Goal: Task Accomplishment & Management: Use online tool/utility

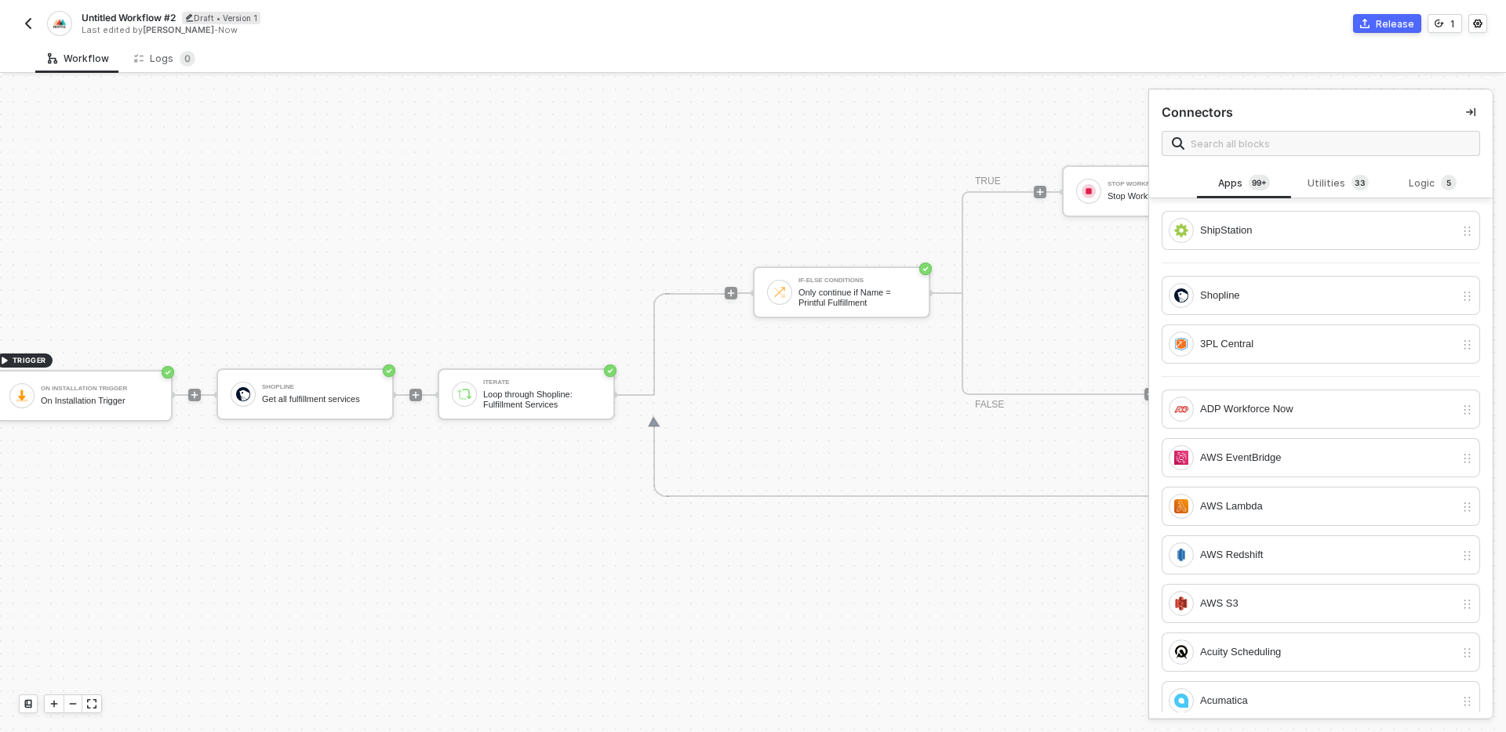
scroll to position [439, 0]
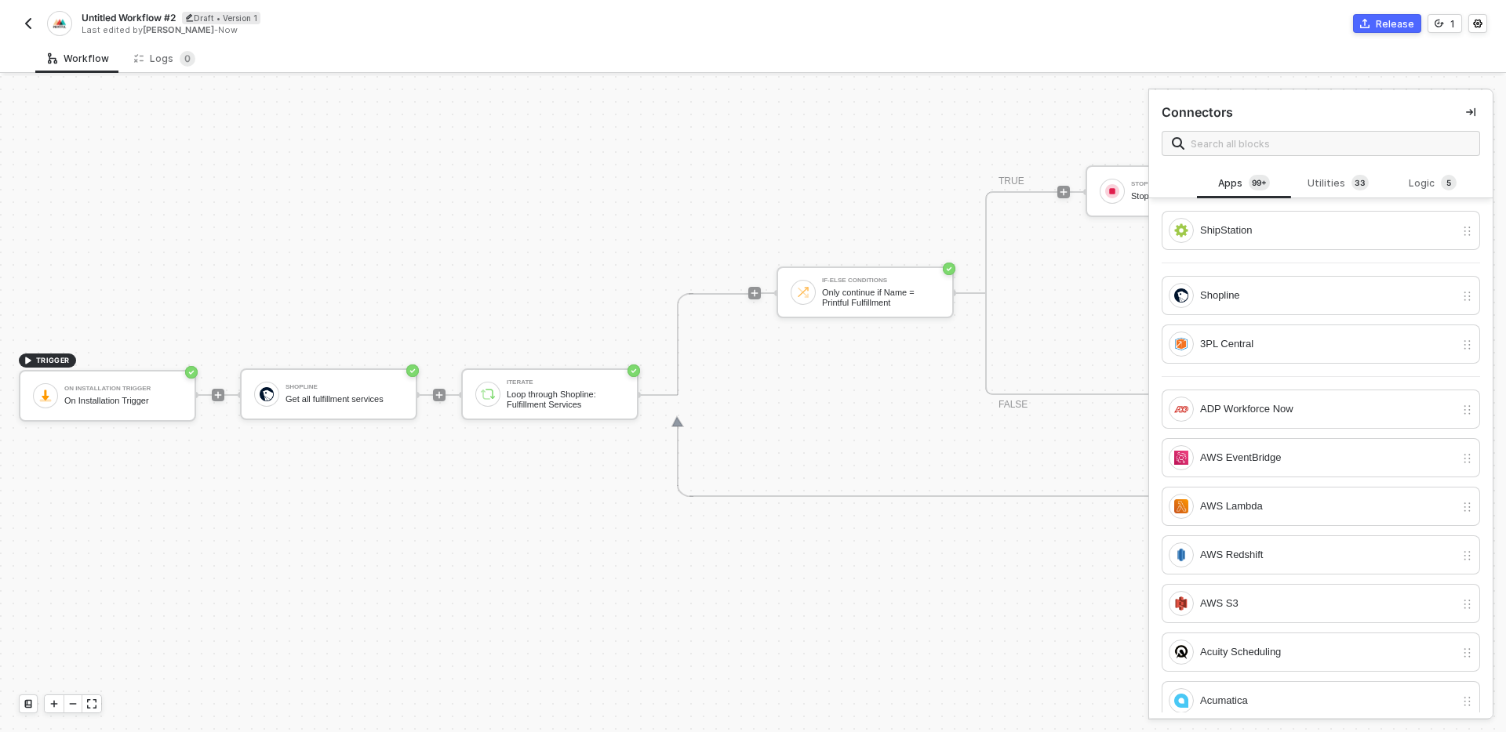
click at [26, 25] on img "button" at bounding box center [28, 23] width 13 height 13
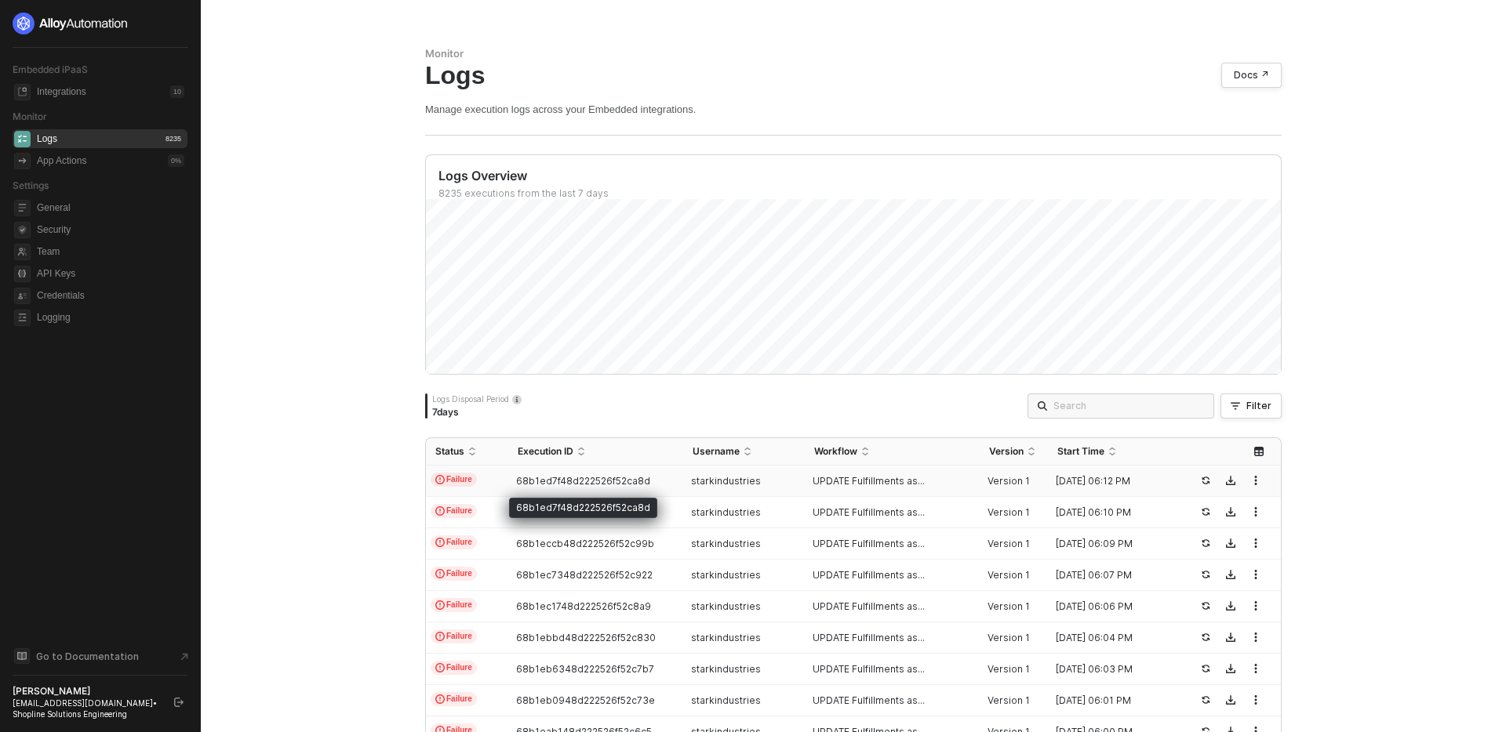
click at [650, 482] on div "68b1ed7f48d222526f52ca8d" at bounding box center [589, 481] width 162 height 13
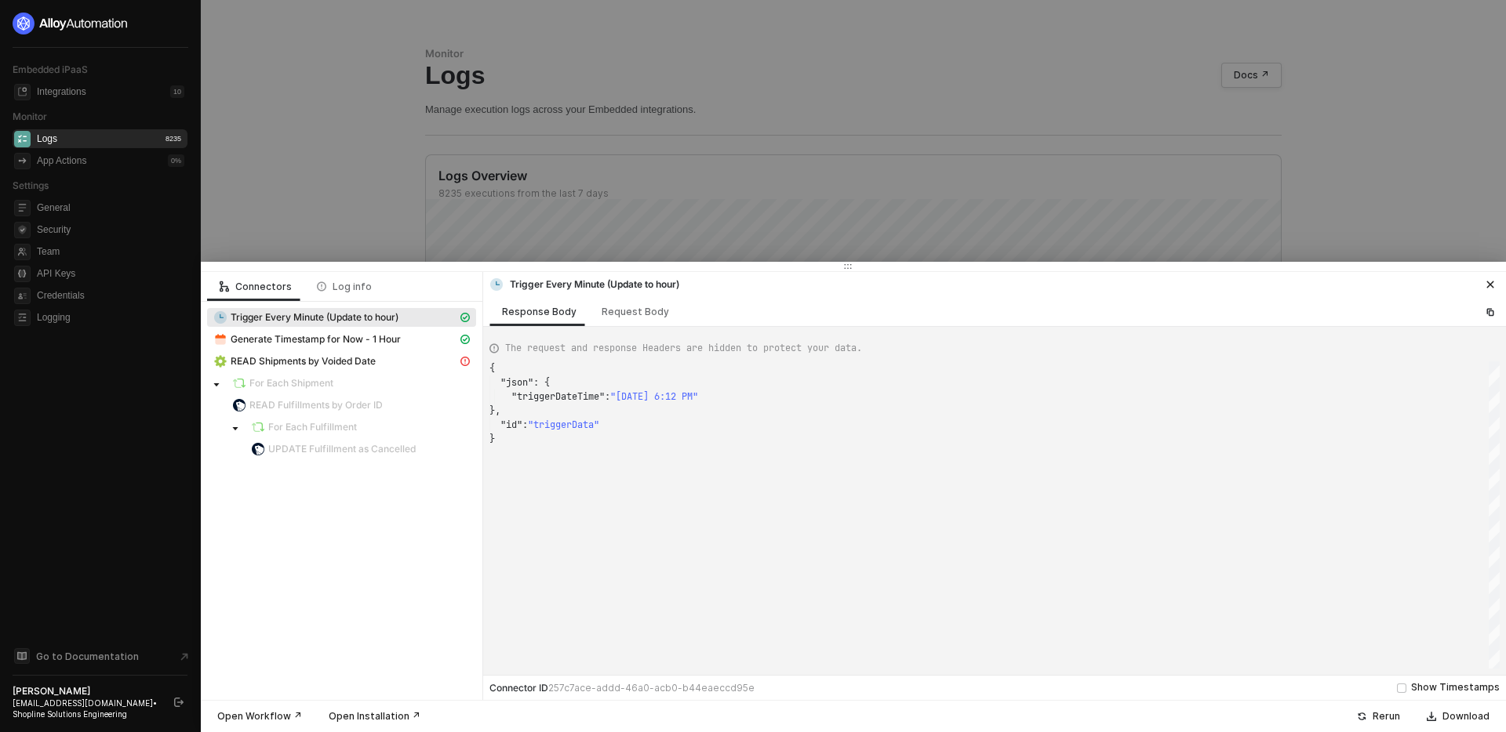
scroll to position [71, 0]
click at [402, 361] on div "READ Shipments by Voided Date" at bounding box center [335, 361] width 244 height 14
type textarea "{ "statusCode": 402, "message": "Error : 402 Payment Required" }"
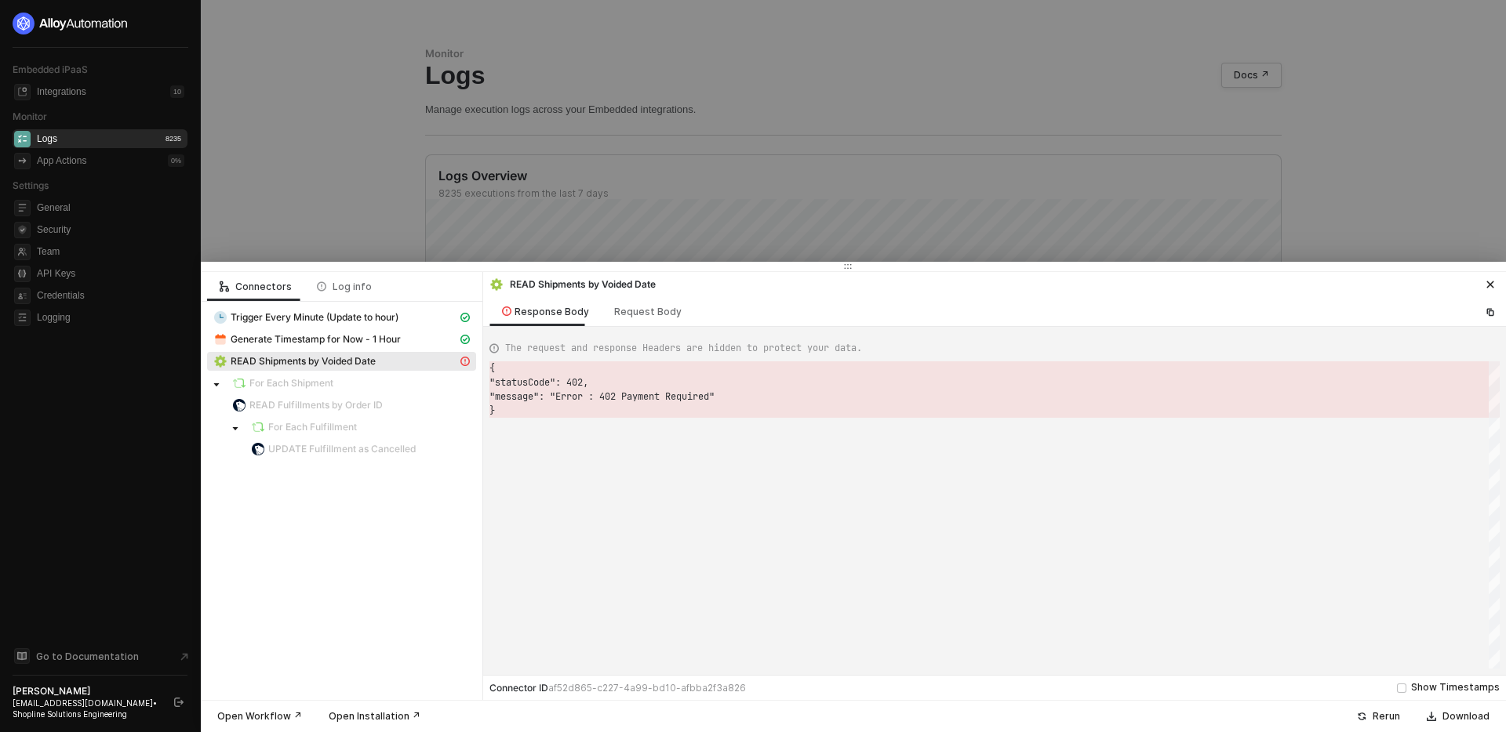
scroll to position [42, 0]
click at [1490, 284] on icon "icon-close" at bounding box center [1490, 284] width 7 height 7
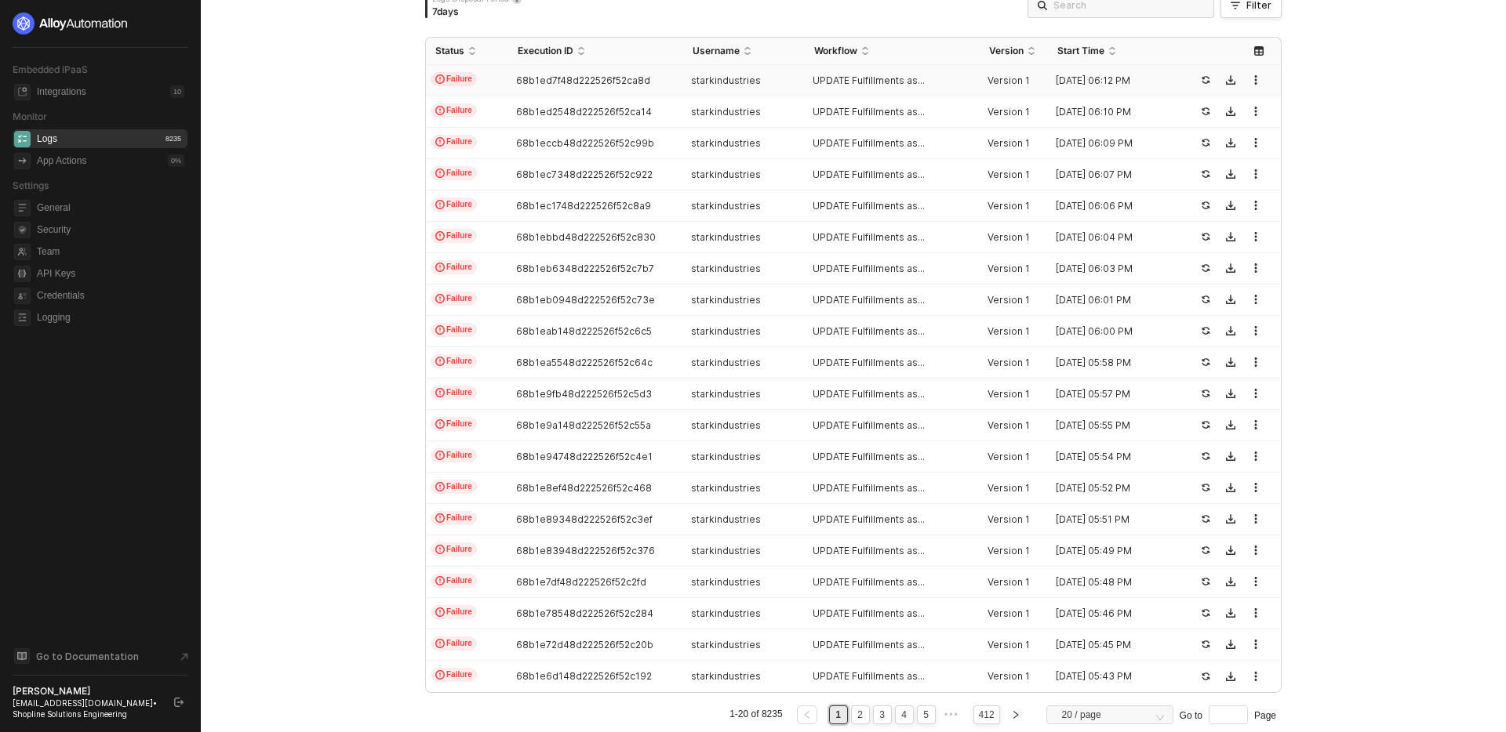
scroll to position [452, 0]
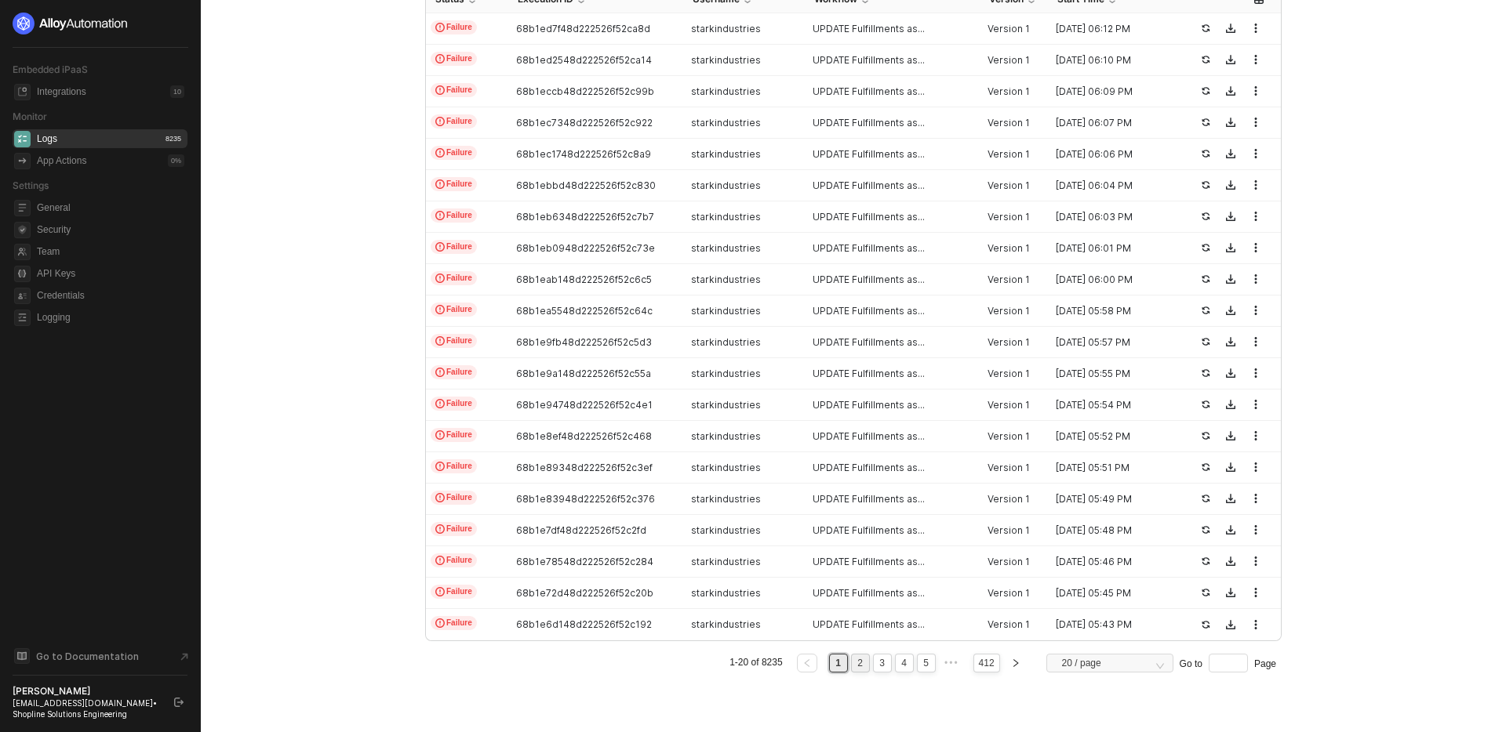
click at [858, 666] on link "2" at bounding box center [859, 663] width 15 height 17
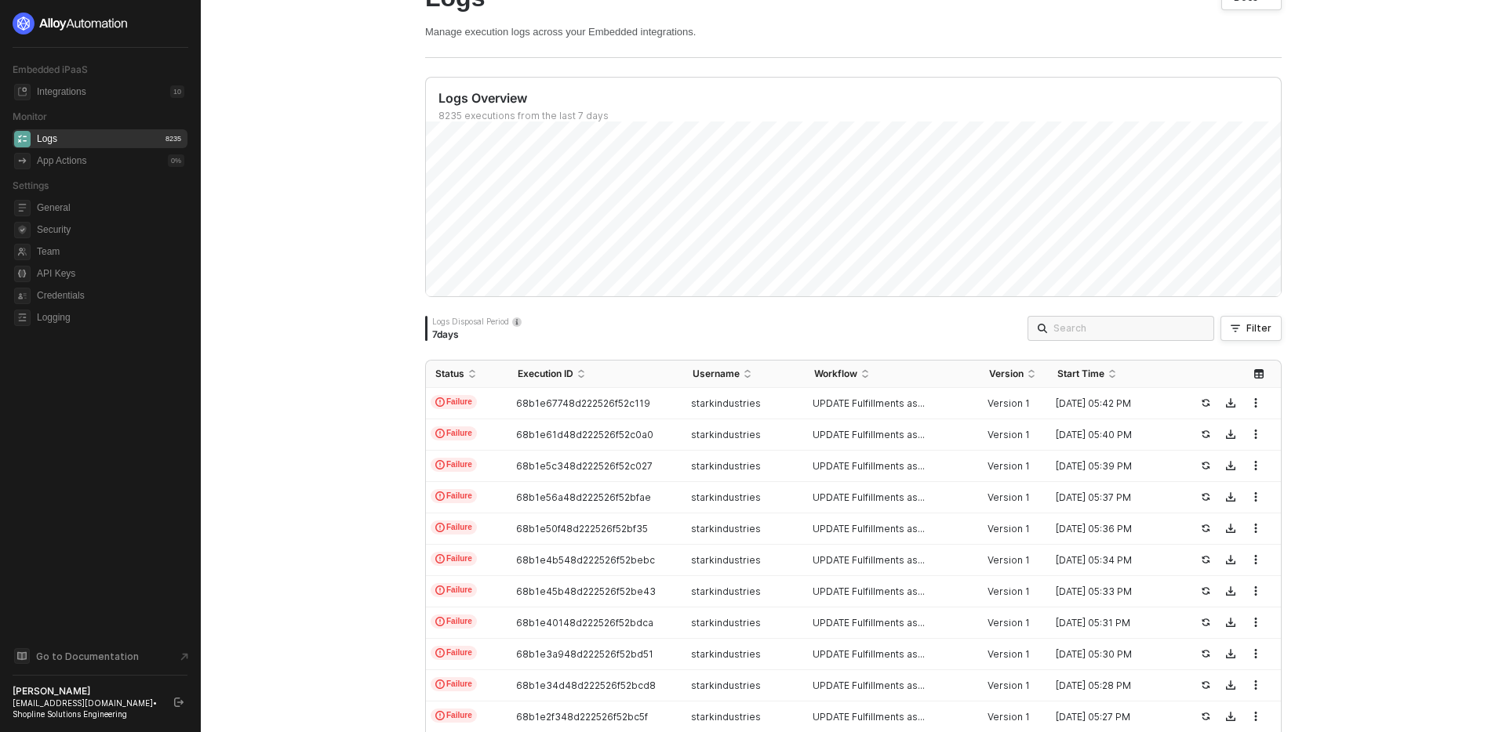
scroll to position [18, 0]
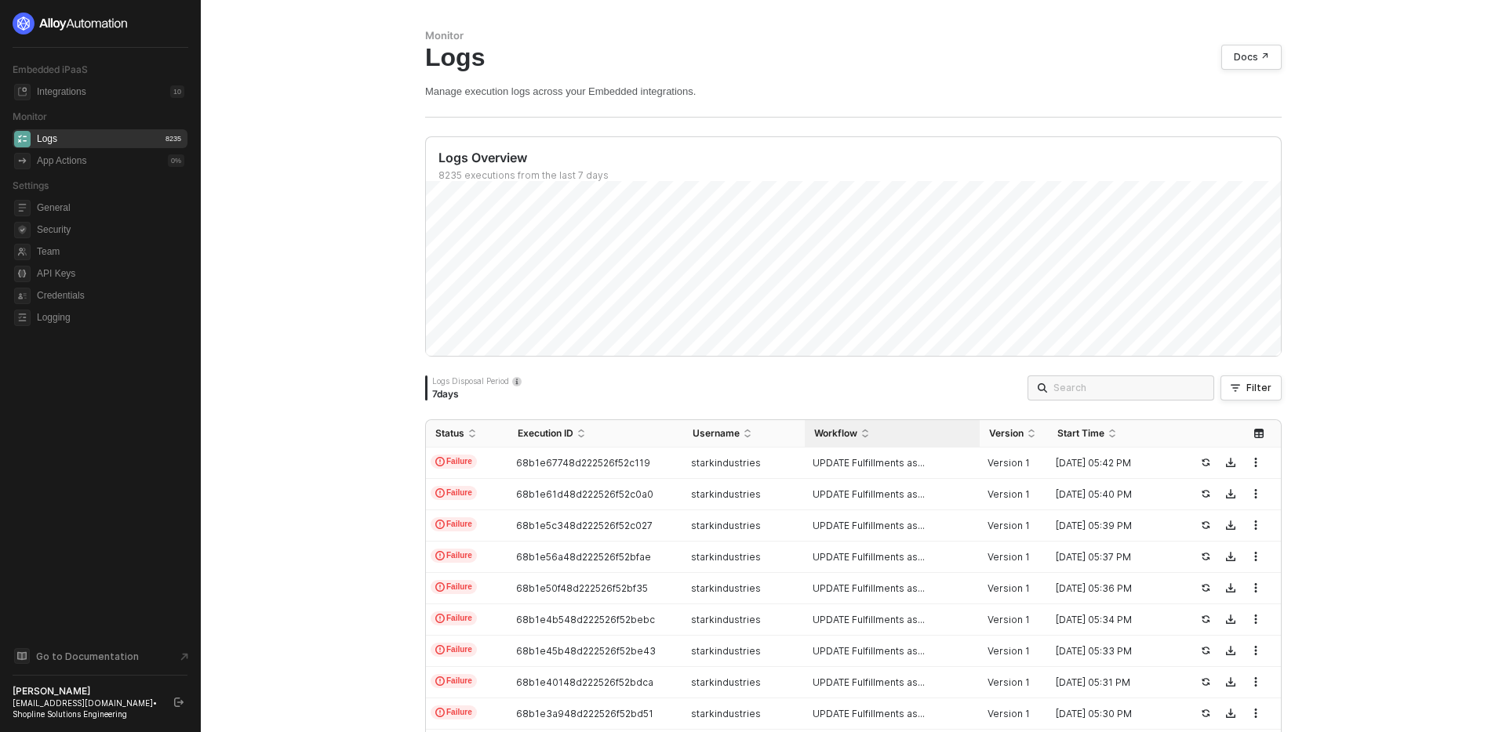
click at [849, 436] on span "Workflow" at bounding box center [835, 433] width 43 height 13
click at [857, 438] on div "Workflow" at bounding box center [892, 433] width 156 height 13
click at [862, 435] on div "Workflow" at bounding box center [892, 433] width 156 height 13
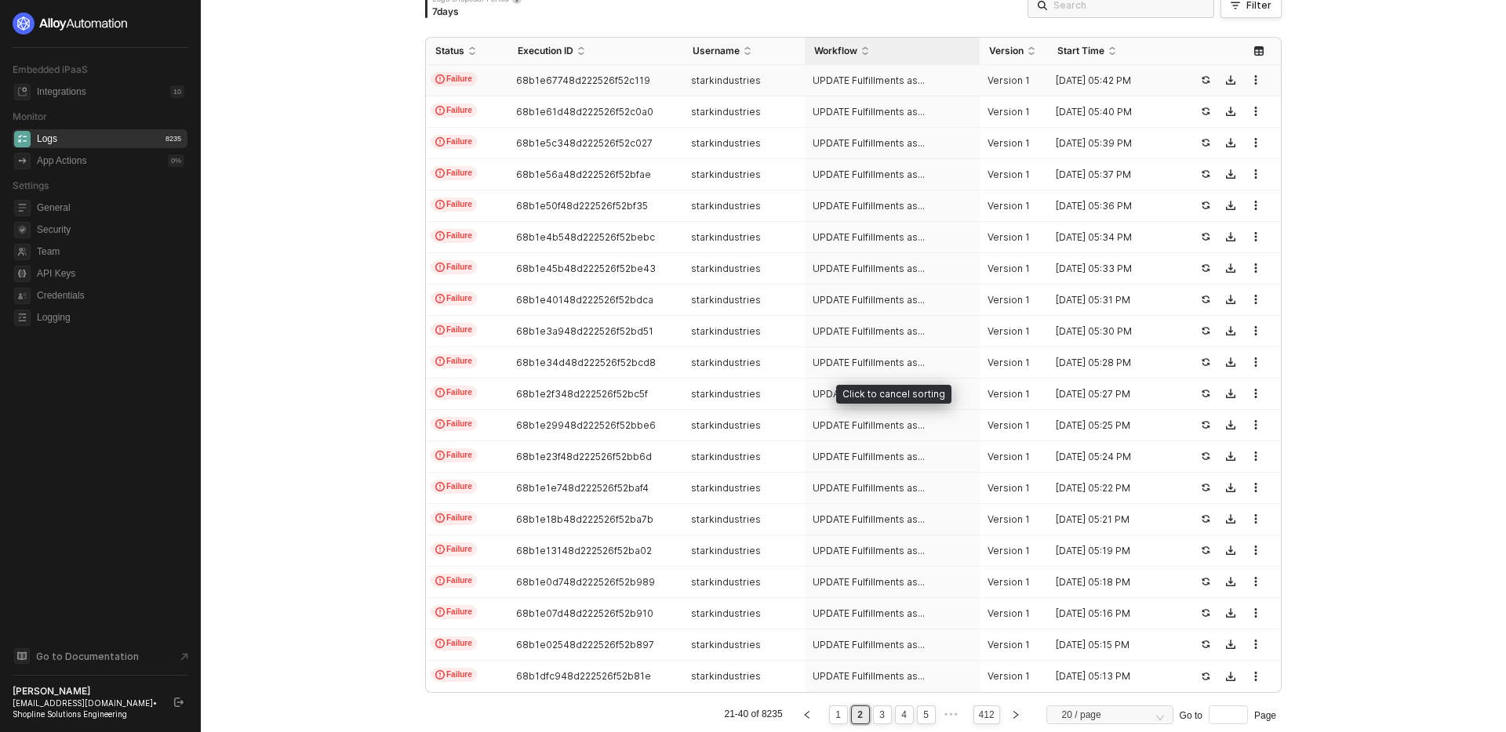
scroll to position [452, 0]
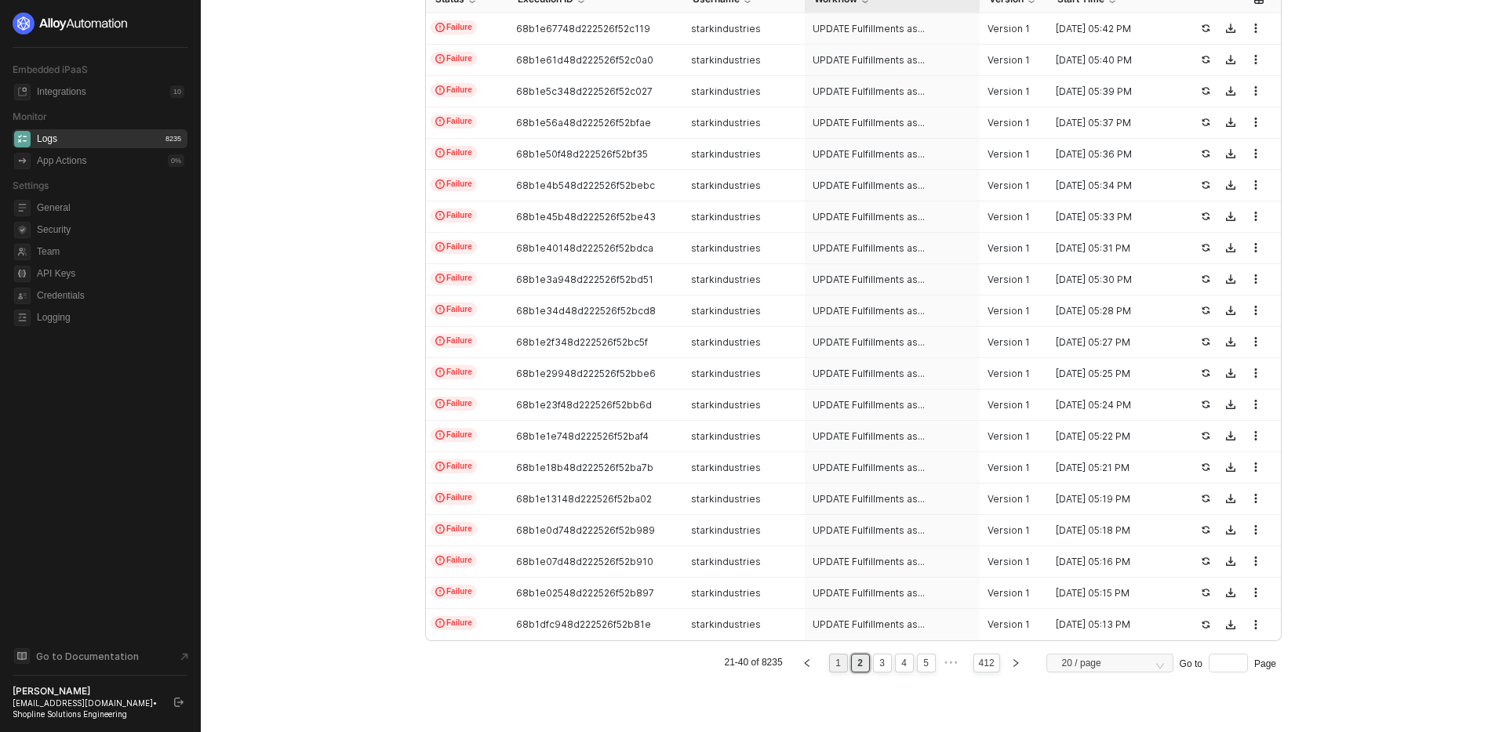
click at [837, 663] on link "1" at bounding box center [837, 663] width 15 height 17
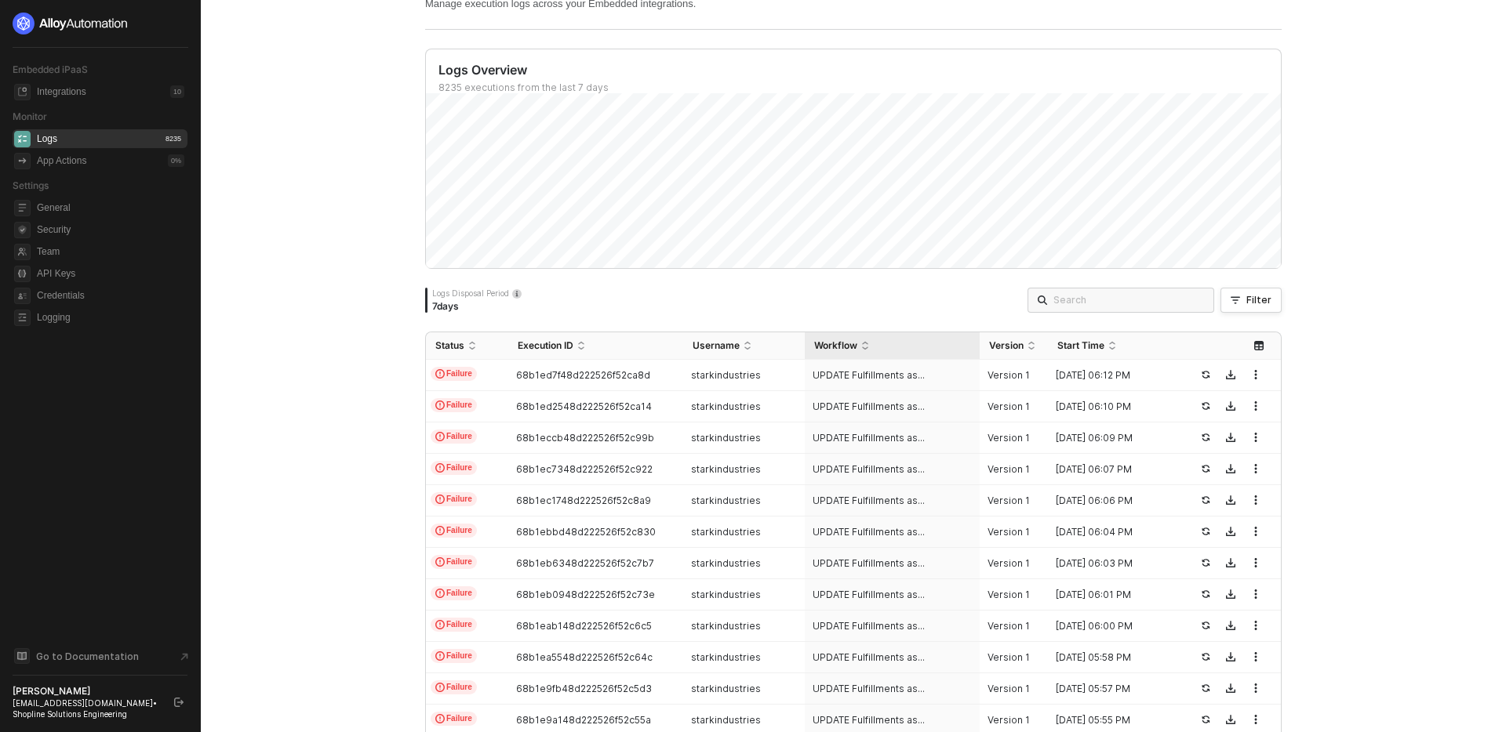
scroll to position [0, 0]
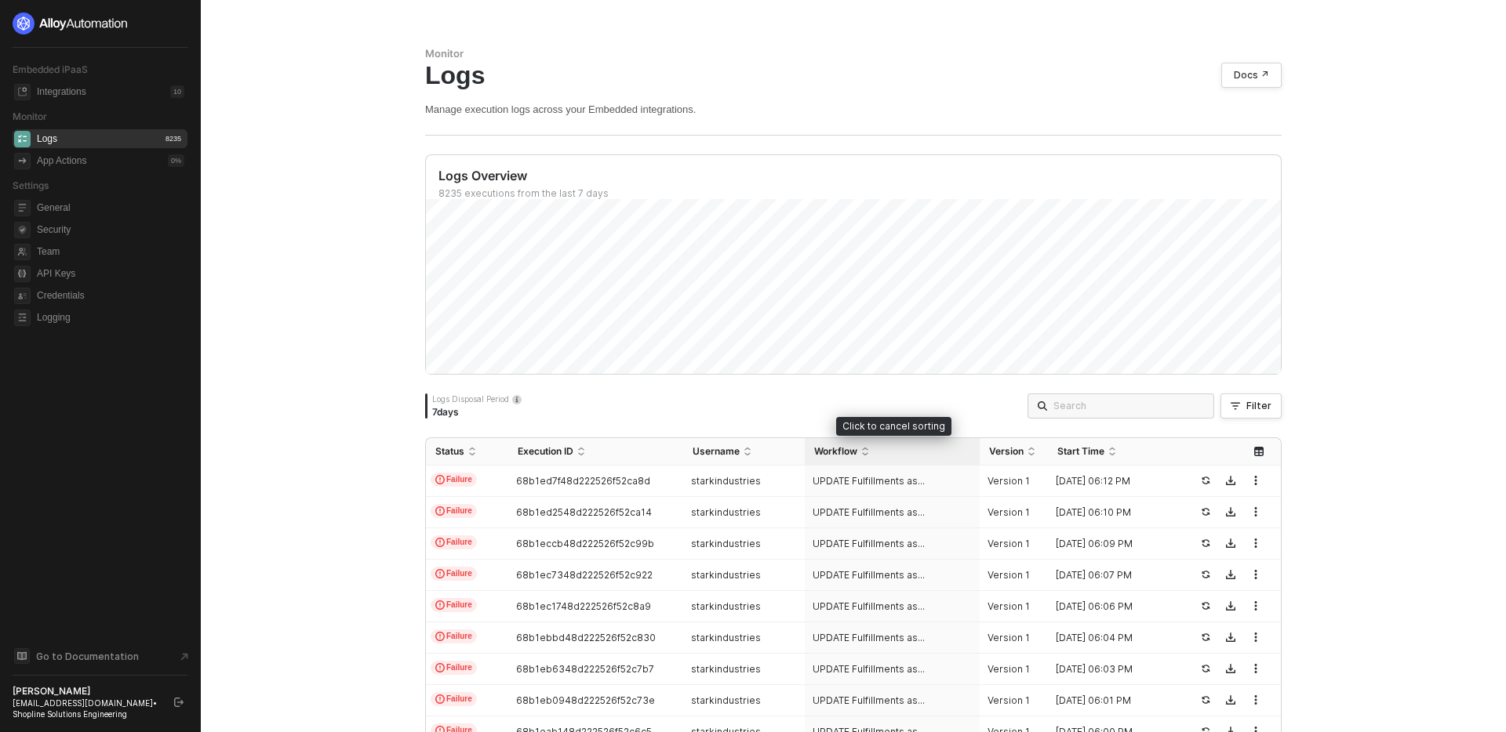
click at [870, 445] on div "Workflow" at bounding box center [892, 451] width 156 height 13
click at [1262, 406] on div "Filter" at bounding box center [1258, 406] width 25 height 13
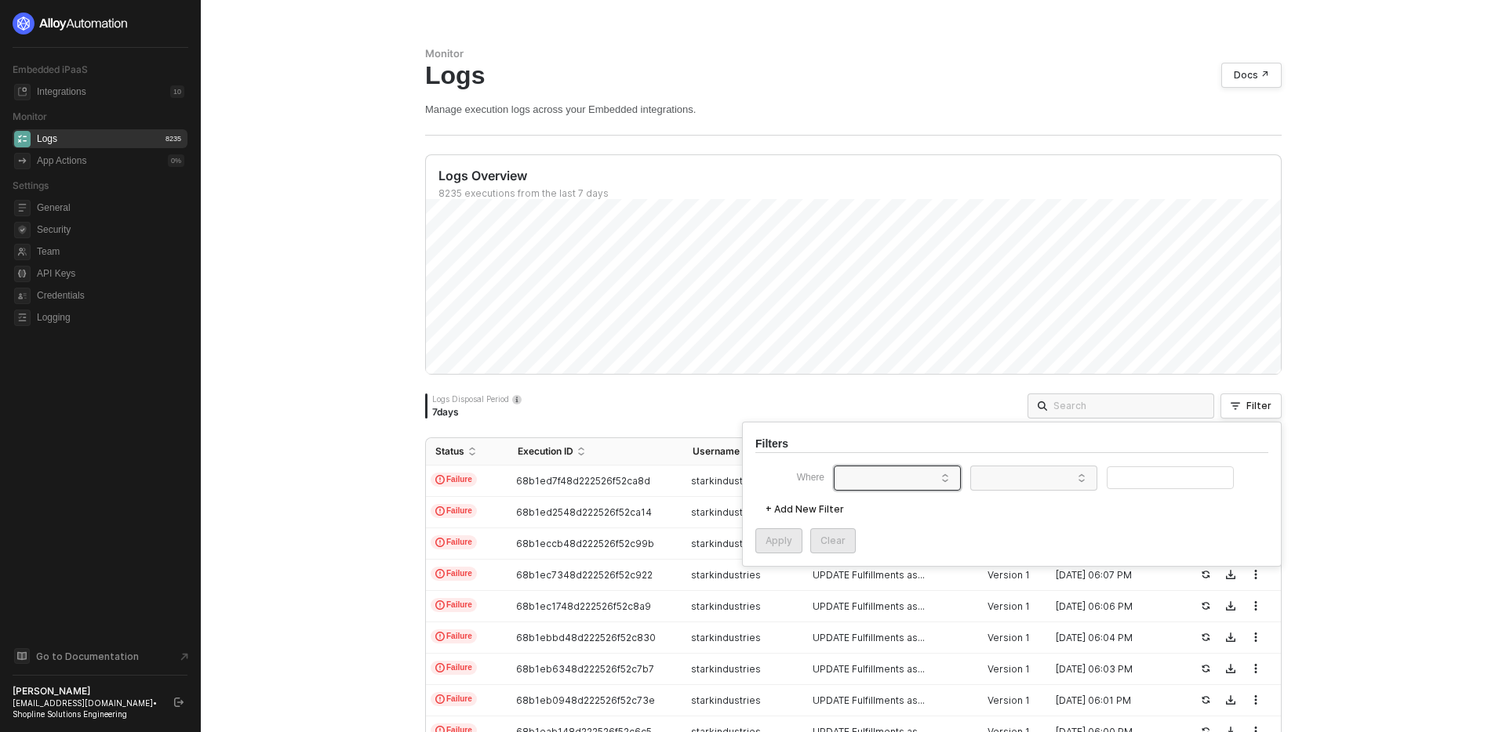
click at [891, 479] on span at bounding box center [900, 479] width 119 height 24
click at [1001, 536] on div "Apply Clear" at bounding box center [1011, 540] width 513 height 25
click at [913, 478] on span at bounding box center [900, 479] width 119 height 24
click at [902, 671] on div "Version" at bounding box center [897, 668] width 113 height 25
click at [1026, 481] on span at bounding box center [1036, 479] width 119 height 24
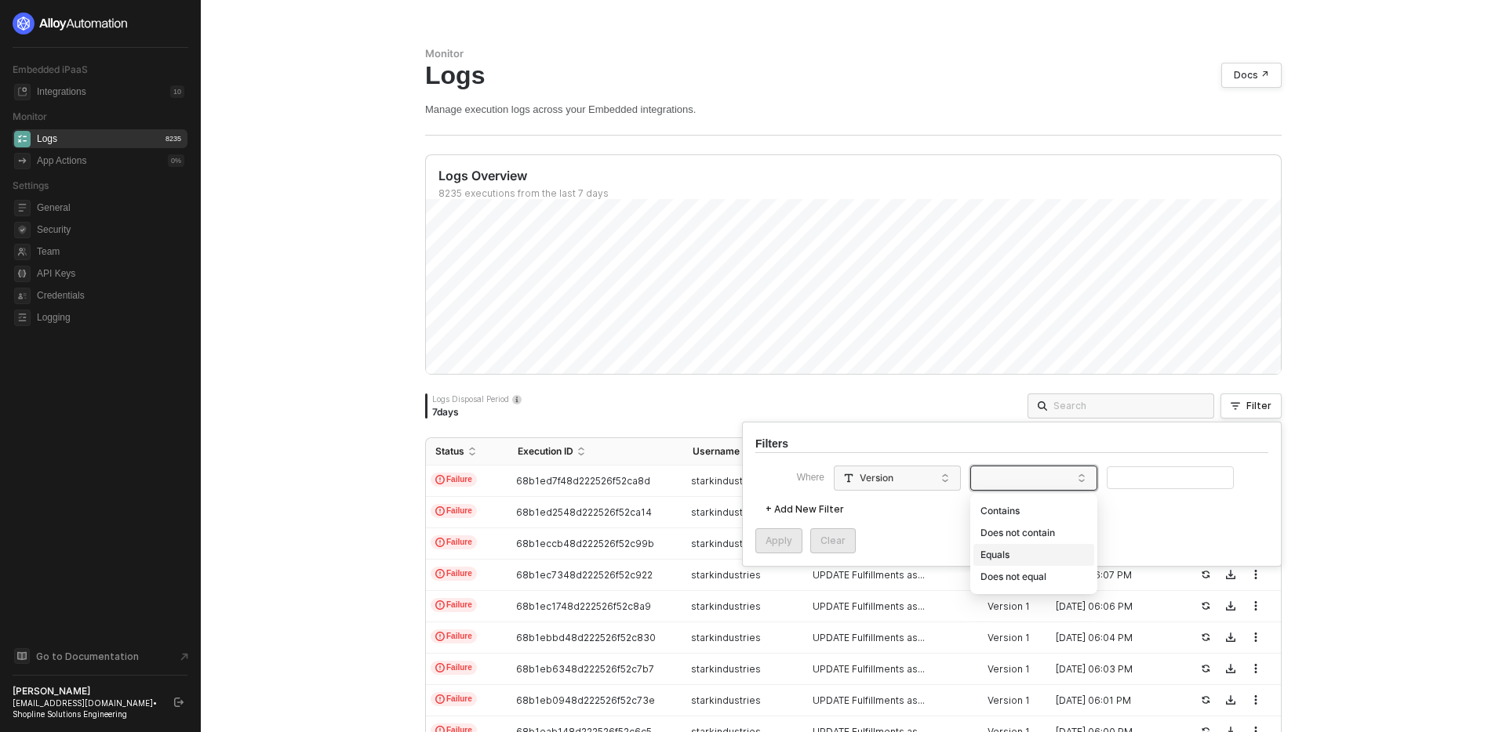
click at [1044, 547] on div "Equals" at bounding box center [1033, 555] width 113 height 25
click at [1119, 491] on div "Where Version Equals + Add New Filter Apply Clear" at bounding box center [1011, 510] width 513 height 88
click at [1139, 483] on input "text" at bounding box center [1169, 478] width 127 height 23
click at [783, 550] on button "Apply" at bounding box center [778, 540] width 47 height 25
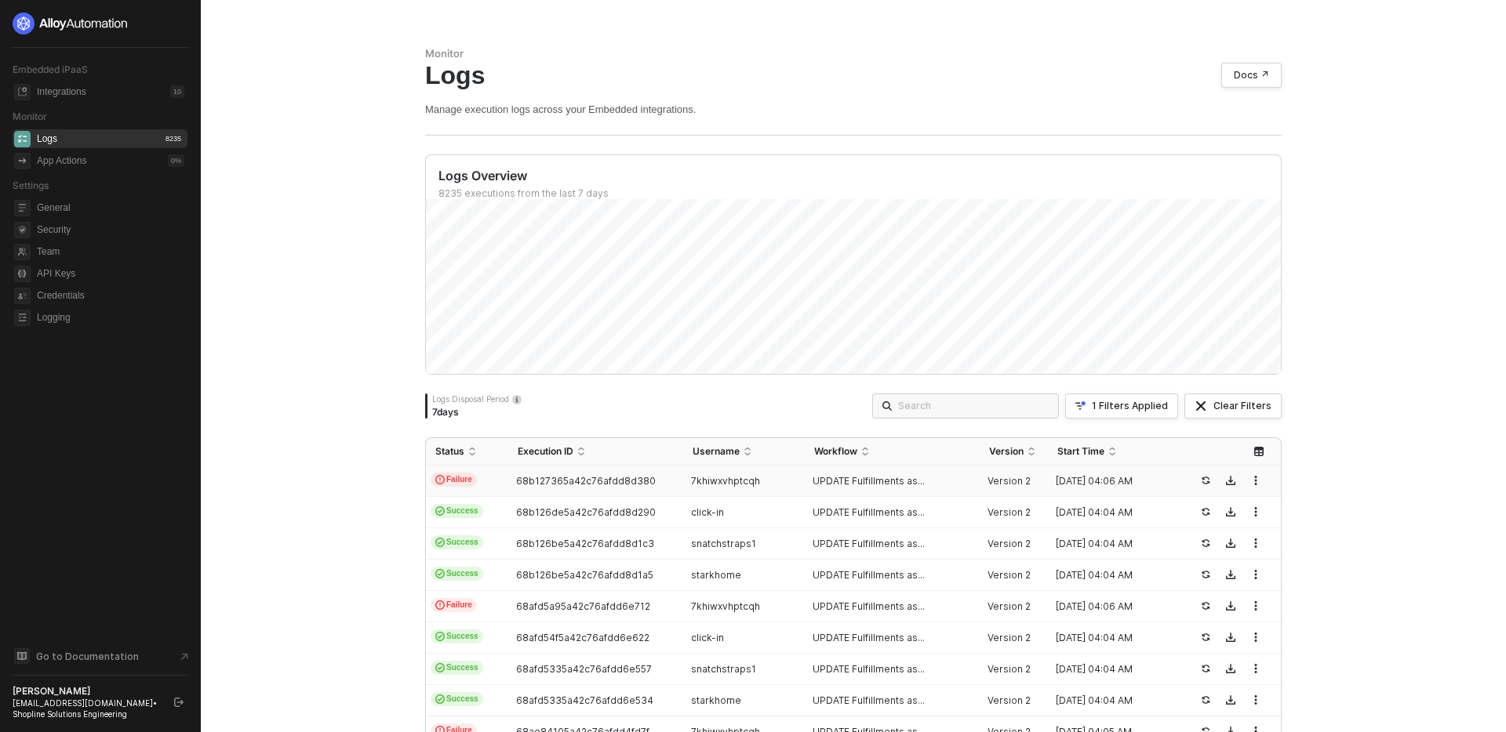
click at [781, 481] on div "7khiwxvhptcqh" at bounding box center [737, 481] width 109 height 13
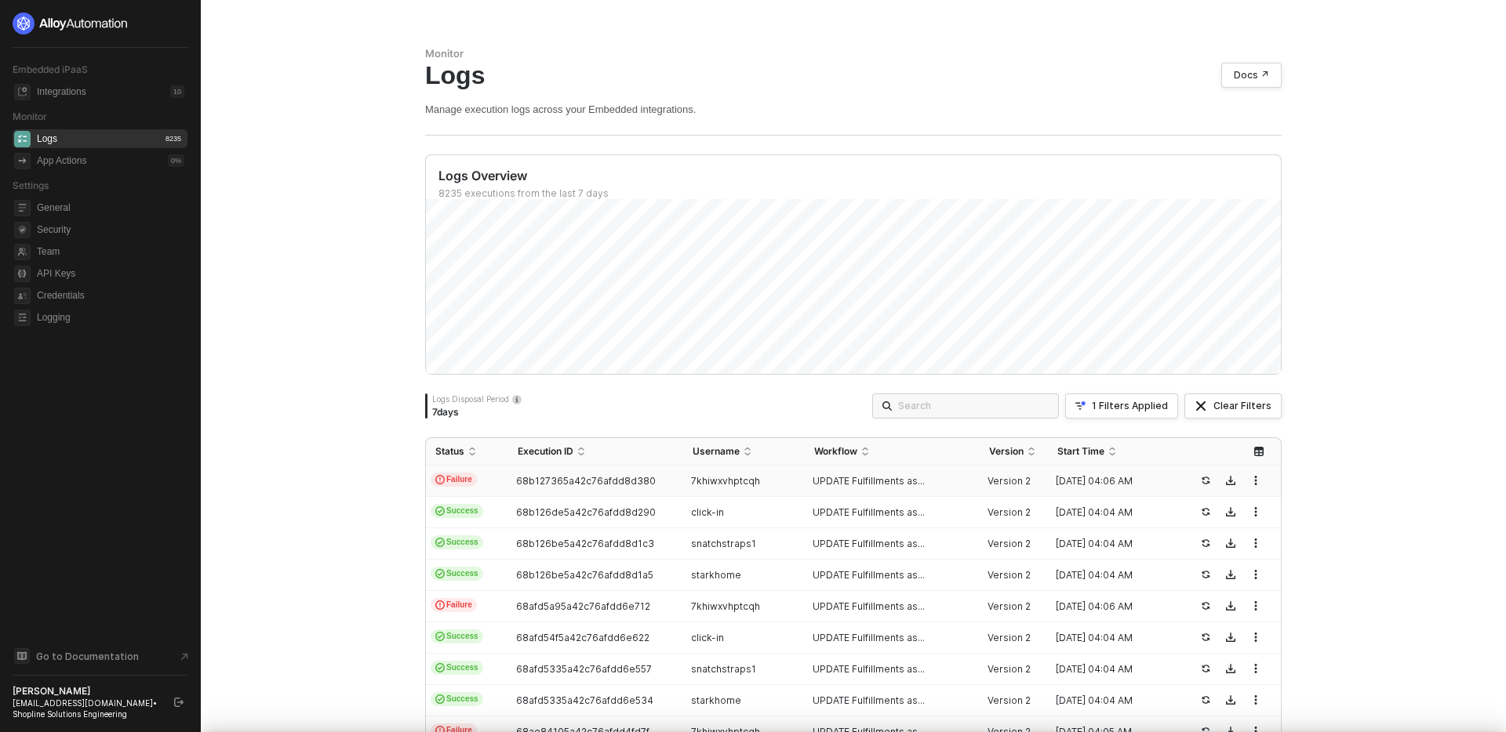
type textarea "{ "json": { "triggerDateTime": "Fri, Aug 29, 2025 4:06 AM" }, "id": "triggerDat…"
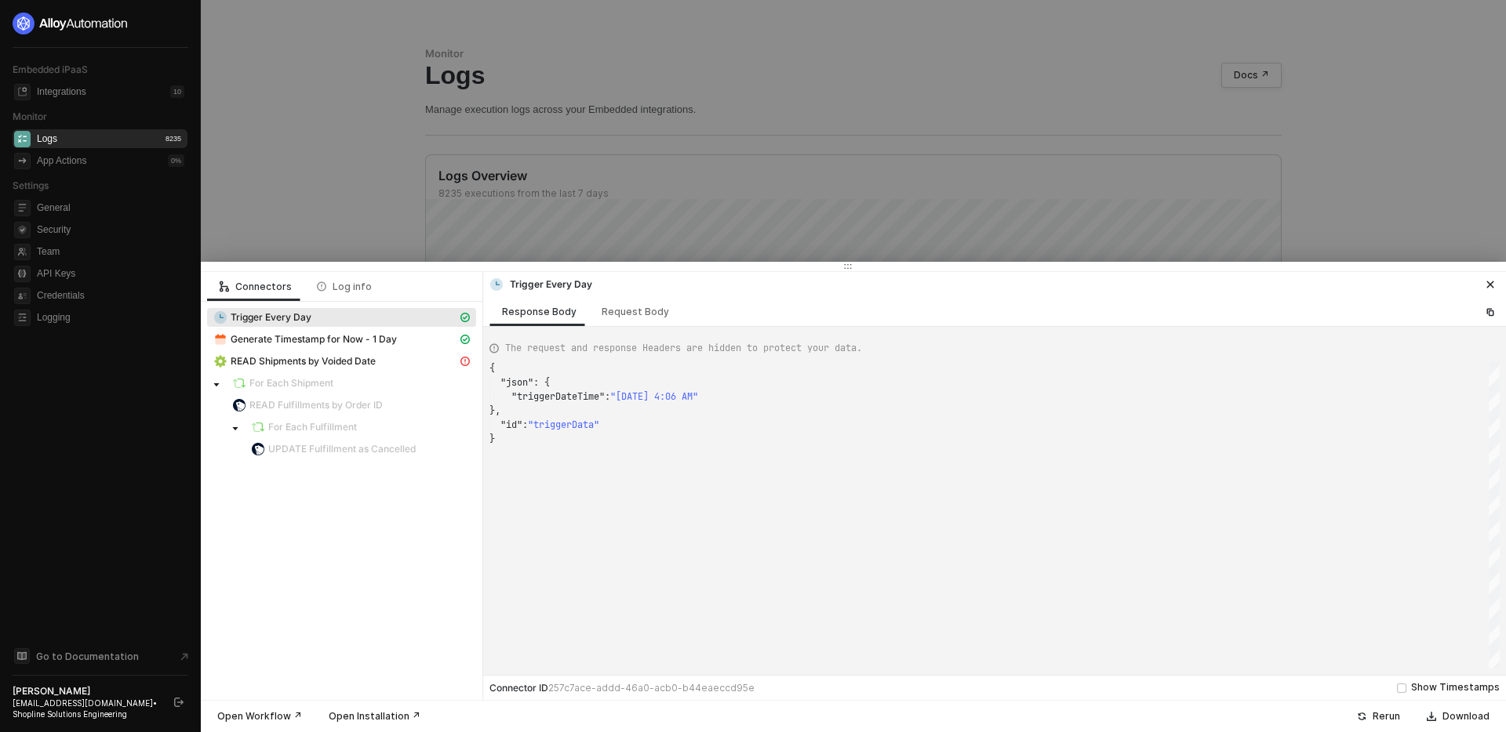
click at [1487, 284] on icon "icon-close" at bounding box center [1489, 284] width 9 height 9
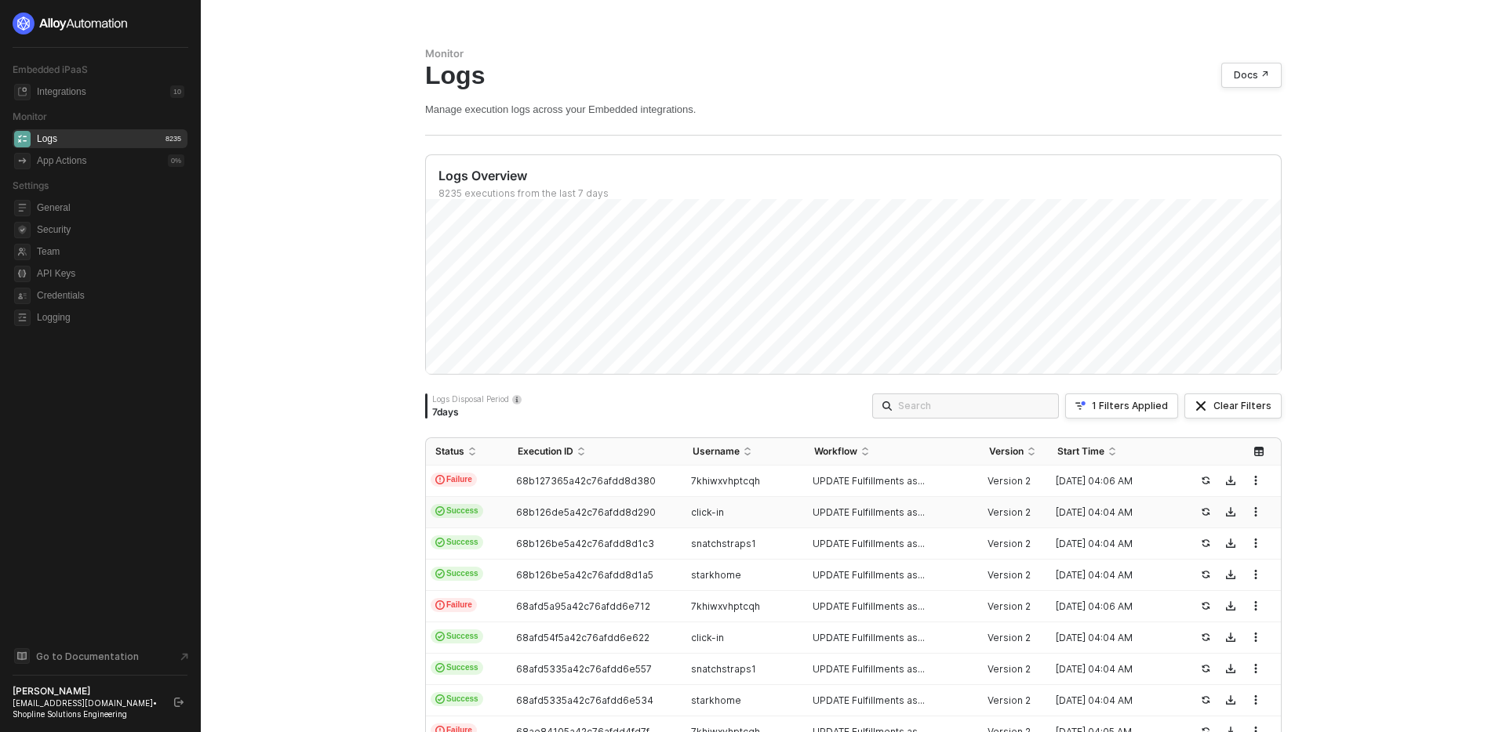
click at [785, 518] on div "click-in" at bounding box center [737, 513] width 109 height 13
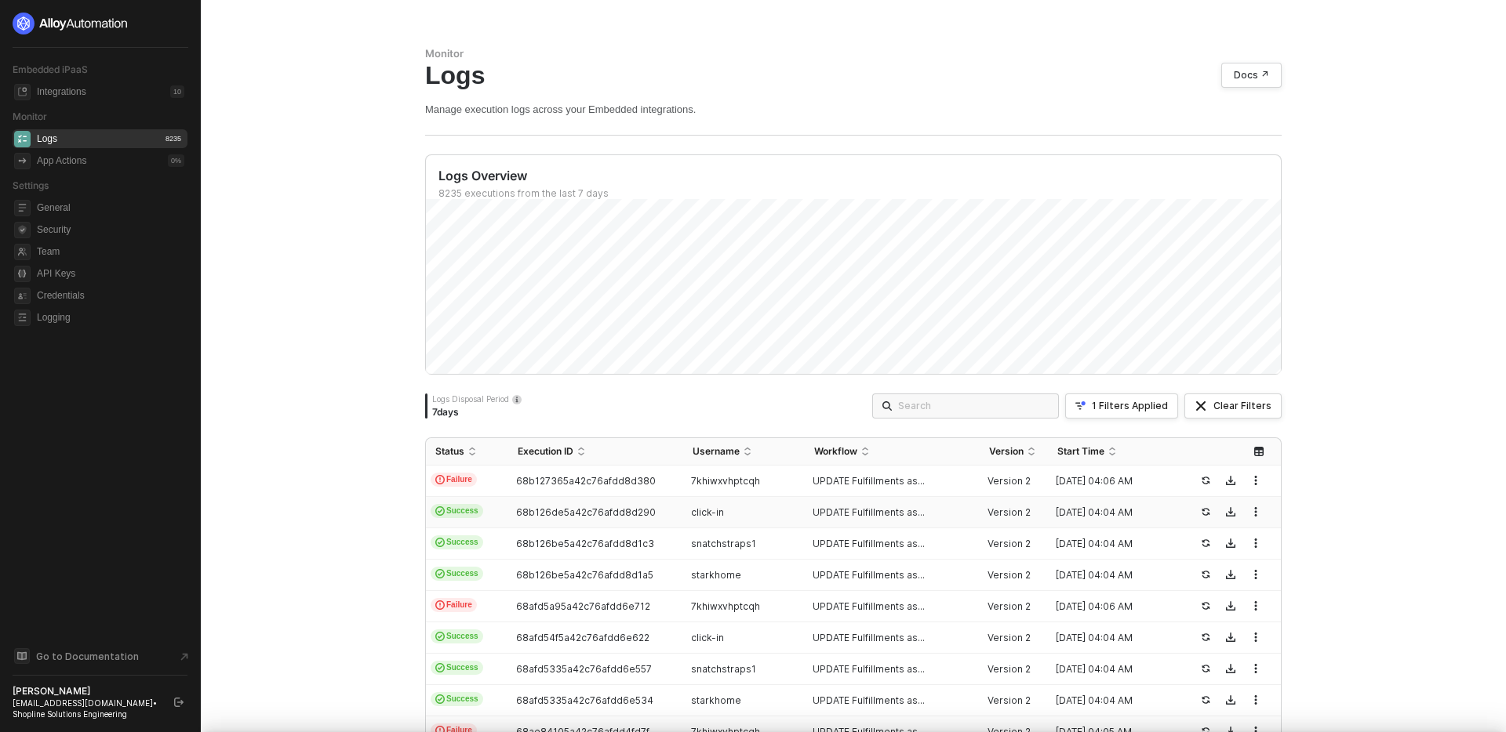
type textarea "{ "json": { "triggerDateTime": "Fri, Aug 29, 2025 4:04 AM" }, "id": "triggerDat…"
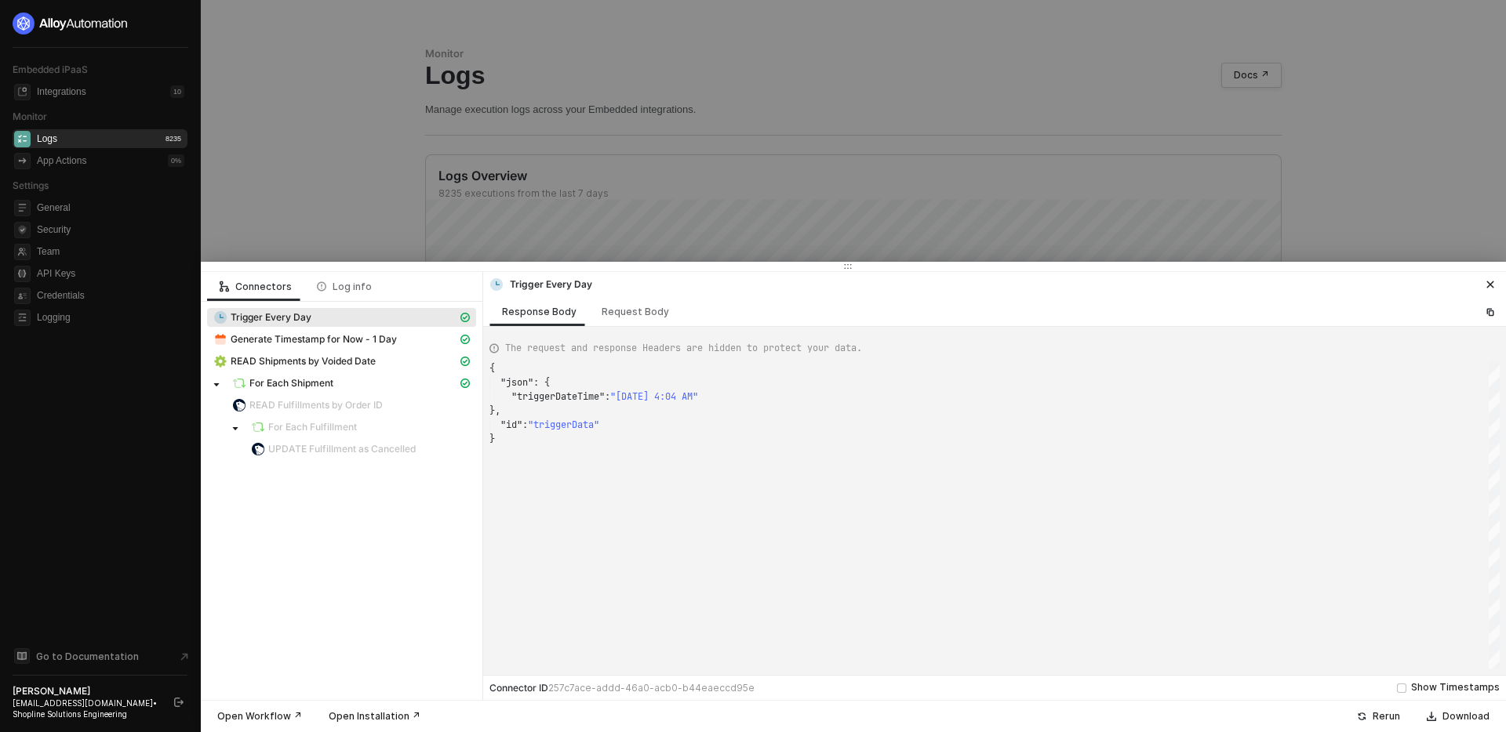
click at [1486, 284] on icon "icon-close" at bounding box center [1489, 284] width 9 height 9
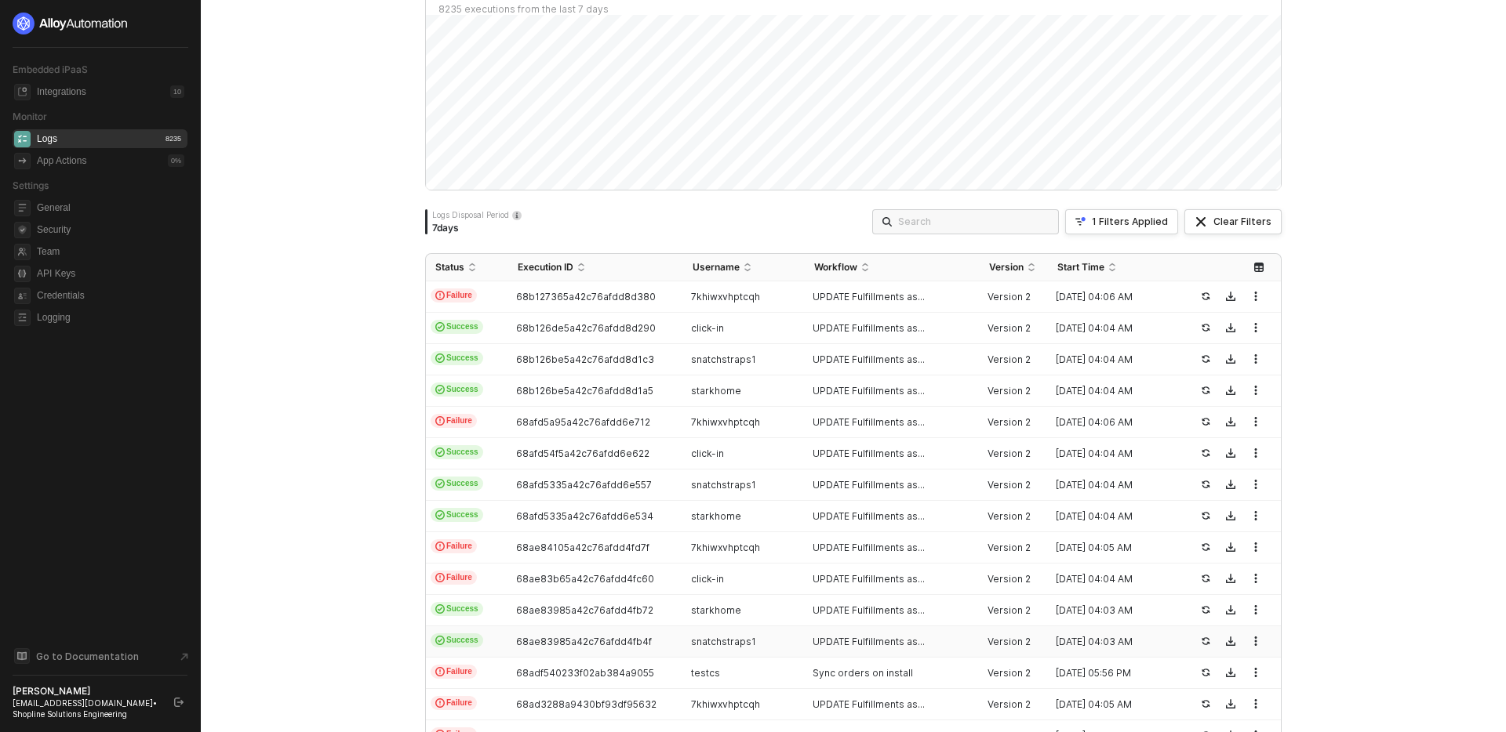
scroll to position [0, 0]
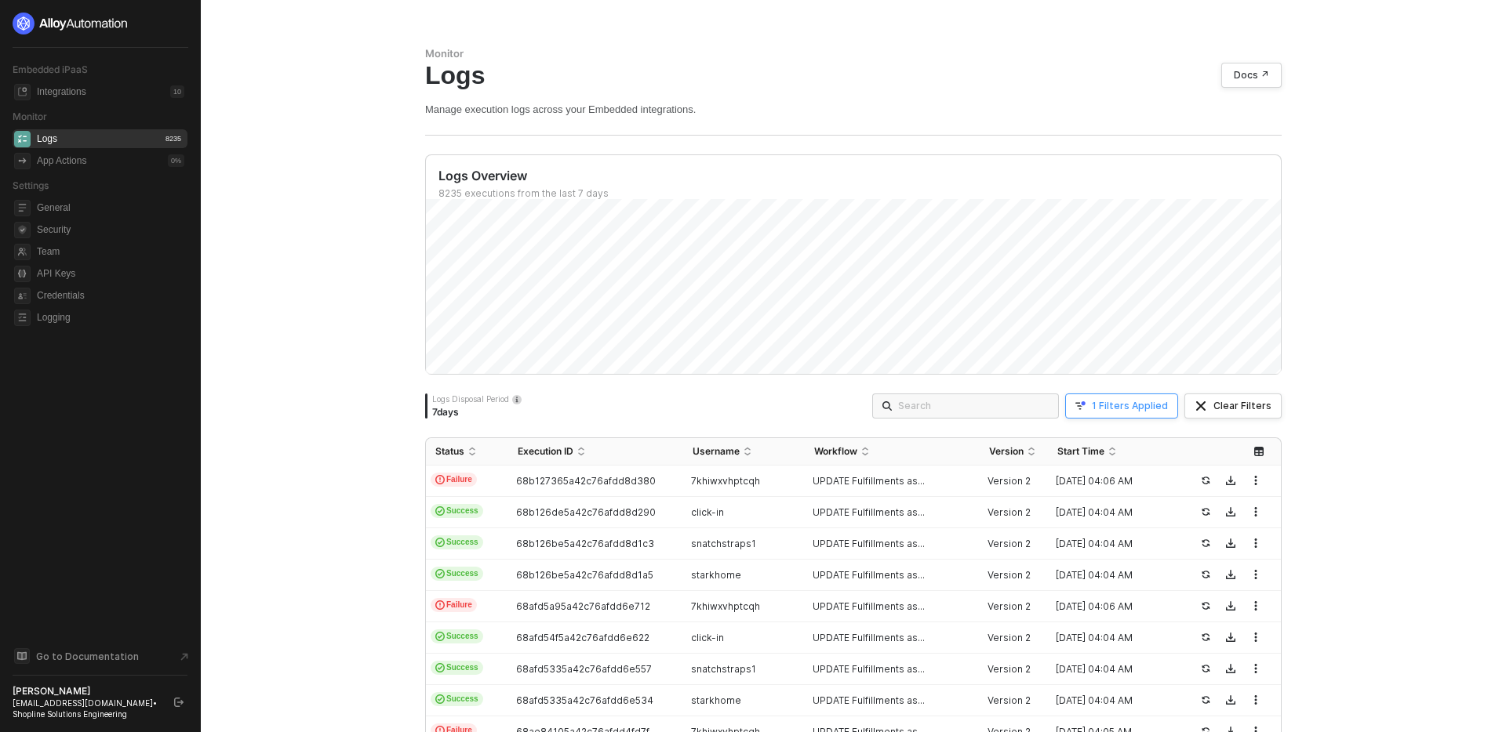
click at [1159, 405] on div "1 Filters Applied" at bounding box center [1129, 406] width 76 height 13
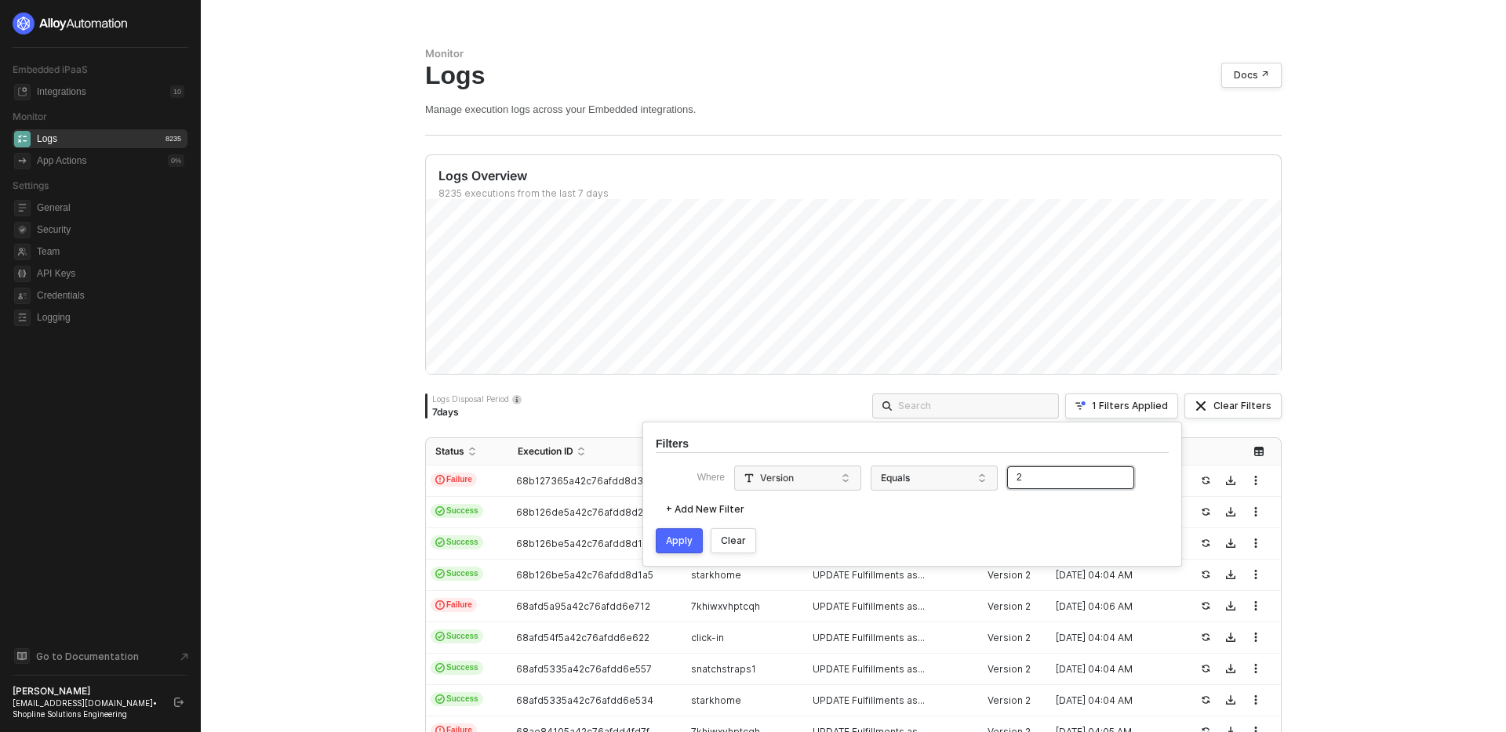
click at [1077, 477] on input "2" at bounding box center [1070, 478] width 127 height 23
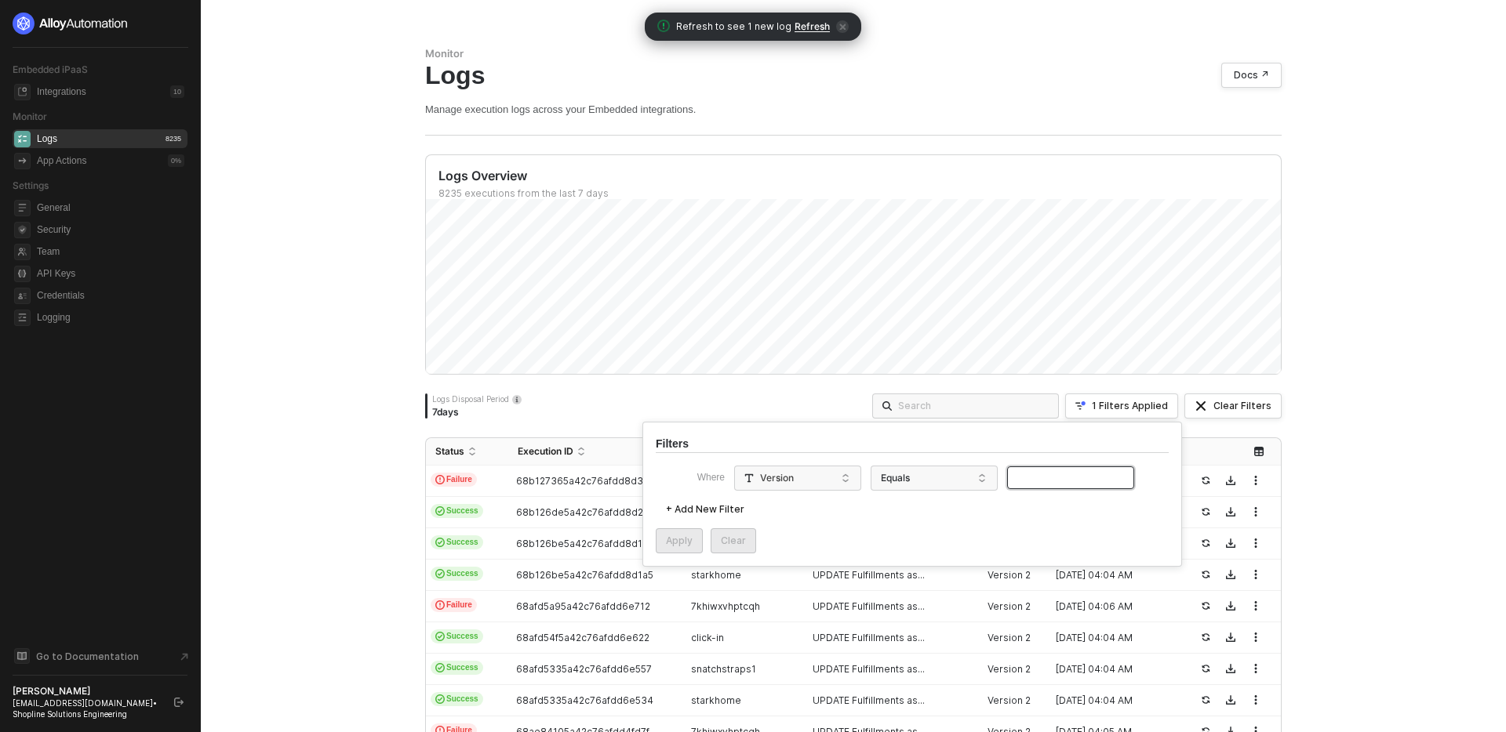
click at [1065, 474] on input "text" at bounding box center [1070, 478] width 127 height 23
click at [669, 547] on button "Apply" at bounding box center [679, 540] width 47 height 25
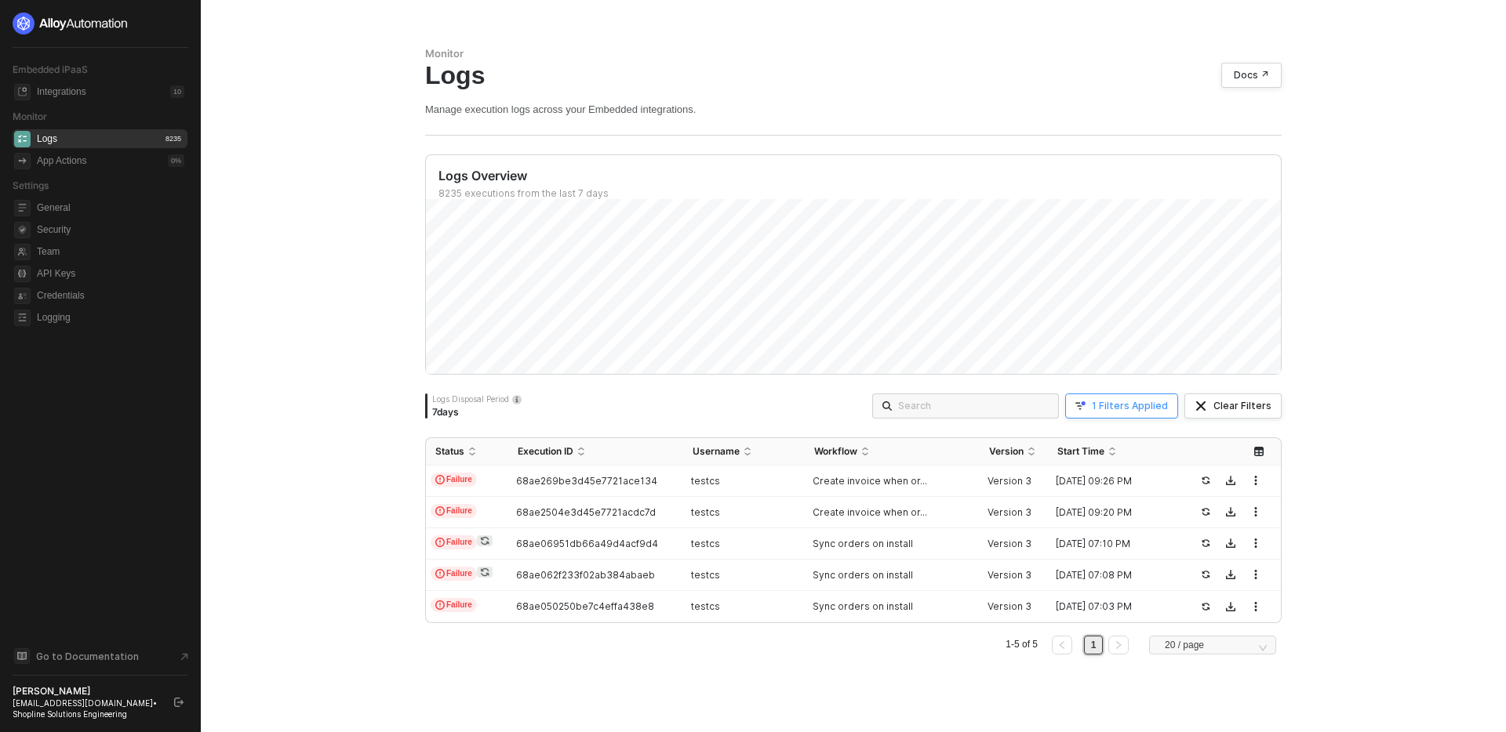
click at [1153, 412] on div "1 Filters Applied" at bounding box center [1129, 406] width 76 height 13
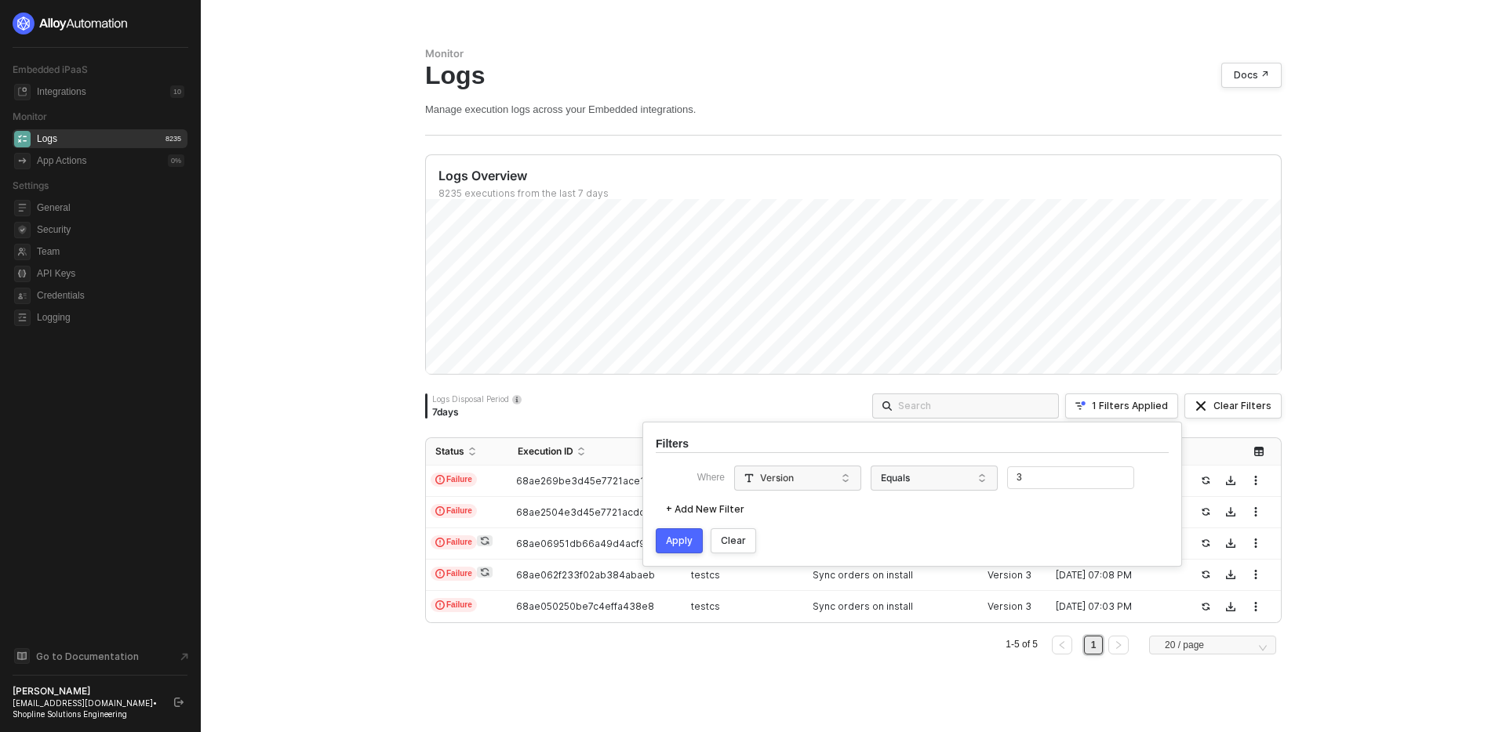
click at [717, 545] on button "Clear" at bounding box center [732, 540] width 45 height 25
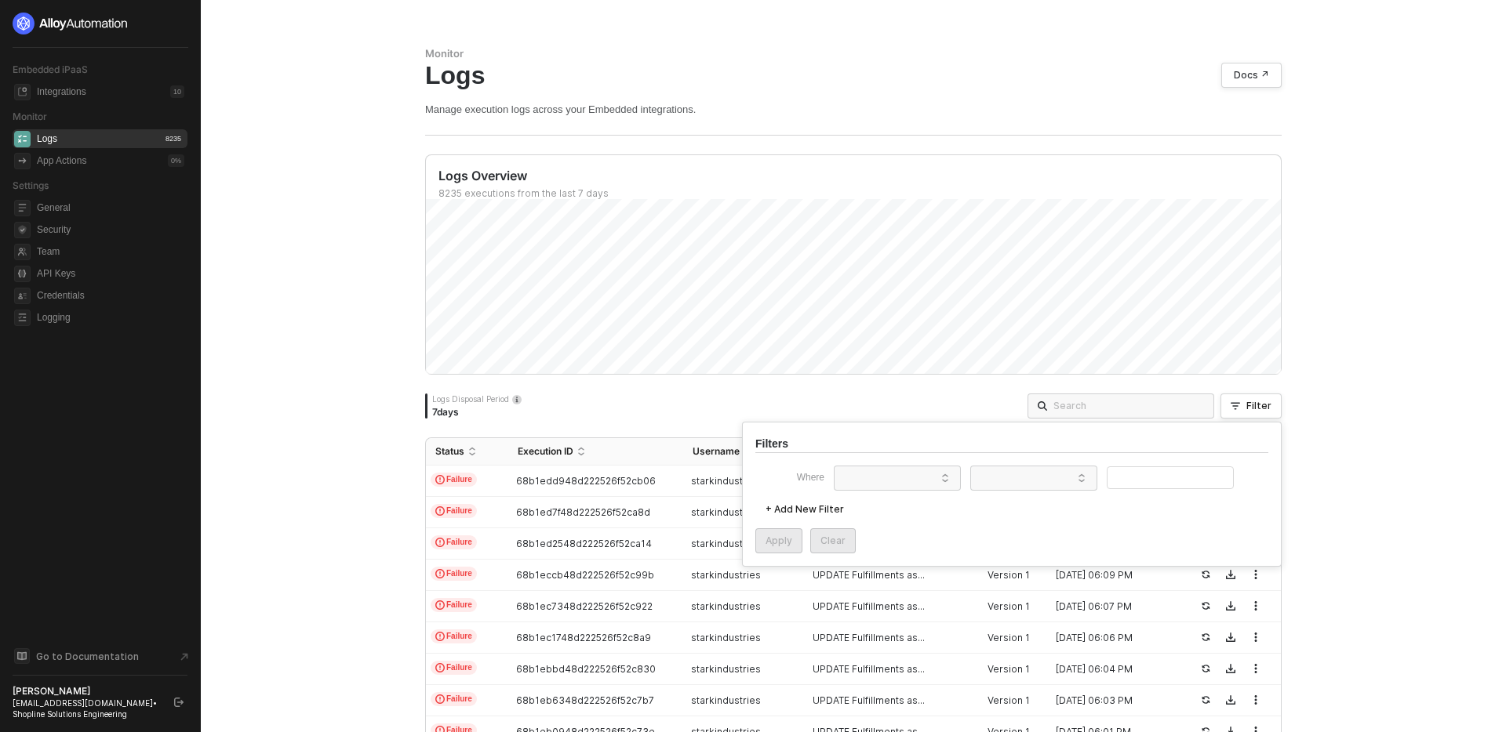
click at [160, 557] on div "Embedded iPaaS Integrations 10 Monitor Logs 8235 App Actions 0 % Settings Gener…" at bounding box center [100, 366] width 175 height 707
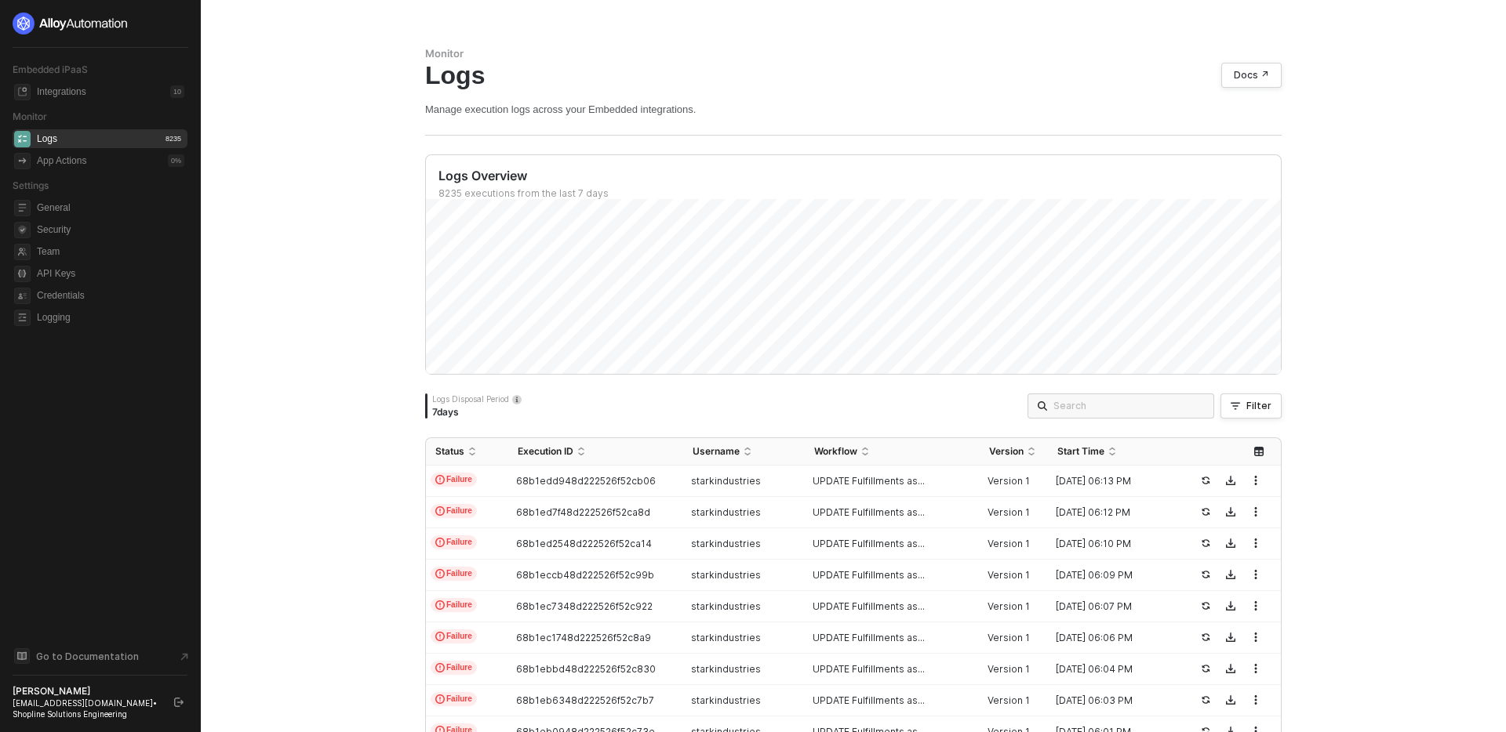
click at [289, 546] on div "Monitor Logs Docs ↗ Manage execution logs across your Embedded integrations. Lo…" at bounding box center [853, 366] width 1305 height 732
click at [1256, 400] on div "Filter" at bounding box center [1258, 406] width 25 height 13
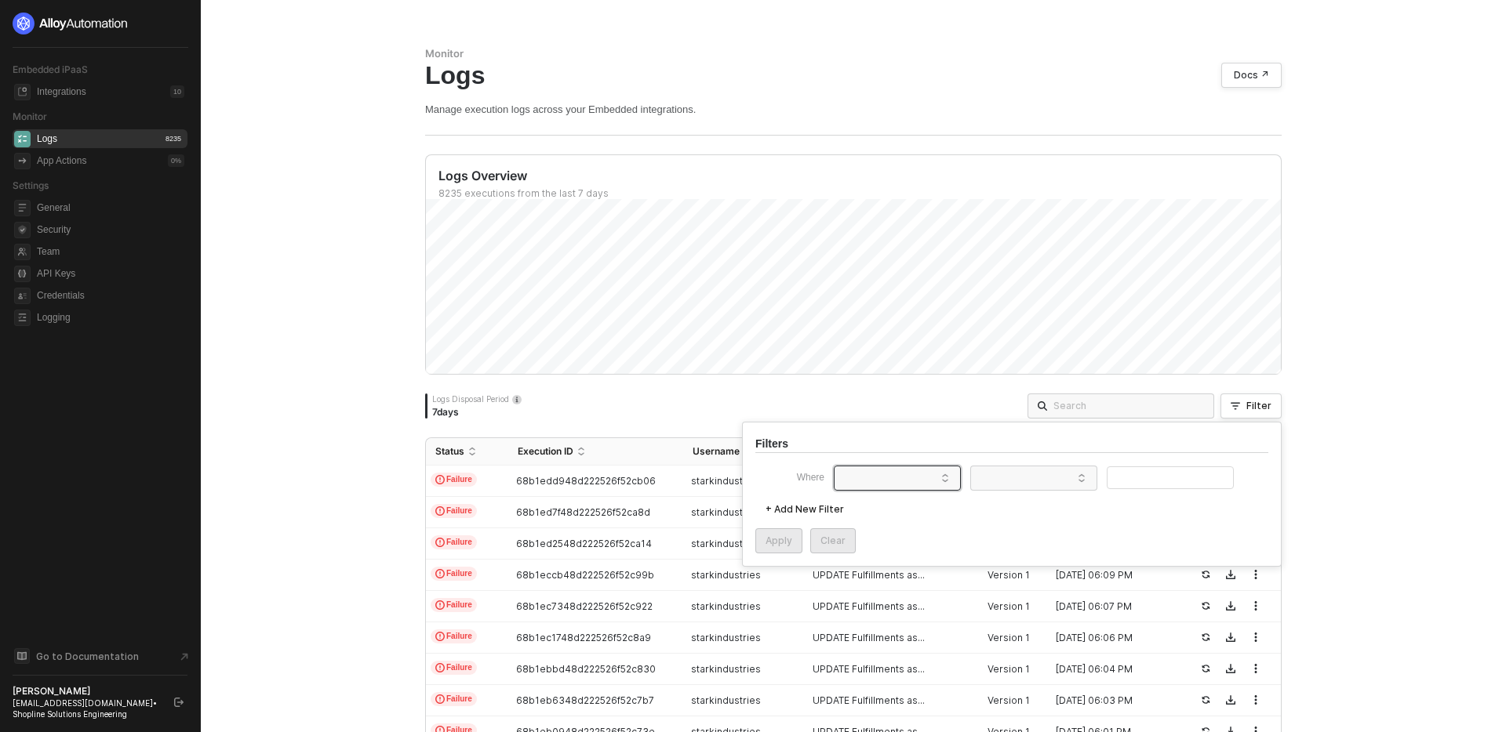
click at [917, 481] on span at bounding box center [900, 479] width 119 height 24
click at [915, 556] on div "Workflow ID" at bounding box center [897, 556] width 113 height 25
click at [1012, 467] on span at bounding box center [1036, 479] width 119 height 24
click at [927, 546] on div "Apply Clear" at bounding box center [1011, 540] width 513 height 25
click at [872, 377] on div "Logs Overview 8235 executions from the last 7 days Logs Disposal Period 7 days …" at bounding box center [853, 645] width 856 height 983
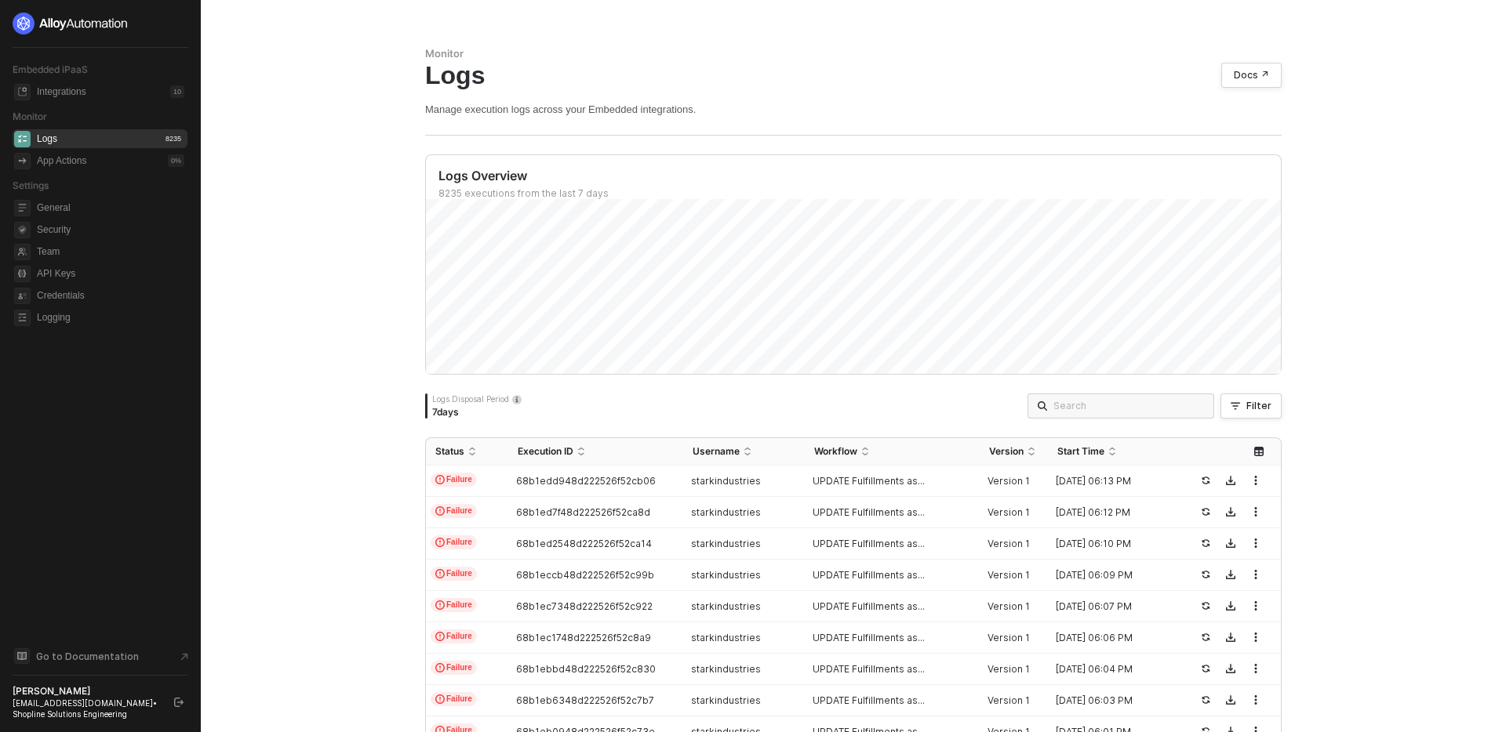
click at [1115, 418] on span at bounding box center [1120, 406] width 187 height 25
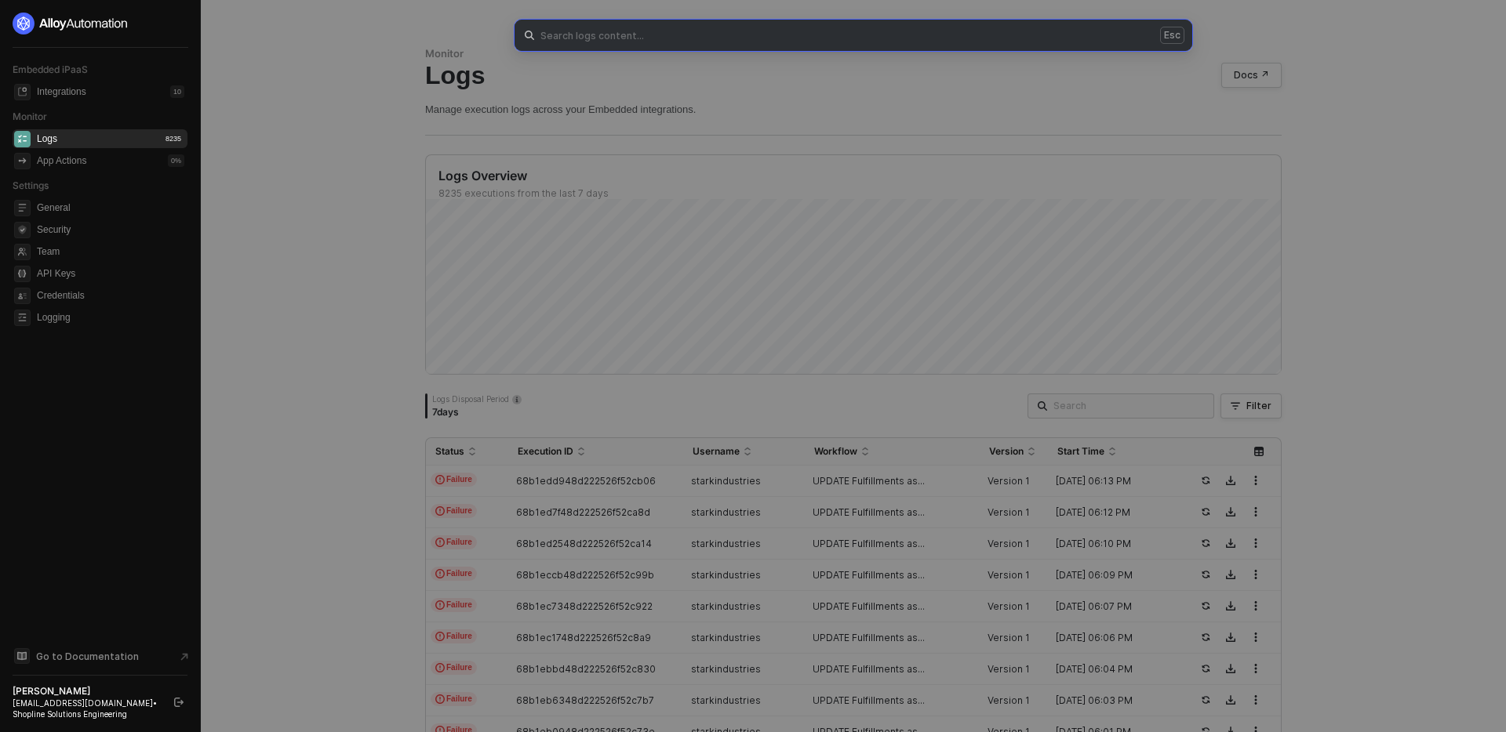
click at [989, 445] on div "Esc" at bounding box center [753, 366] width 1506 height 732
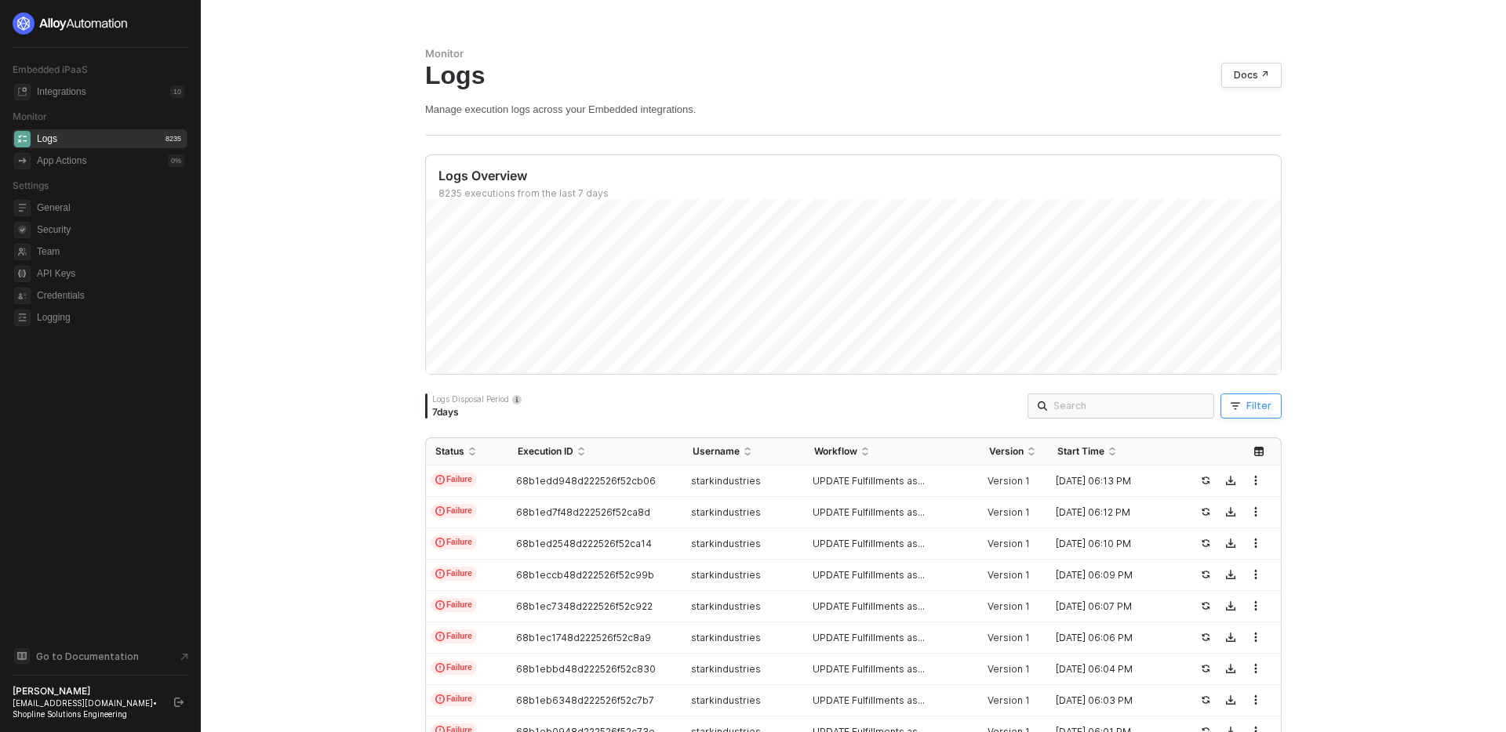
click at [1250, 405] on div "Filter" at bounding box center [1258, 406] width 25 height 13
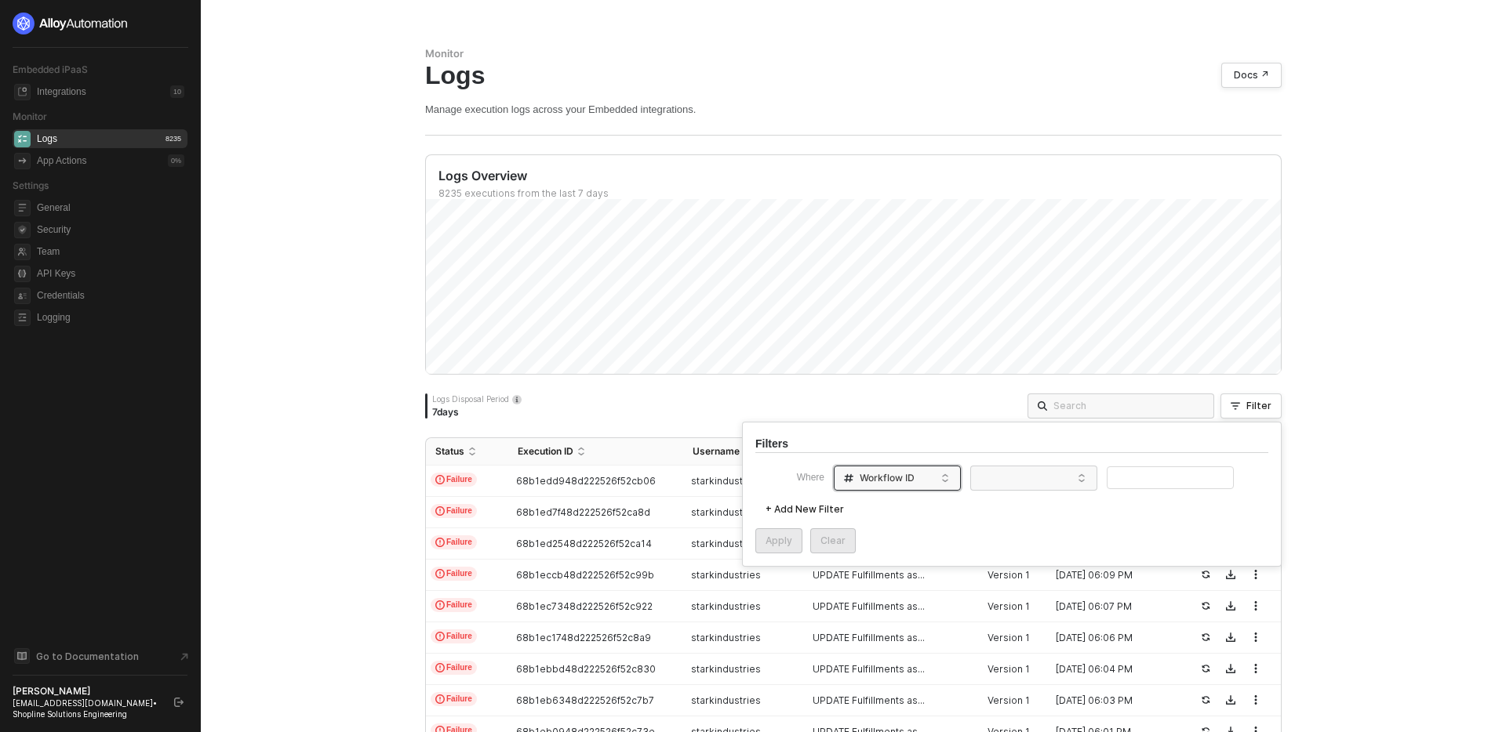
click at [932, 481] on div "Workflow ID" at bounding box center [893, 478] width 105 height 25
click at [1044, 543] on div "Apply Clear" at bounding box center [1011, 540] width 513 height 25
click at [1329, 492] on div "Monitor Logs Docs ↗ Manage execution logs across your Embedded integrations. Lo…" at bounding box center [853, 366] width 1305 height 732
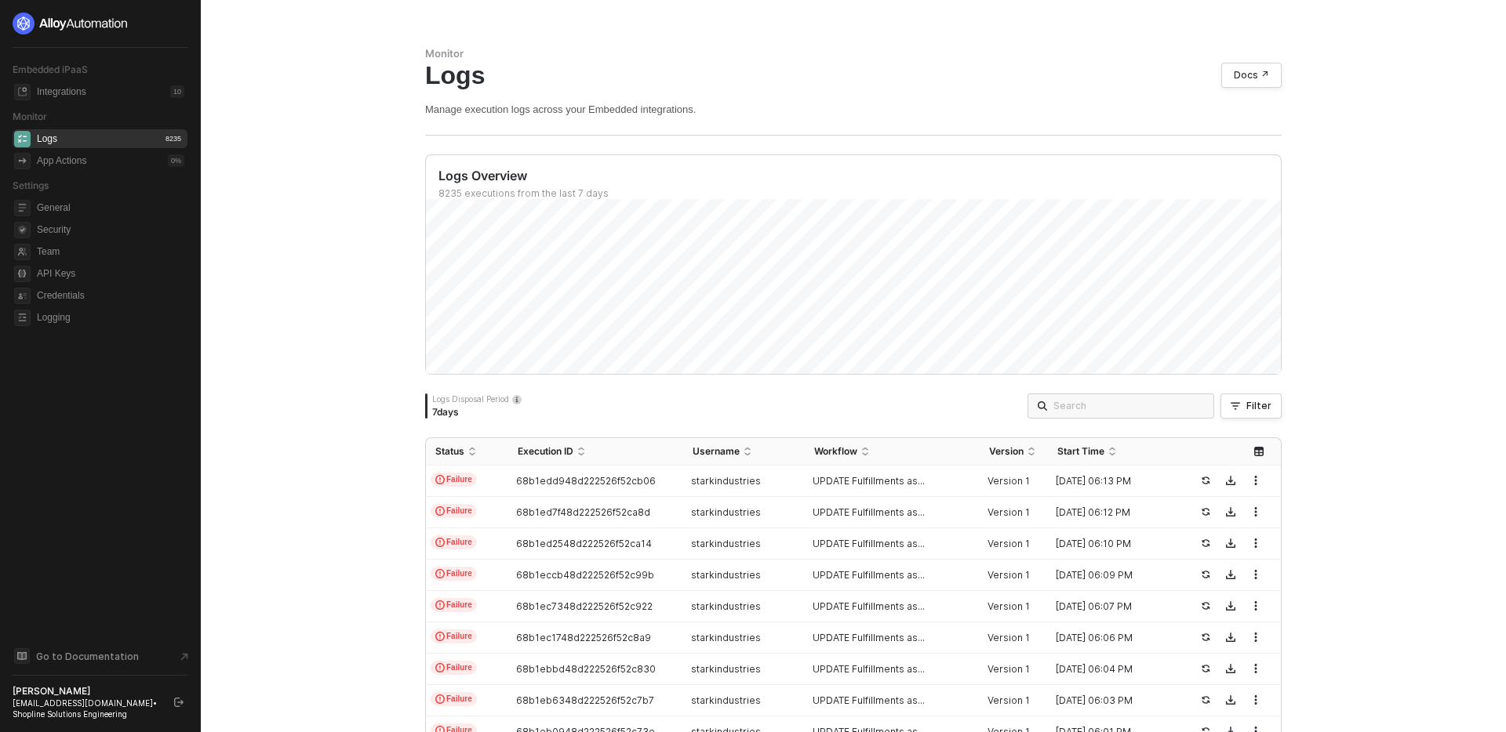
click at [1328, 492] on div "Monitor Logs Docs ↗ Manage execution logs across your Embedded integrations. Lo…" at bounding box center [853, 366] width 1305 height 732
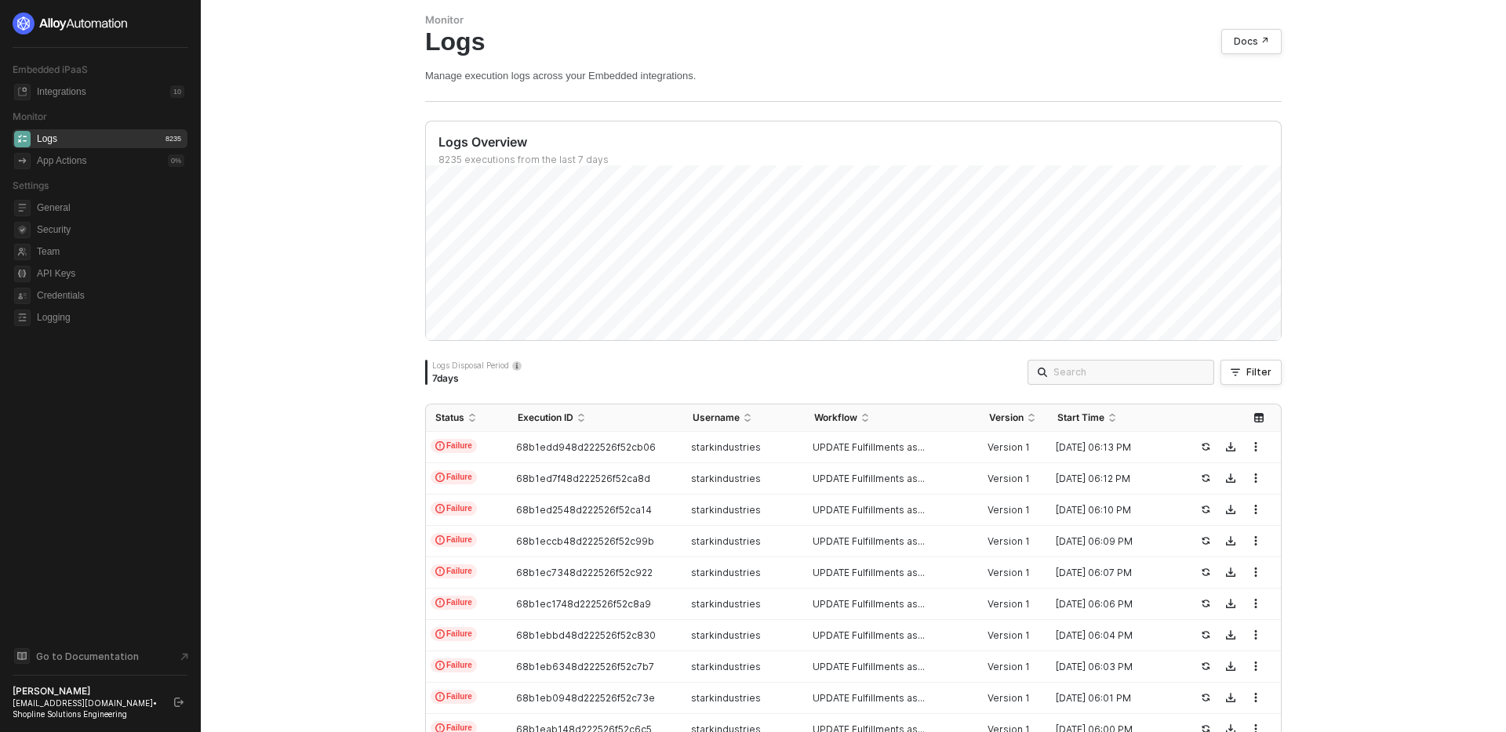
scroll to position [35, 0]
click at [1259, 420] on div "Download" at bounding box center [1231, 422] width 61 height 20
click at [1262, 415] on icon "icon-table" at bounding box center [1258, 416] width 9 height 9
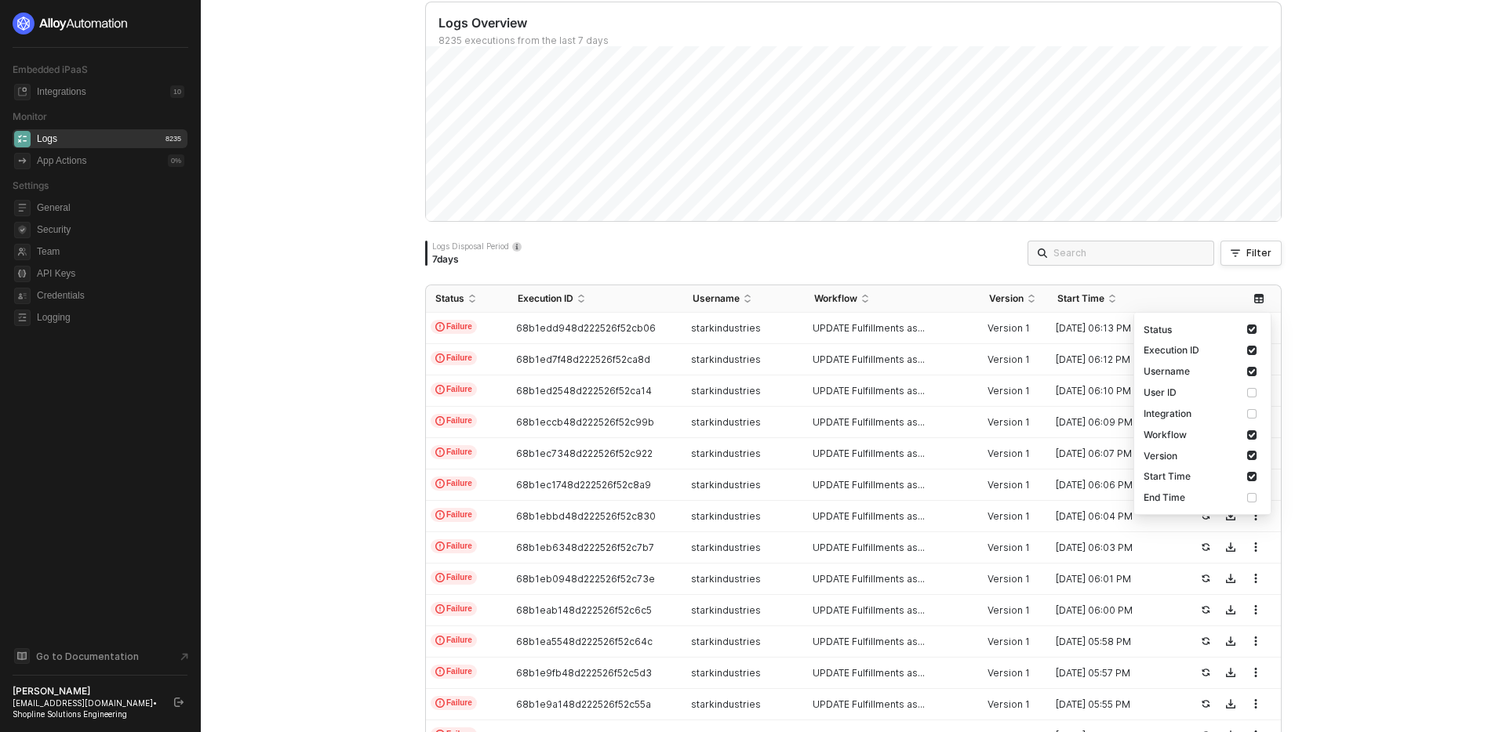
scroll to position [154, 0]
click at [1258, 412] on label at bounding box center [1254, 411] width 14 height 15
click at [1256, 412] on input "checkbox" at bounding box center [1251, 411] width 9 height 9
checkbox input "true"
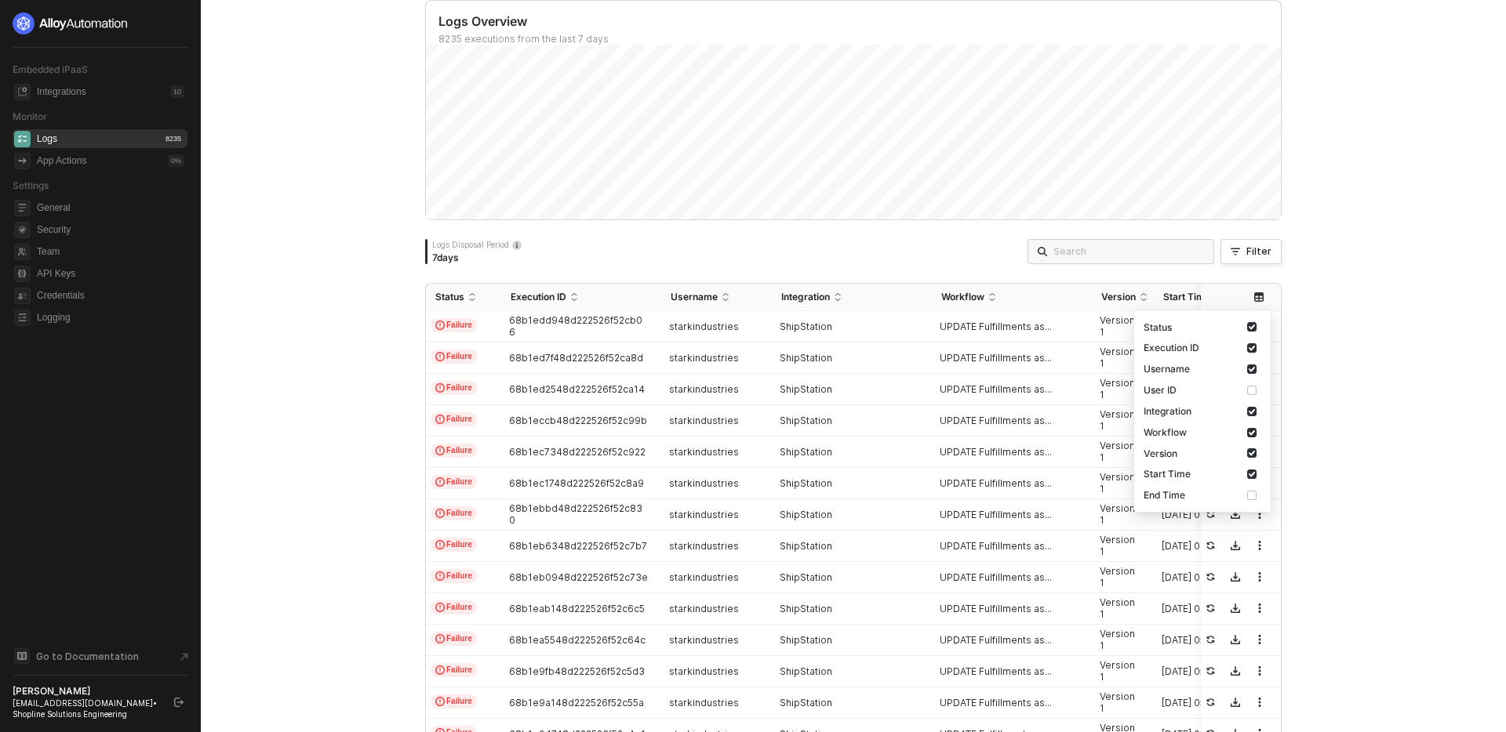
click at [1344, 377] on div "Monitor Logs Docs ↗ Manage execution logs across your Embedded integrations. Lo…" at bounding box center [853, 366] width 1305 height 732
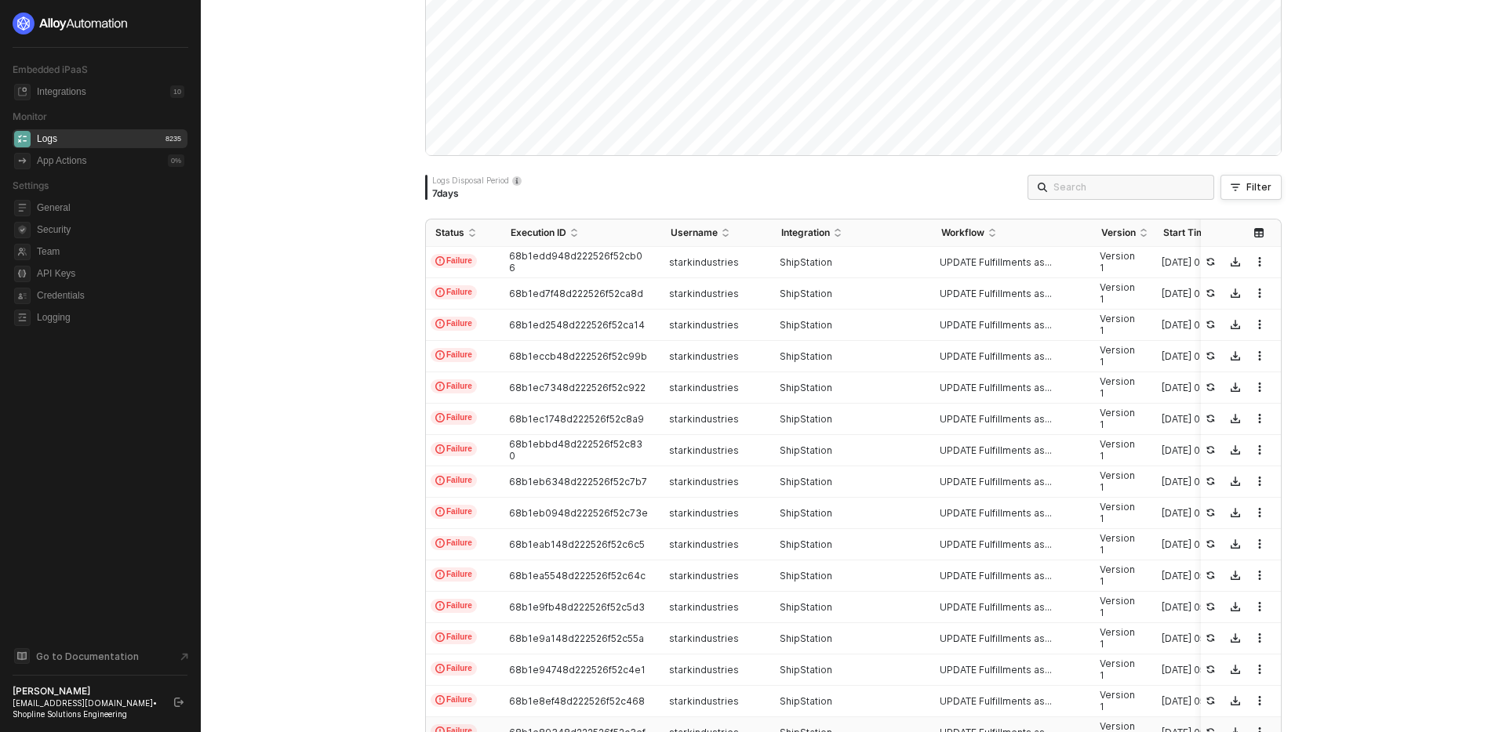
scroll to position [0, 0]
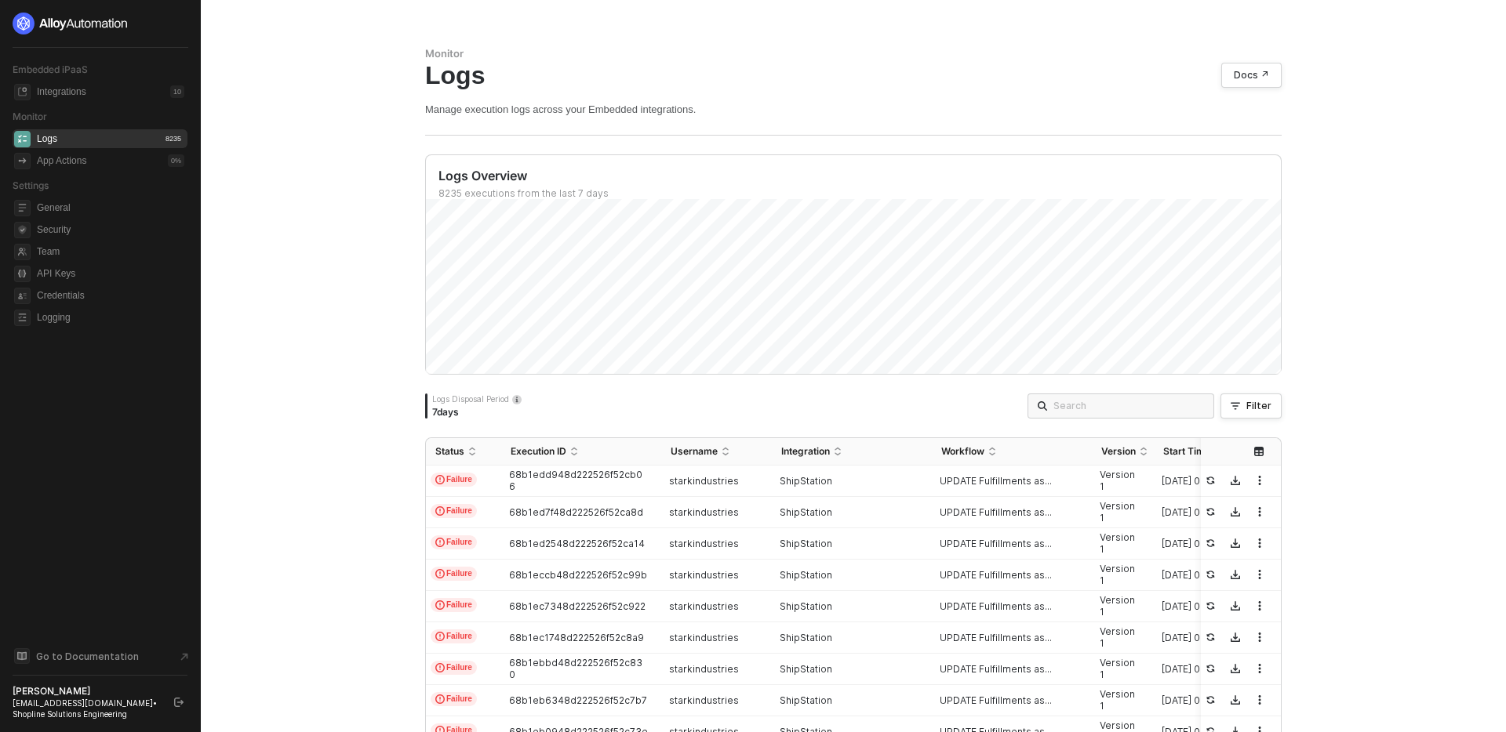
click at [888, 404] on div "Logs Disposal Period 7 days Esc Filter" at bounding box center [853, 406] width 856 height 25
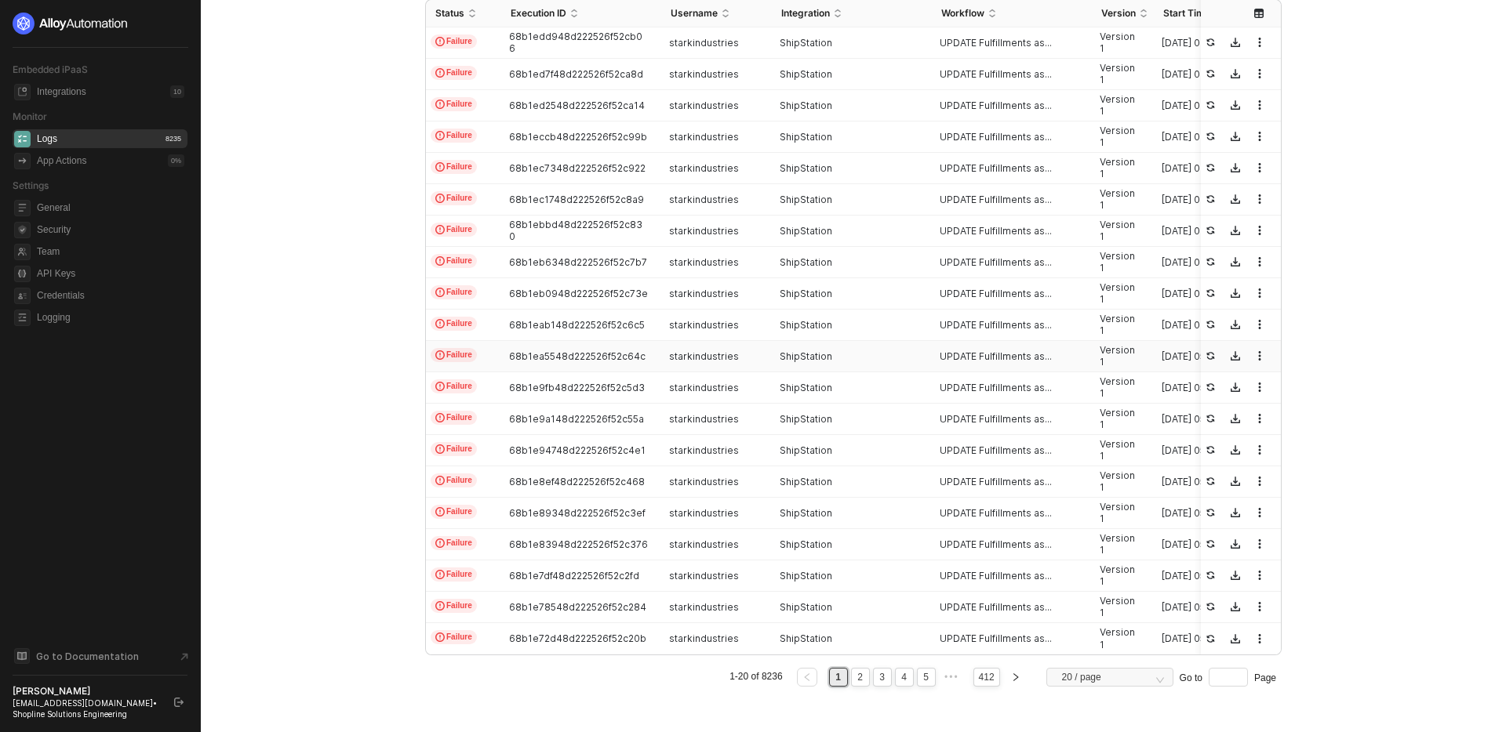
scroll to position [434, 0]
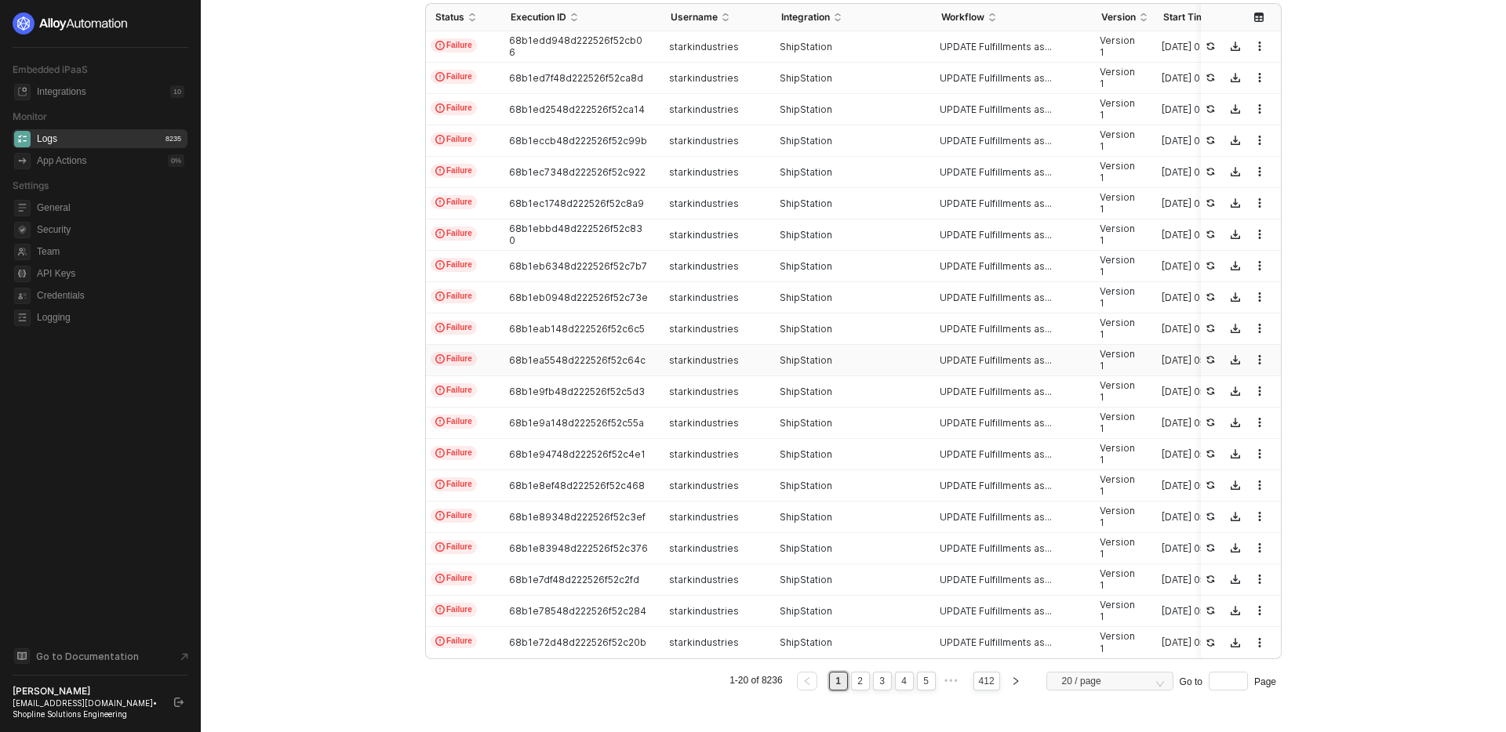
click at [842, 352] on td "ShipStation" at bounding box center [852, 360] width 160 height 31
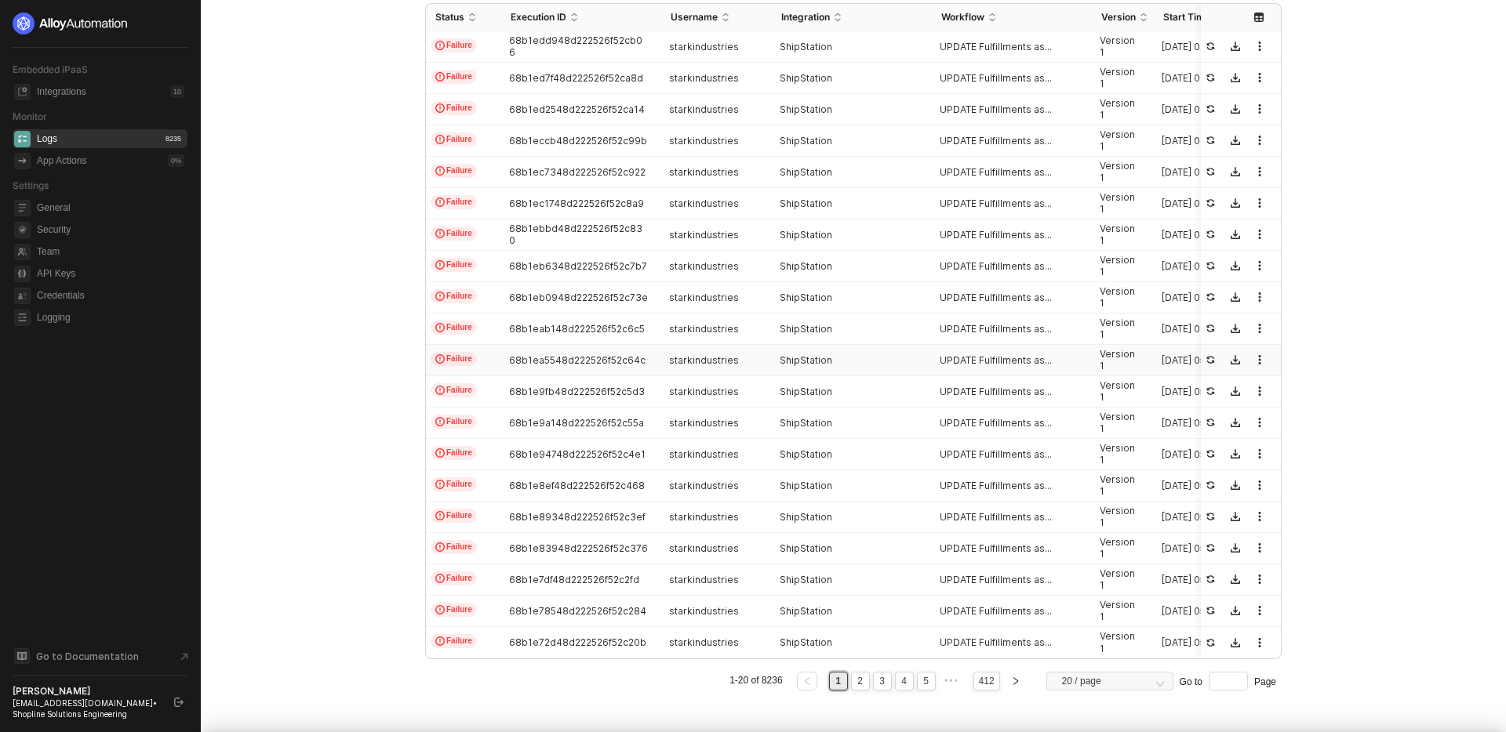
type textarea "{ "json": { "triggerDateTime": "Fri, Aug 29, 2025 5:58 PM" }, "id": "triggerDat…"
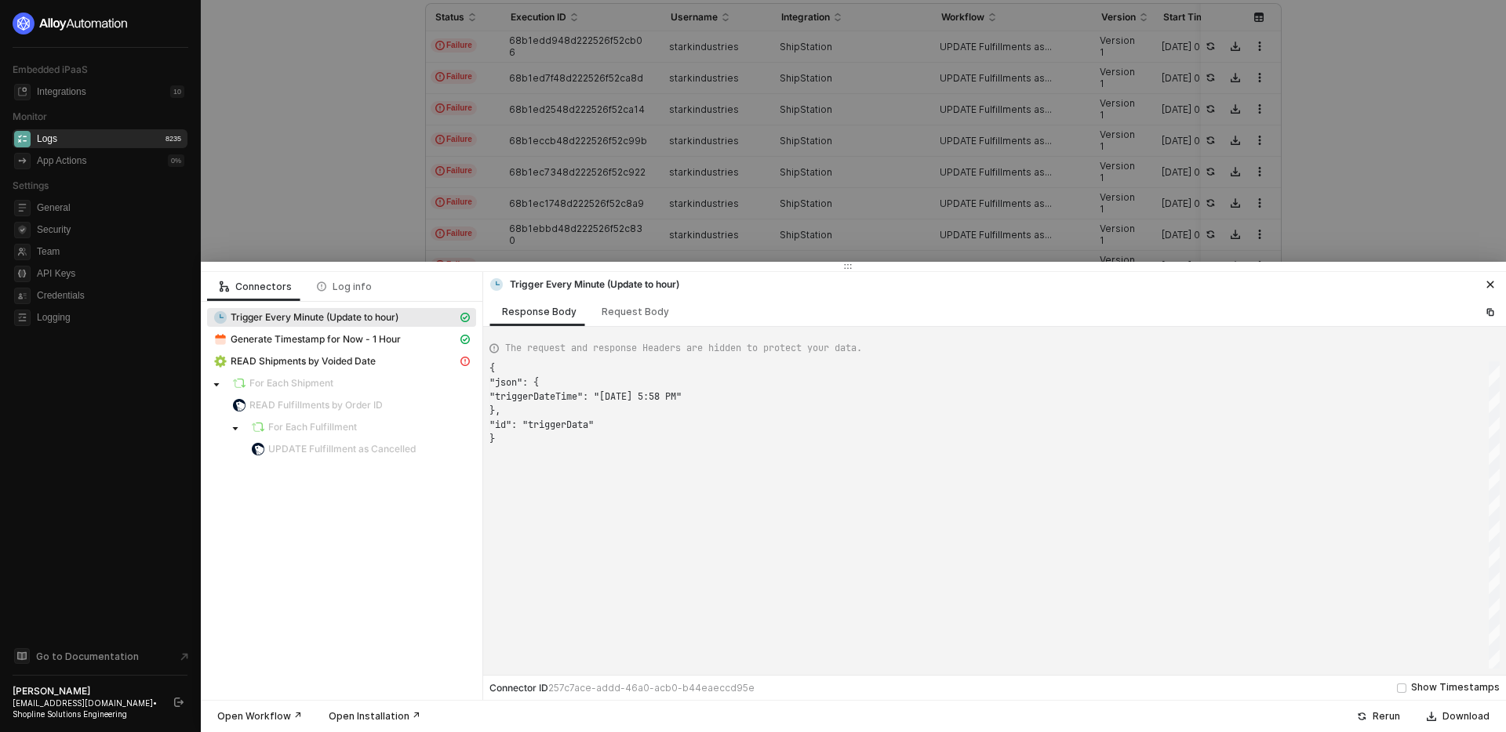
scroll to position [71, 0]
click at [1491, 287] on icon "icon-close" at bounding box center [1489, 284] width 9 height 9
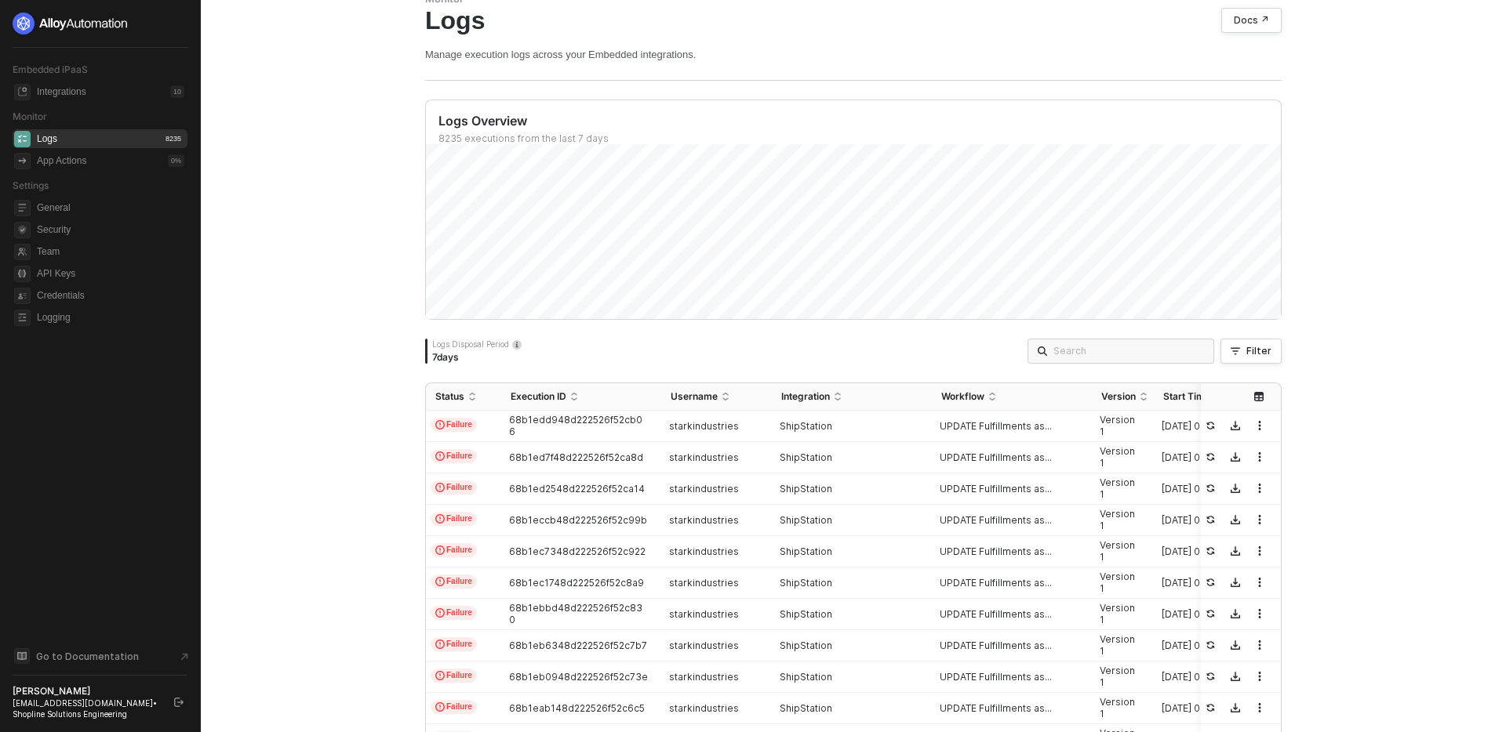
scroll to position [33, 0]
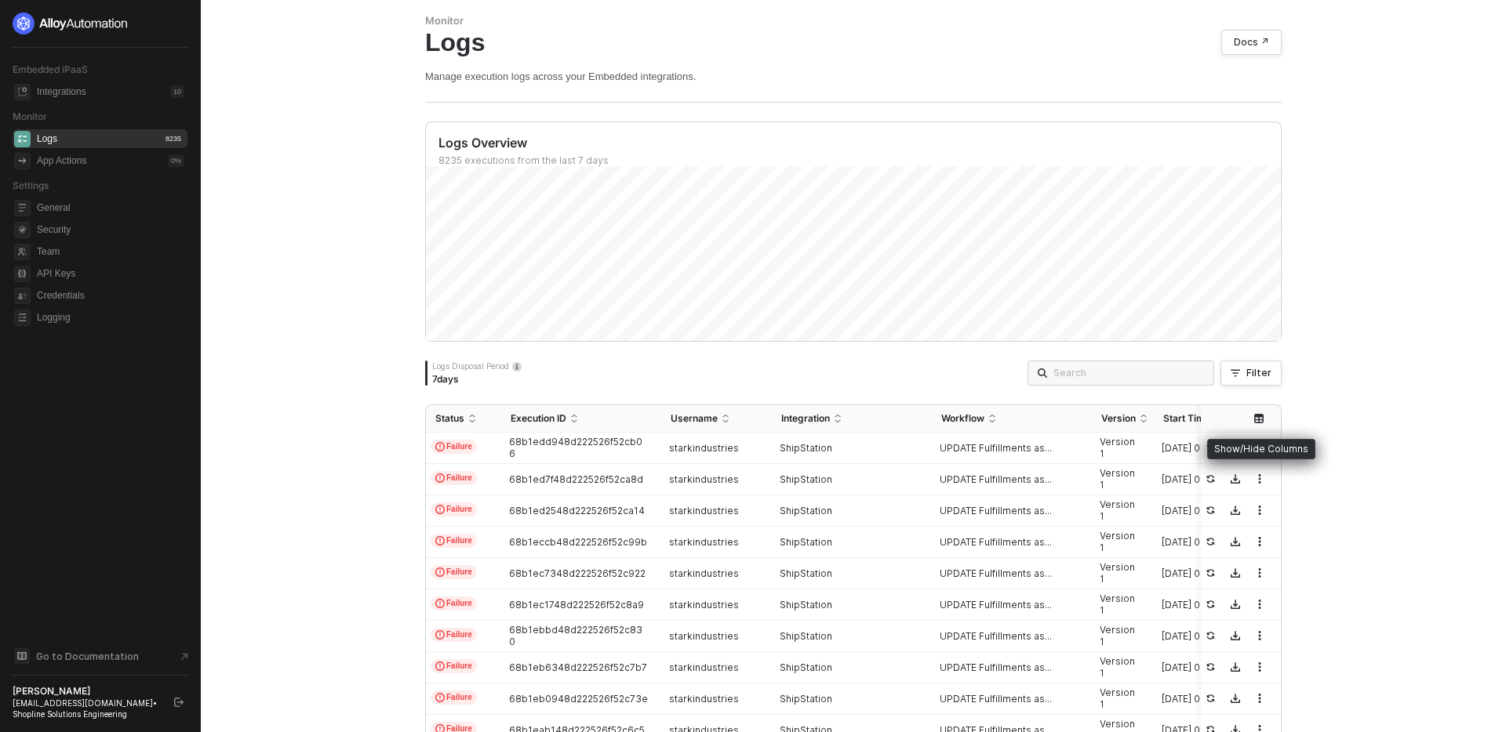
click at [1260, 416] on icon "icon-table" at bounding box center [1258, 418] width 9 height 9
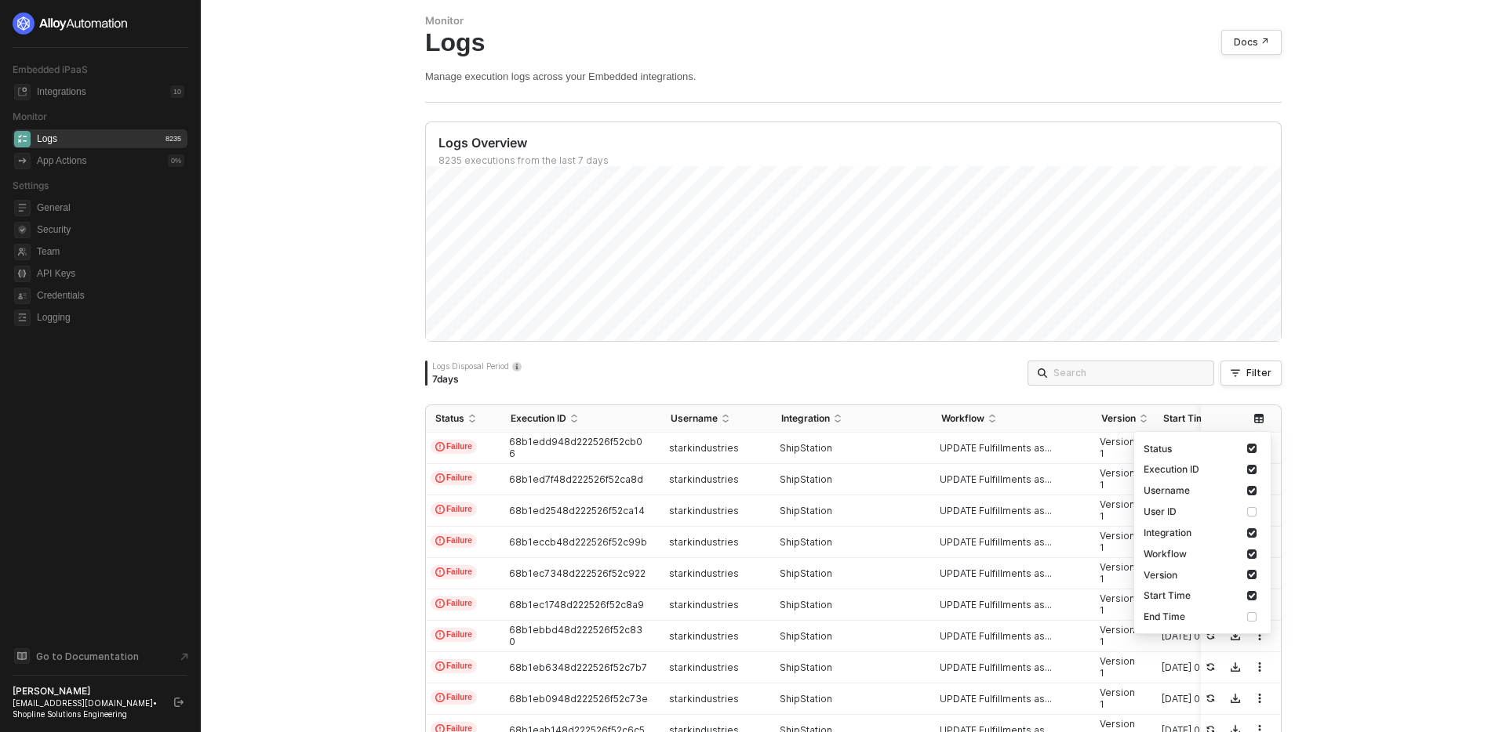
click at [1339, 406] on div "Monitor Logs Docs ↗ Manage execution logs across your Embedded integrations. Lo…" at bounding box center [853, 366] width 1305 height 732
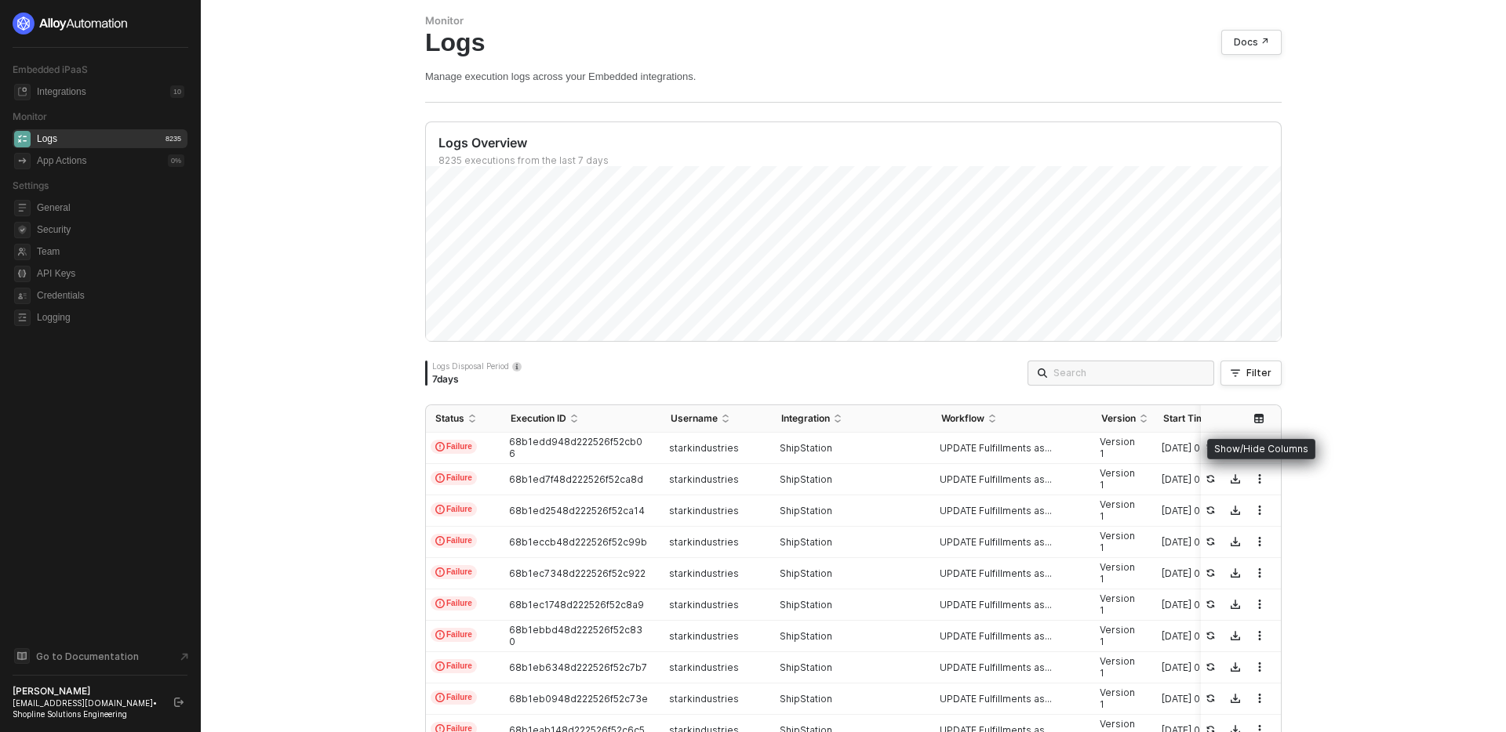
click at [1259, 418] on icon "icon-table" at bounding box center [1258, 418] width 9 height 9
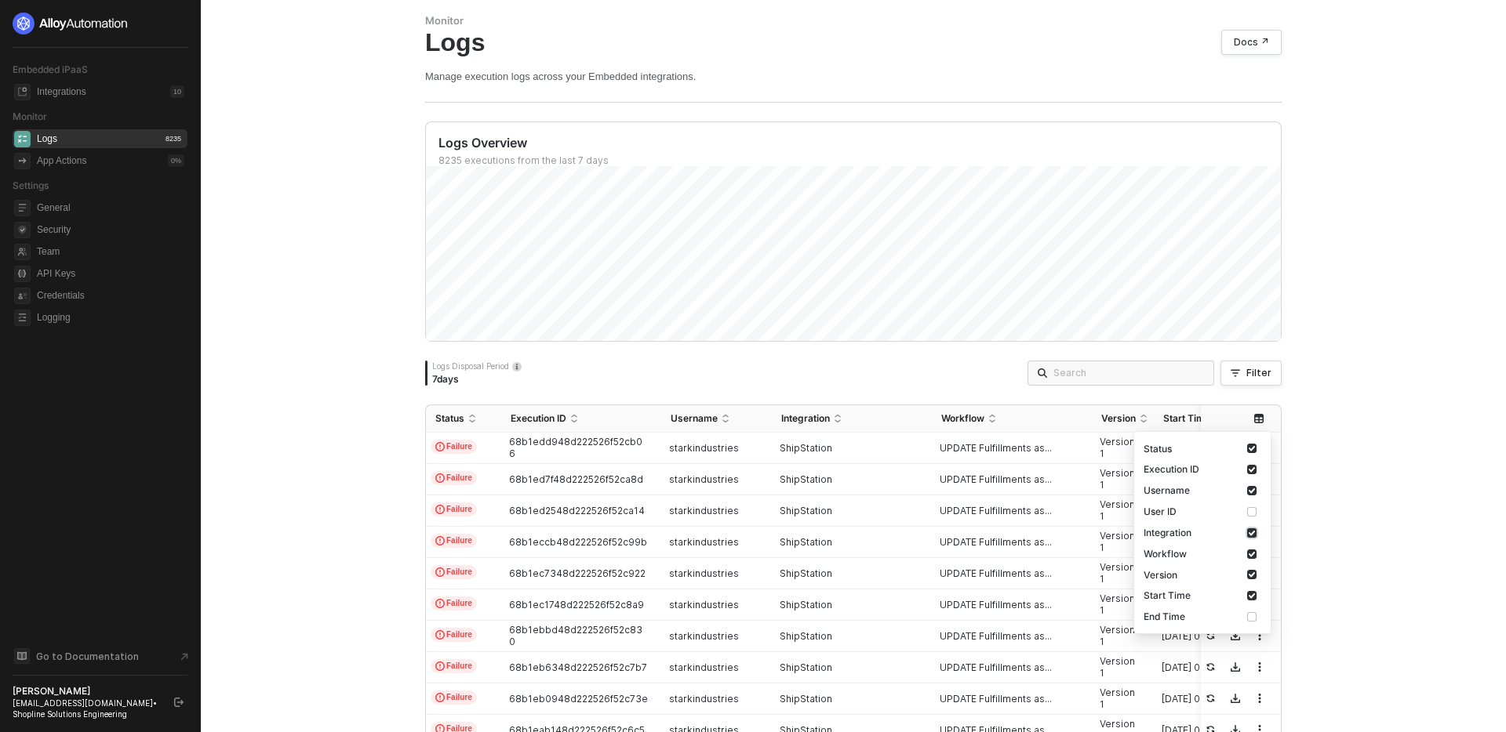
click at [1252, 534] on input "checkbox" at bounding box center [1251, 532] width 9 height 9
checkbox input "false"
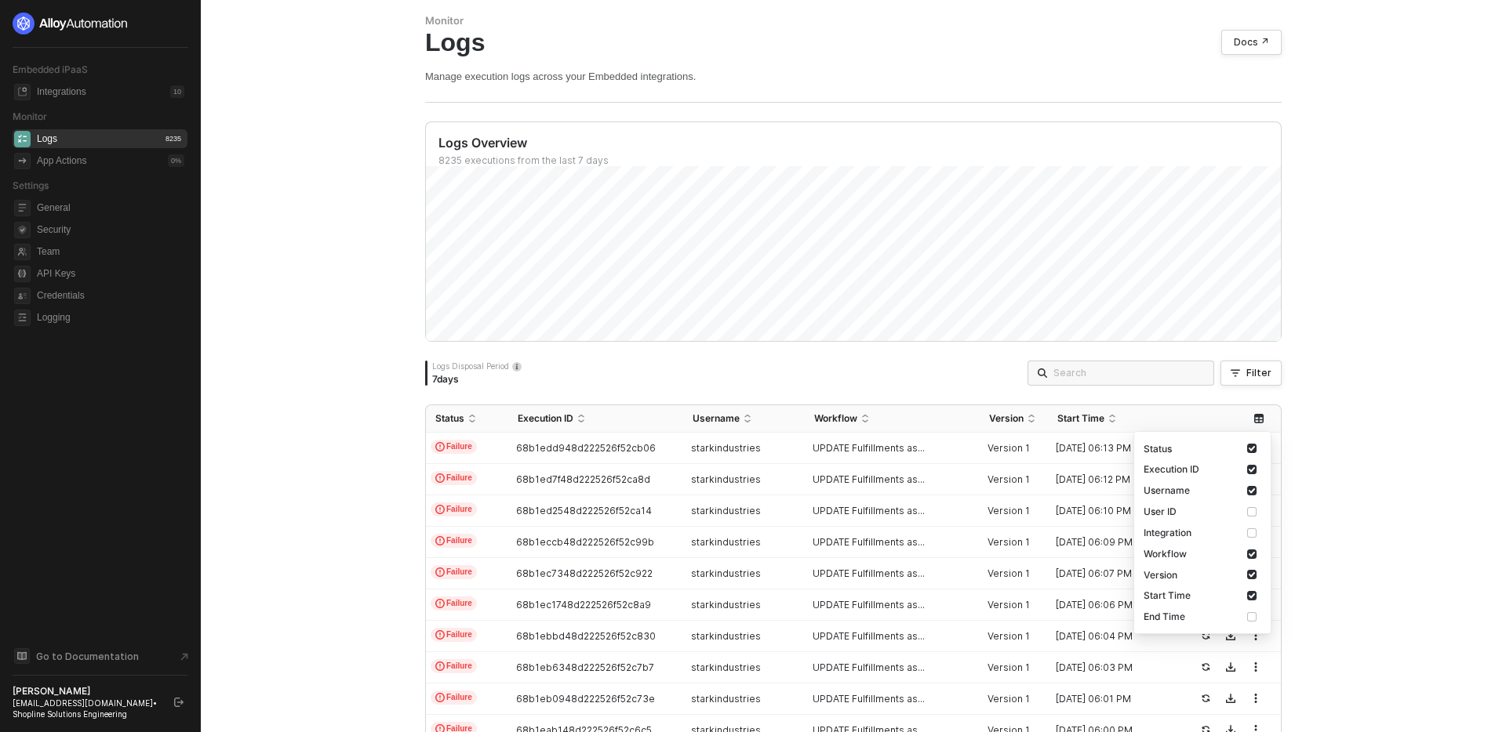
click at [1333, 315] on div "Monitor Logs Docs ↗ Manage execution logs across your Embedded integrations. Lo…" at bounding box center [853, 366] width 1305 height 732
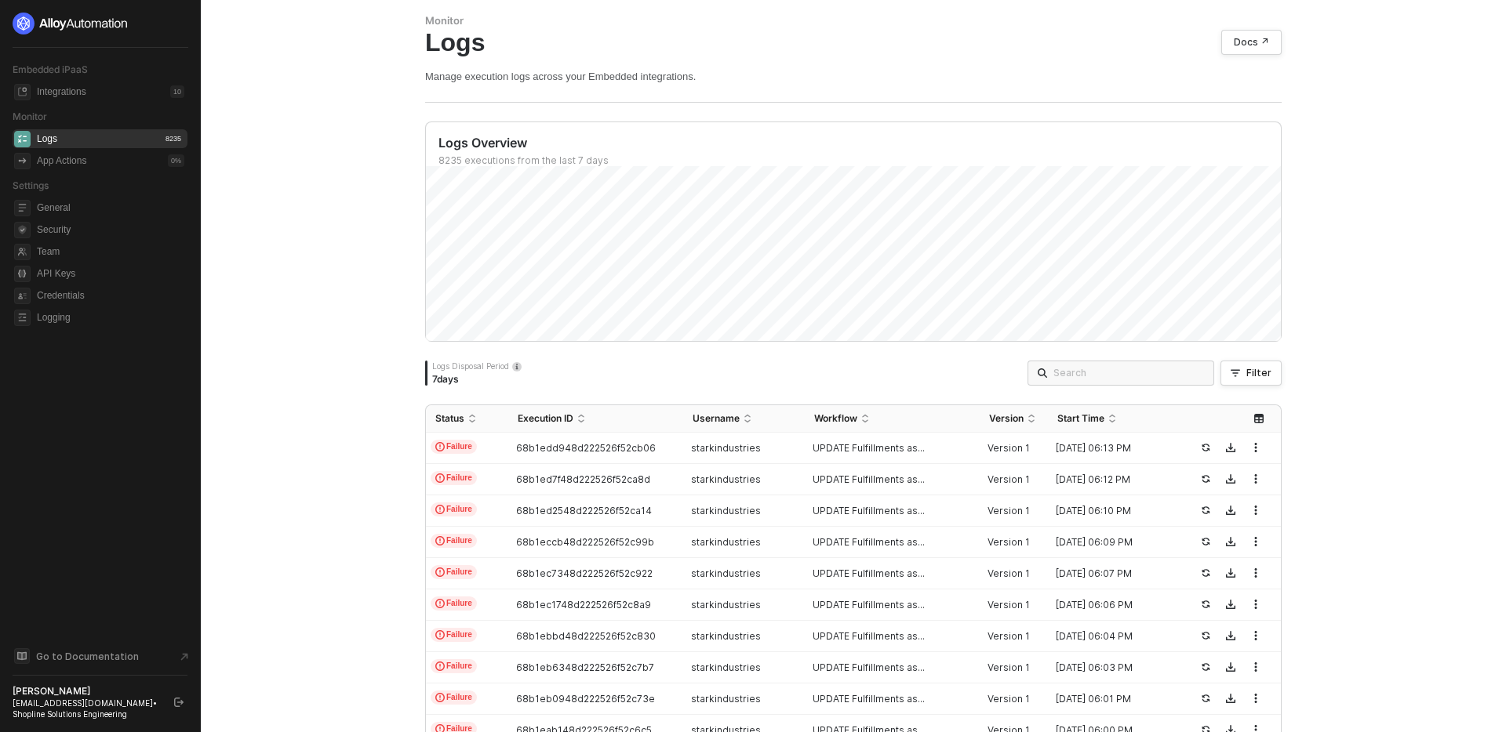
click at [1330, 433] on div "Monitor Logs Docs ↗ Manage execution logs across your Embedded integrations. Lo…" at bounding box center [853, 366] width 1305 height 732
click at [1171, 382] on span at bounding box center [1120, 373] width 187 height 25
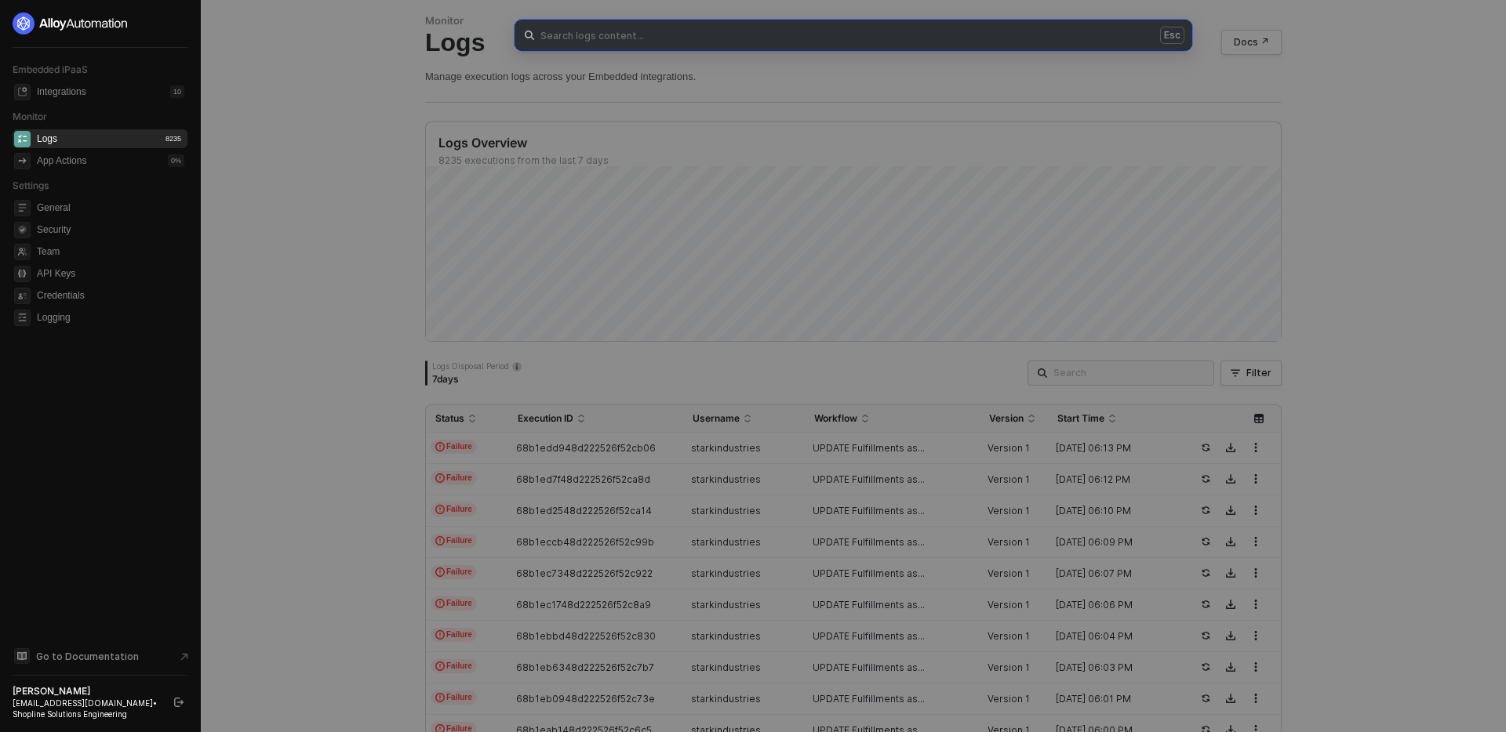
click at [1171, 382] on div "Esc" at bounding box center [753, 366] width 1506 height 732
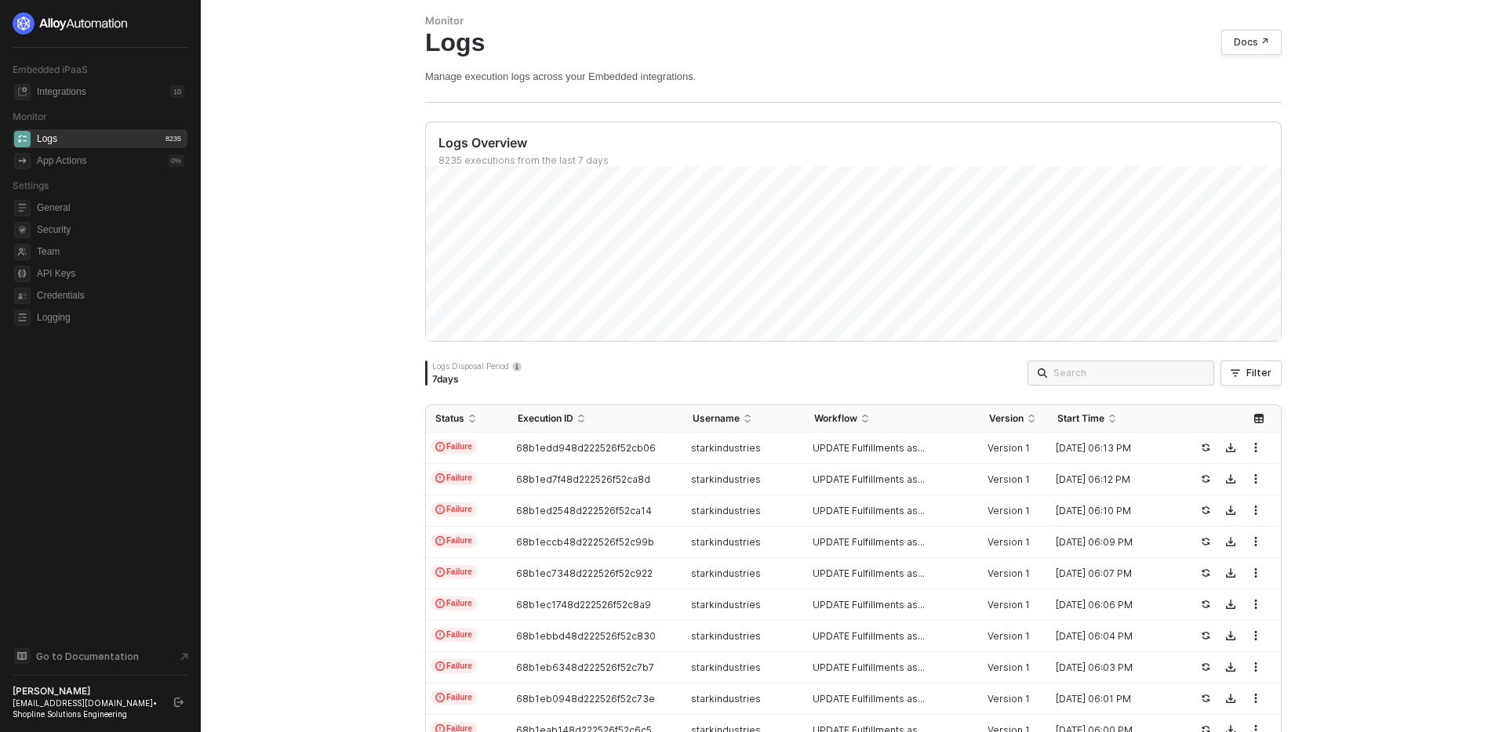
click at [346, 411] on div "Monitor Logs Docs ↗ Manage execution logs across your Embedded integrations. Lo…" at bounding box center [853, 366] width 1305 height 732
click at [149, 293] on span "Credentials" at bounding box center [110, 295] width 147 height 19
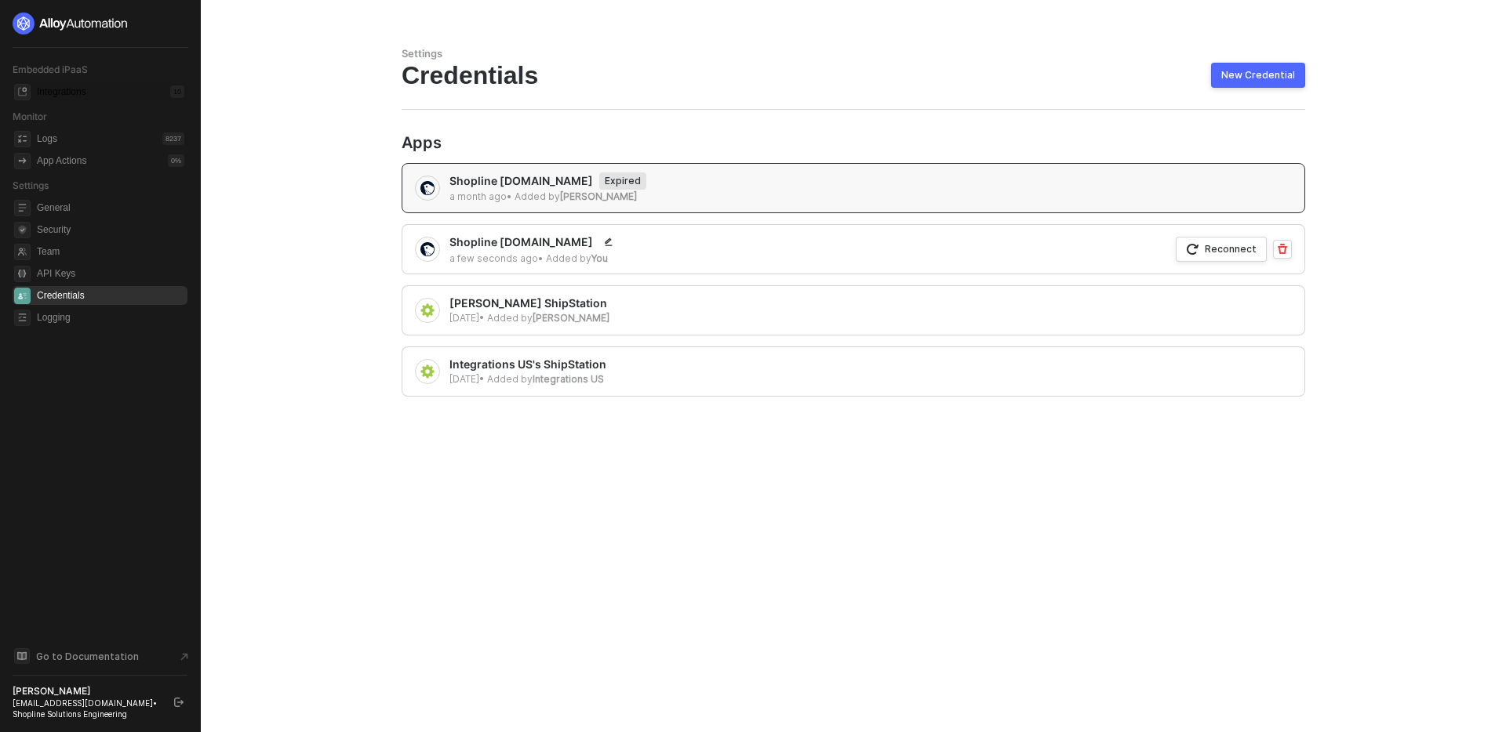
click at [118, 95] on div "Integrations 10" at bounding box center [110, 91] width 147 height 19
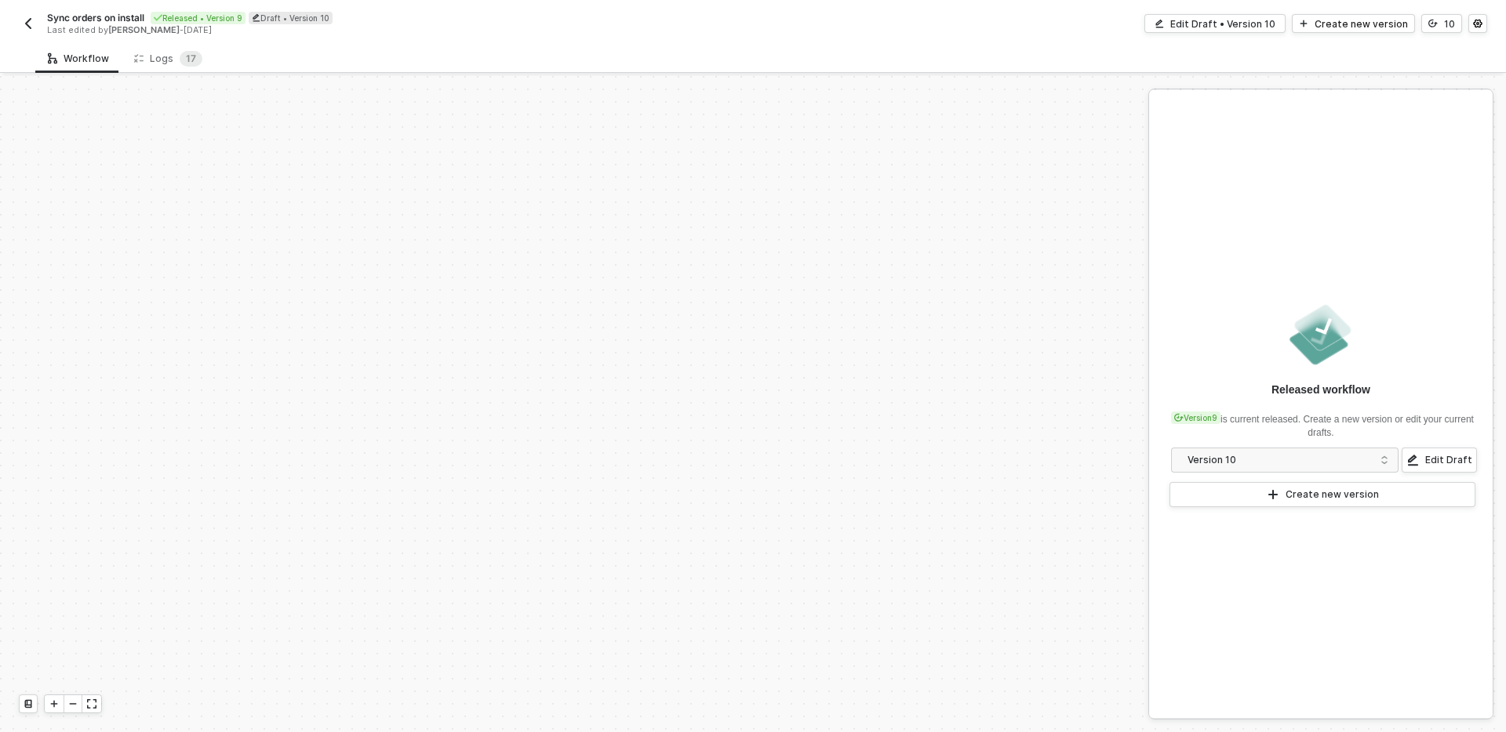
scroll to position [576, 0]
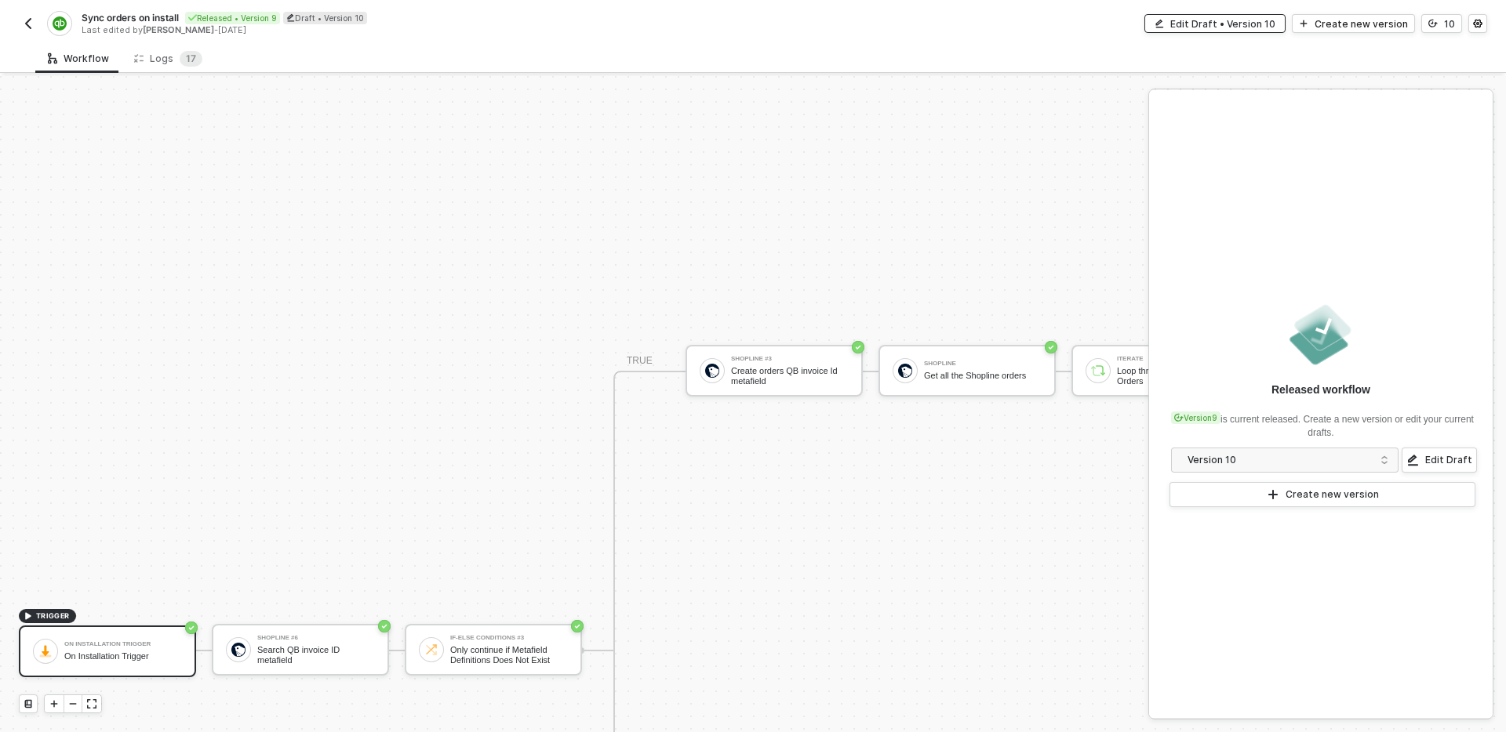
click at [1262, 27] on div "Edit Draft • Version 10" at bounding box center [1222, 23] width 105 height 13
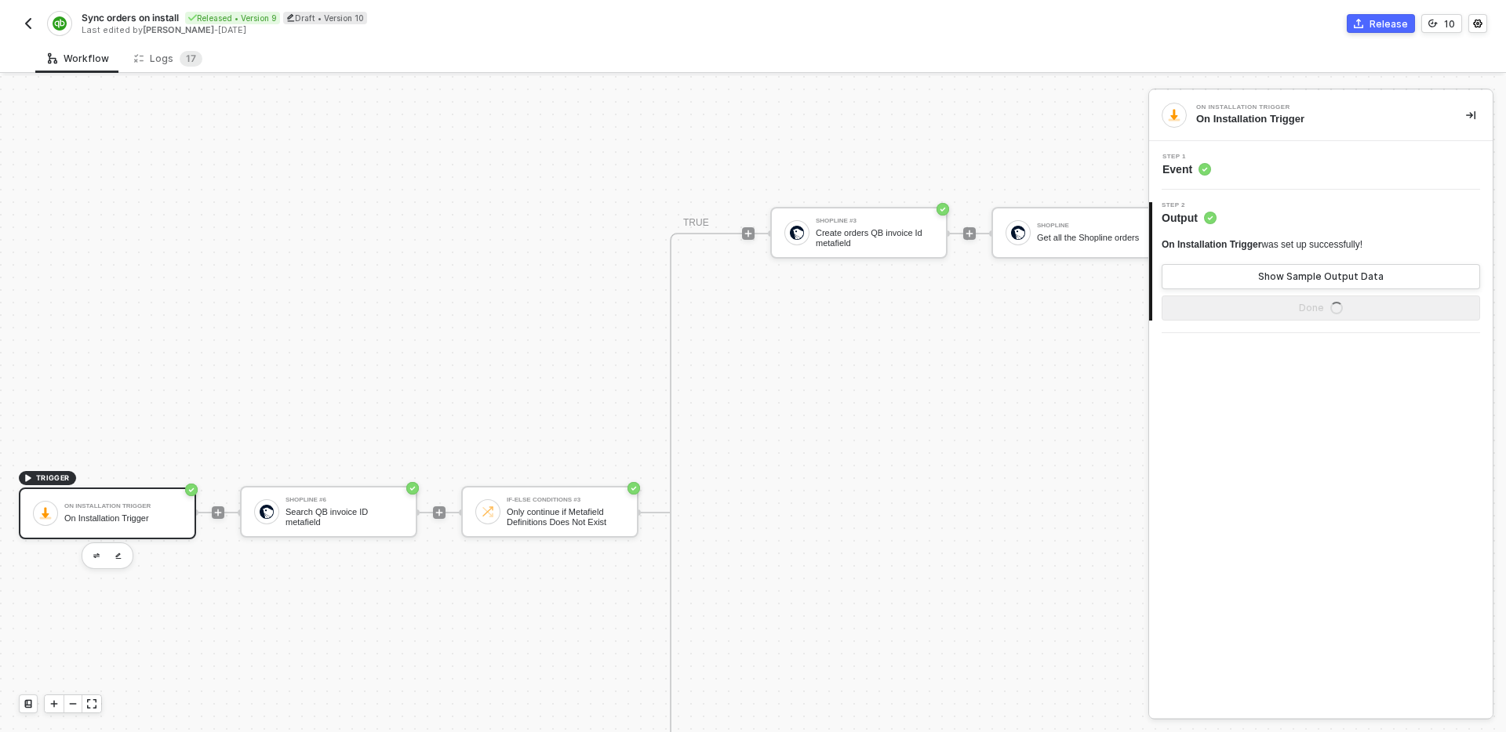
scroll to position [750, 0]
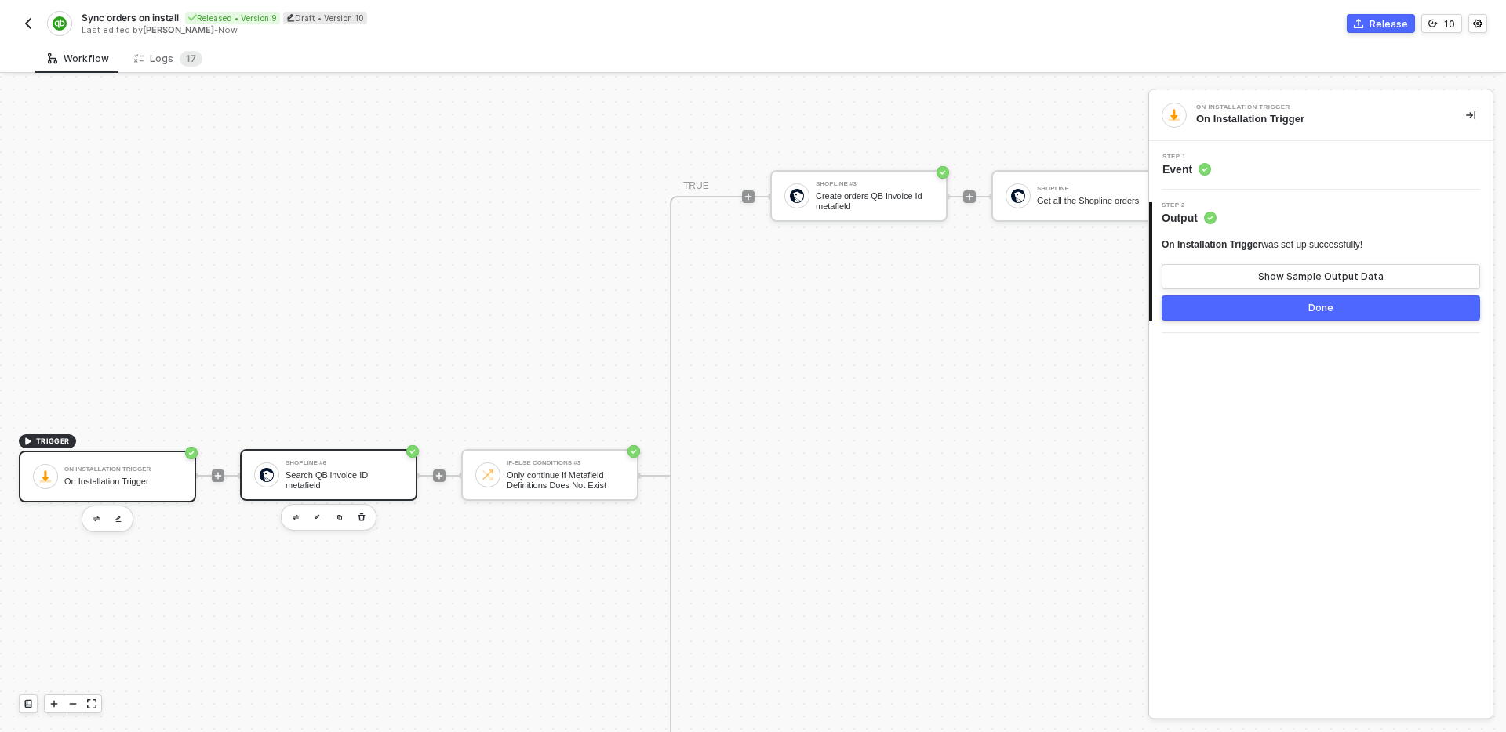
click at [360, 478] on div "Search QB invoice ID metafield" at bounding box center [344, 480] width 118 height 20
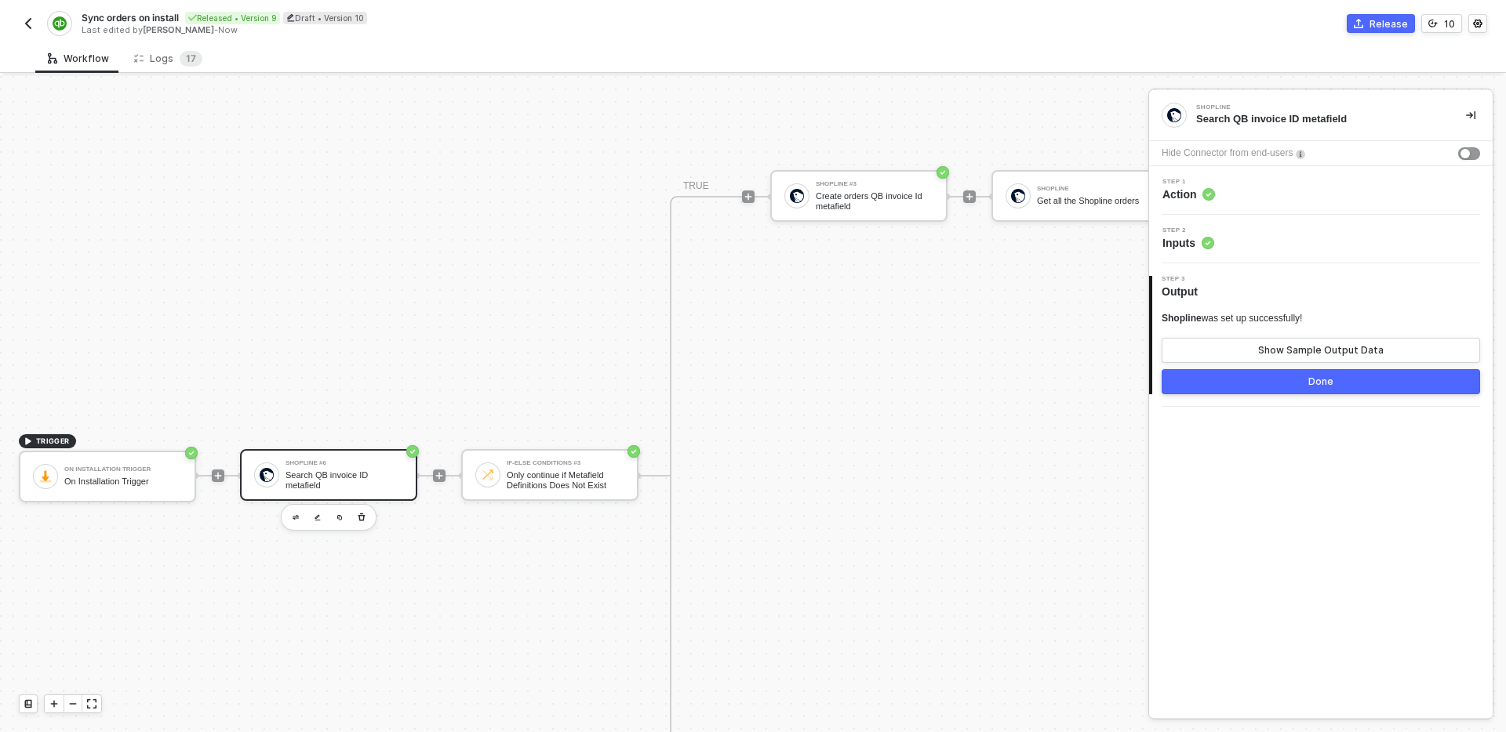
click at [1301, 167] on div "Step 1 Action" at bounding box center [1320, 190] width 343 height 49
click at [1308, 205] on div "Step 1 Action" at bounding box center [1320, 190] width 343 height 49
click at [1300, 186] on div "Step 1 Action" at bounding box center [1323, 191] width 340 height 24
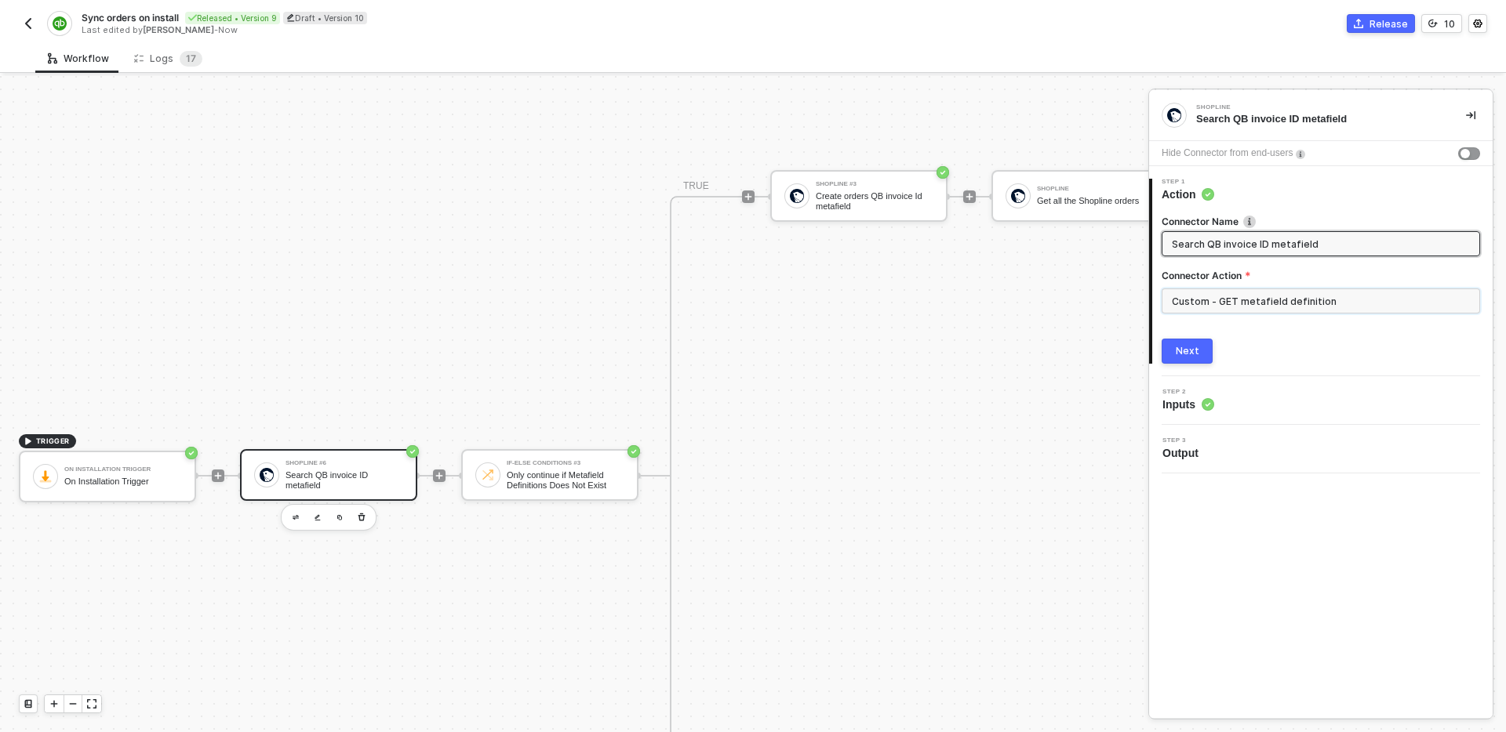
click at [1328, 303] on input "Custom - GET metafield definition" at bounding box center [1320, 301] width 318 height 25
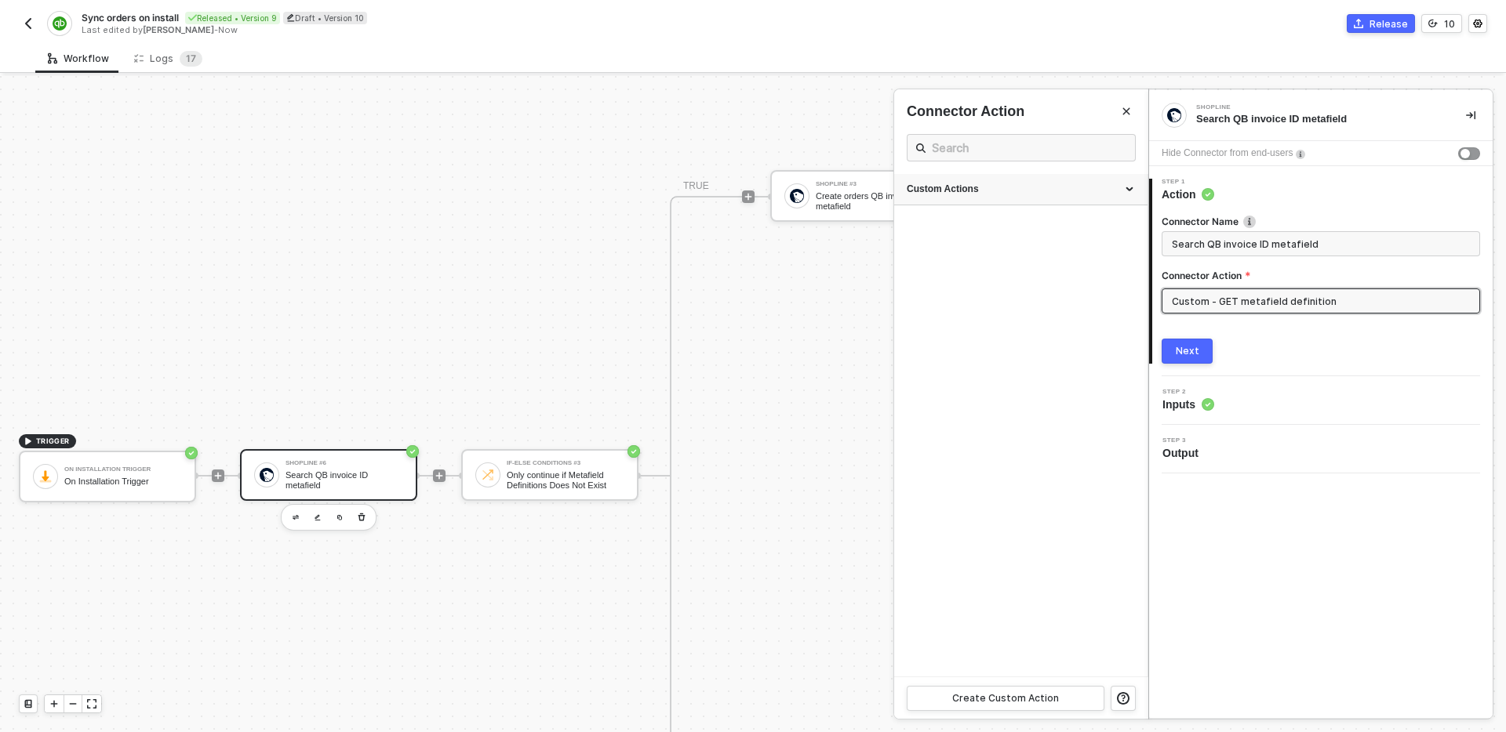
click at [997, 188] on div "Custom Actions" at bounding box center [1020, 189] width 228 height 13
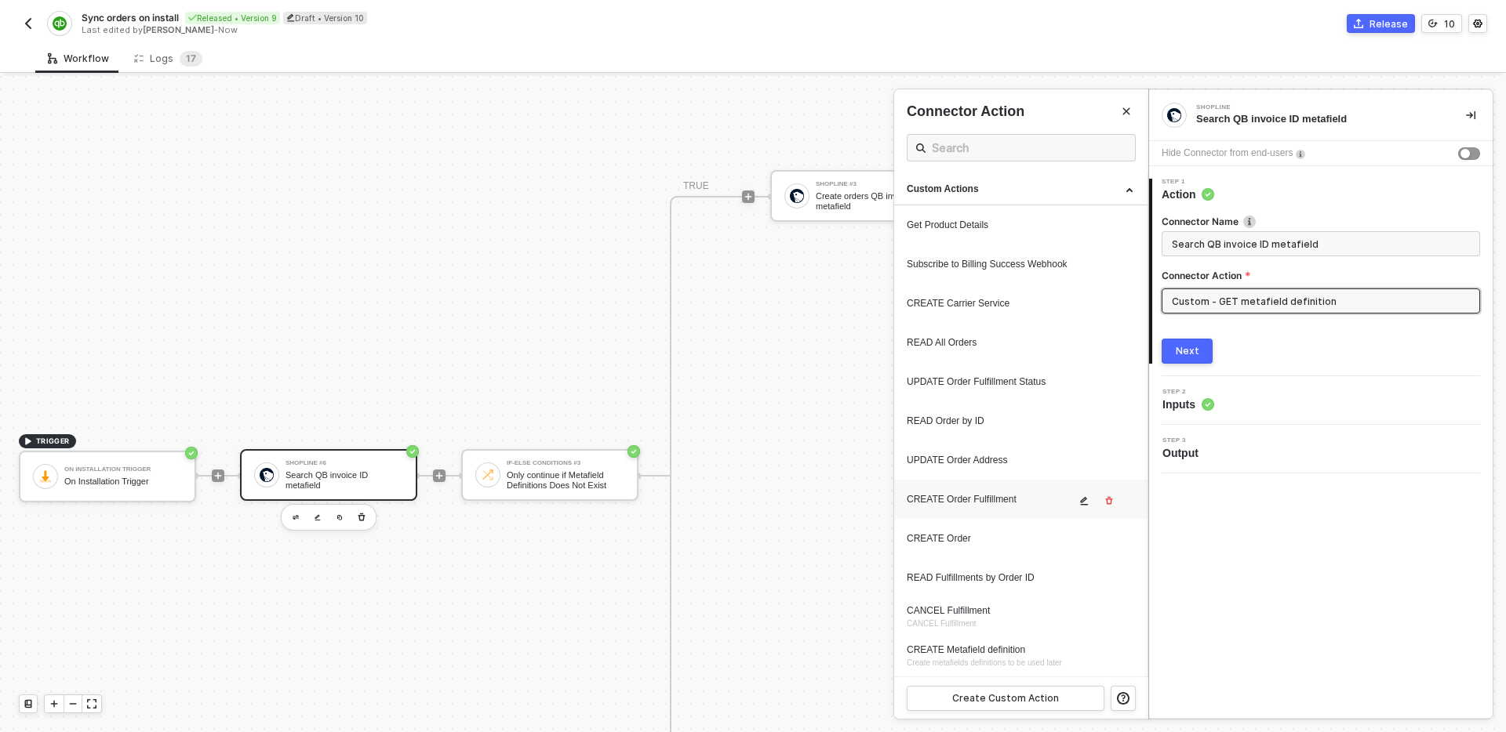
scroll to position [234, 0]
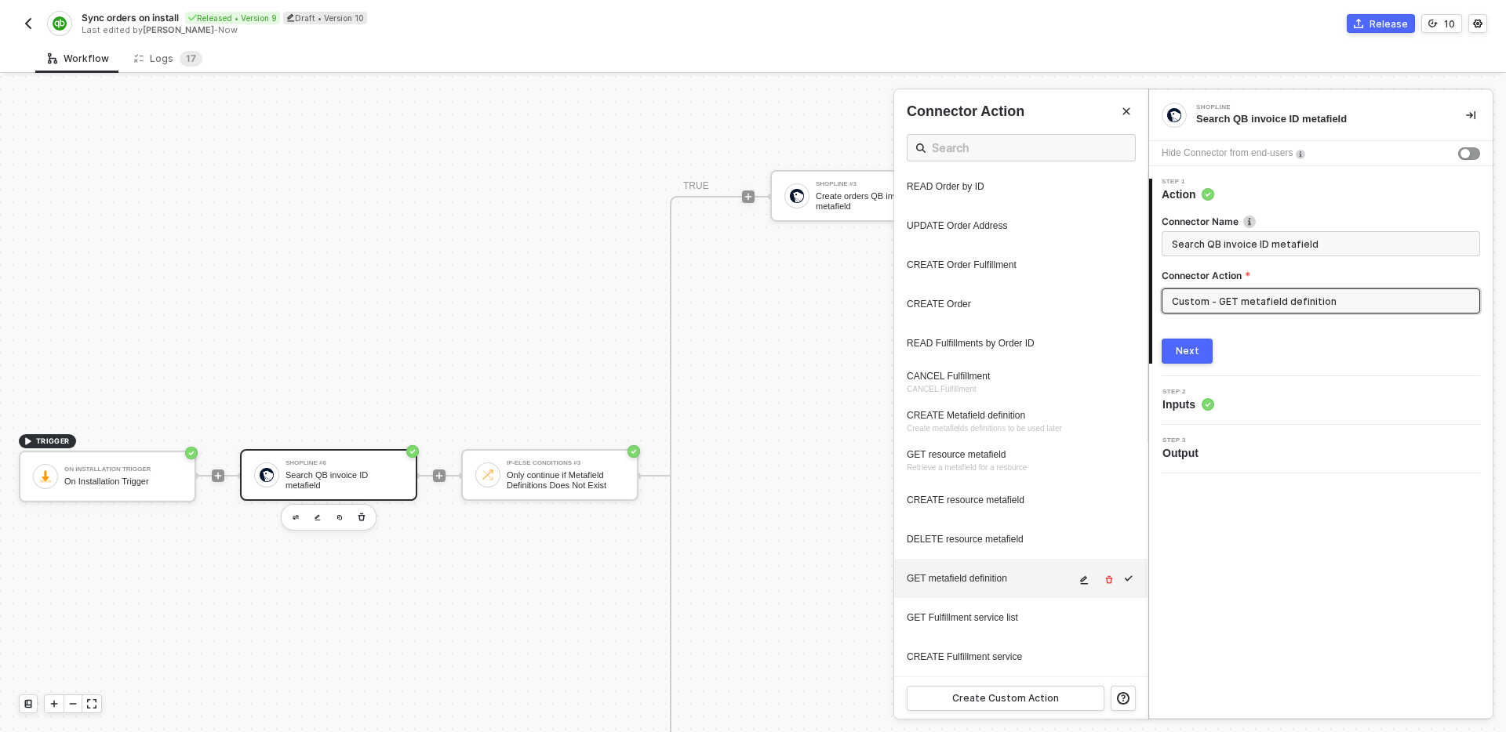
click at [1084, 576] on icon "icon-edit" at bounding box center [1083, 580] width 9 height 9
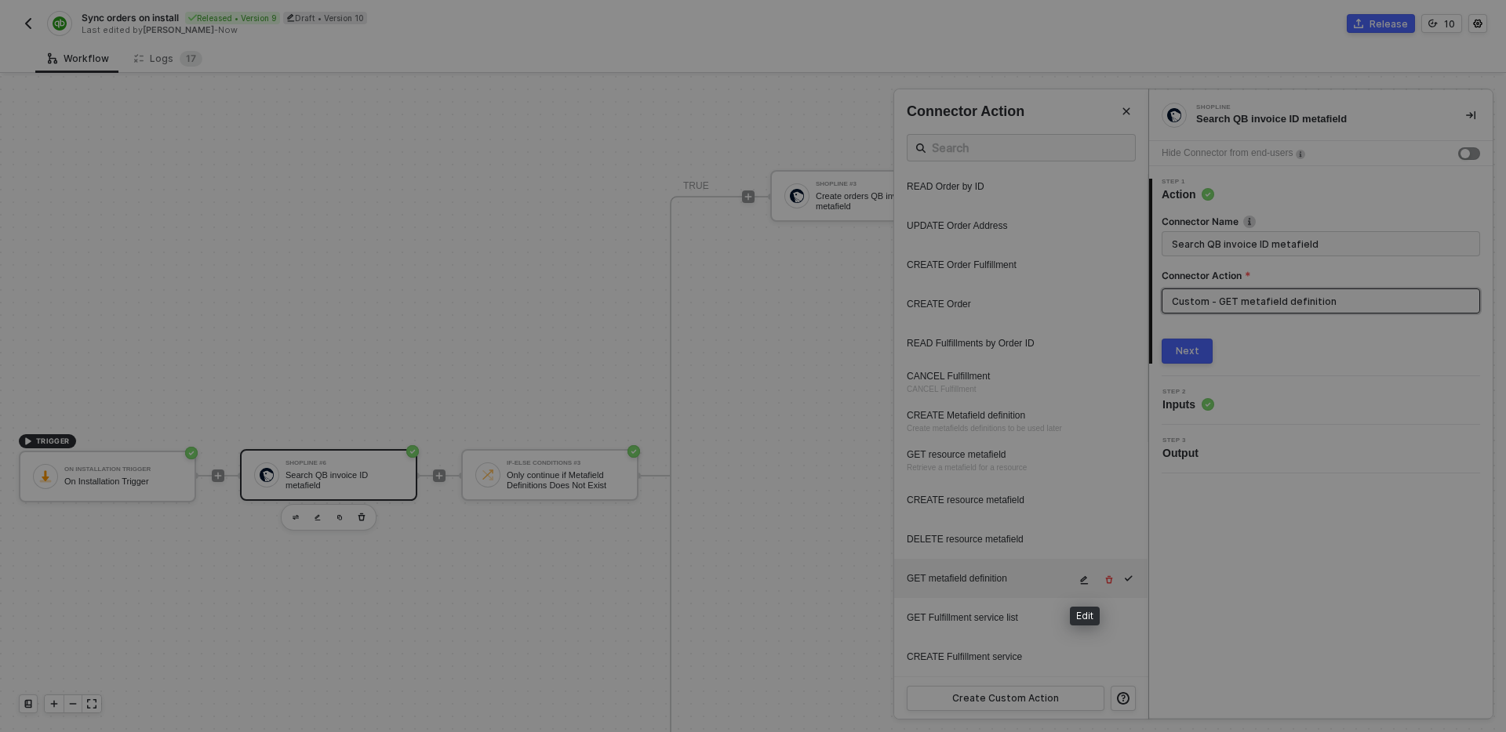
type textarea "HTTP/1.1 401 Unauthorized { "data": [ [ { "json": { "message": "Shopline is no …"
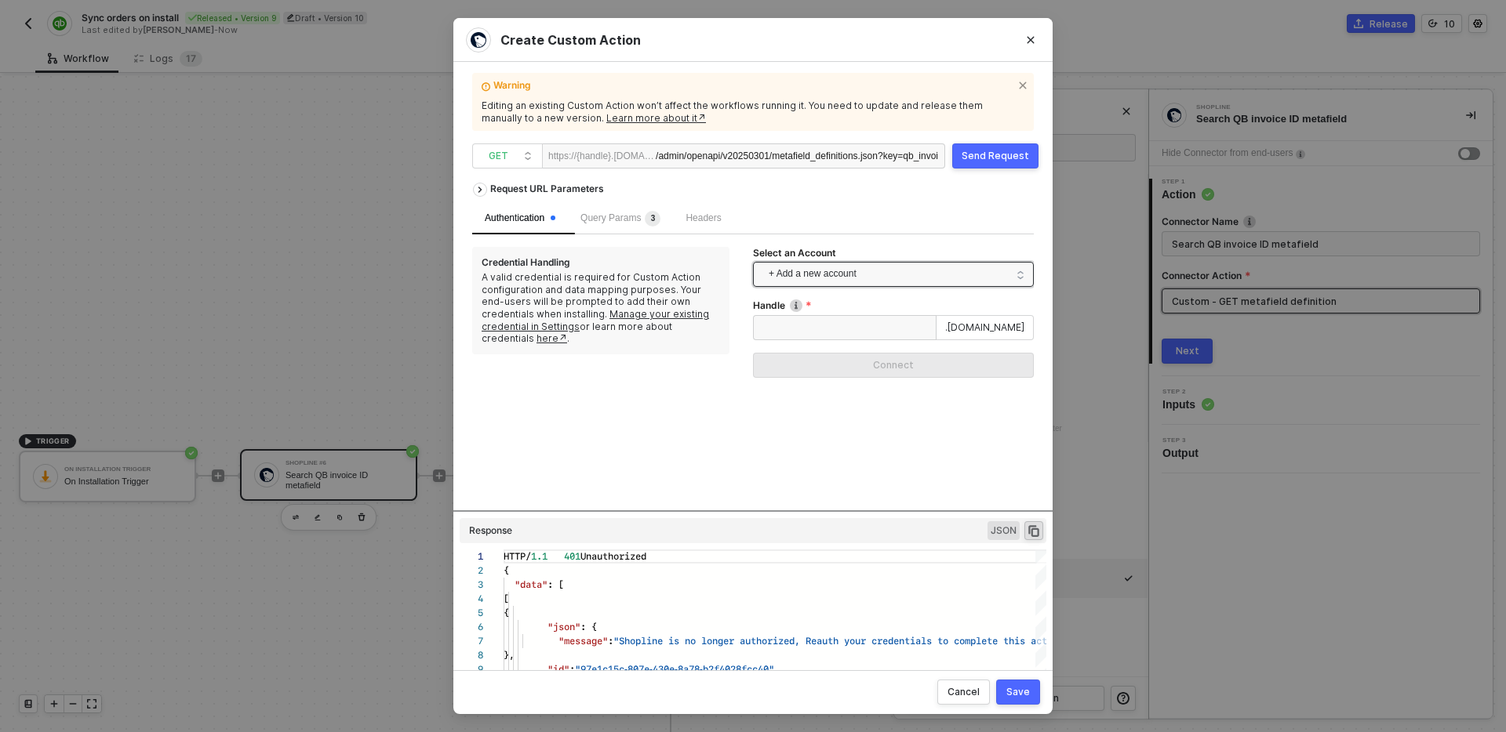
click at [862, 274] on span "+ Add a new account" at bounding box center [896, 274] width 256 height 25
click at [887, 494] on div "Request URL Parameters Authentication Query Params 3 Headers Credential Handlin…" at bounding box center [752, 343] width 561 height 336
click at [856, 323] on input "Handle" at bounding box center [844, 327] width 183 height 25
click at [1037, 36] on button "Close" at bounding box center [1030, 39] width 25 height 25
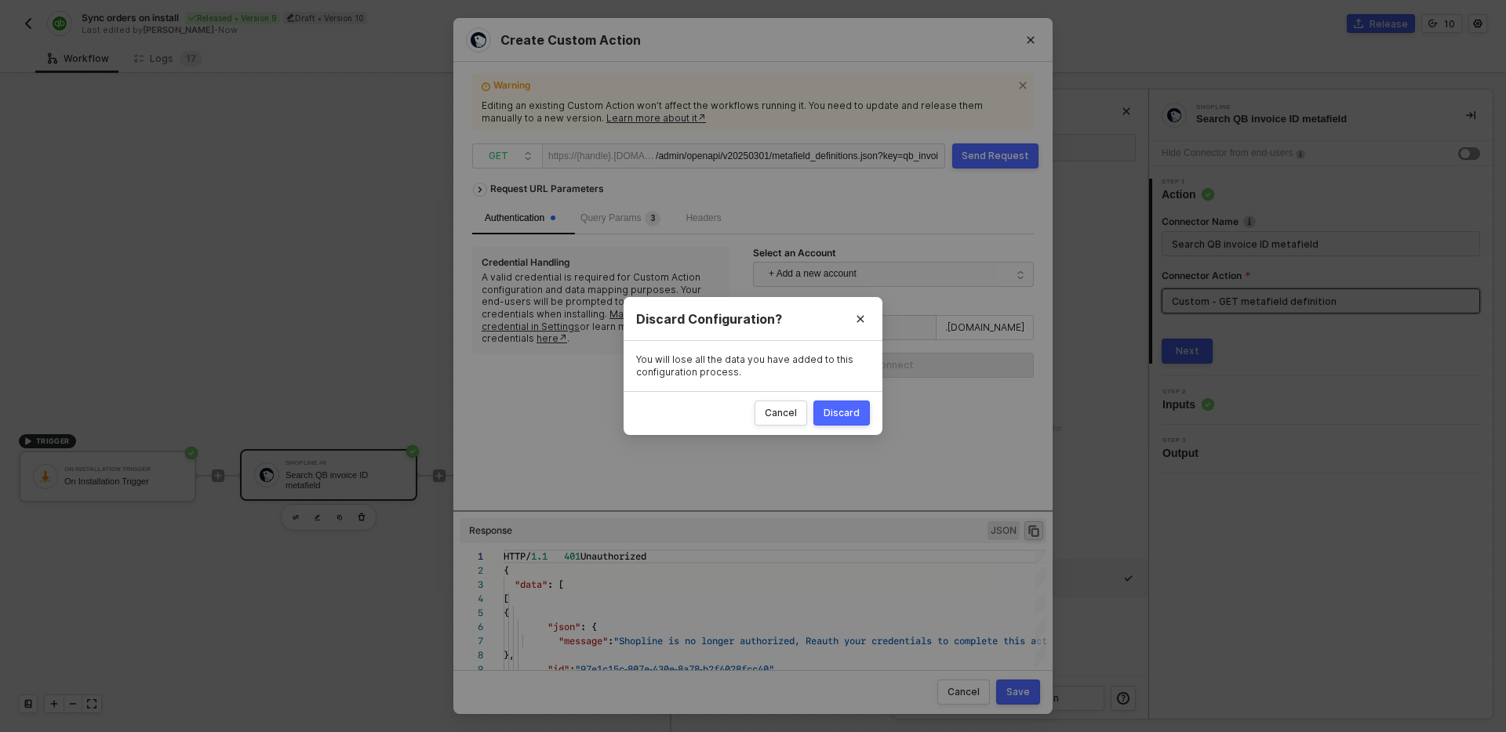
click at [823, 420] on button "Discard" at bounding box center [841, 413] width 56 height 25
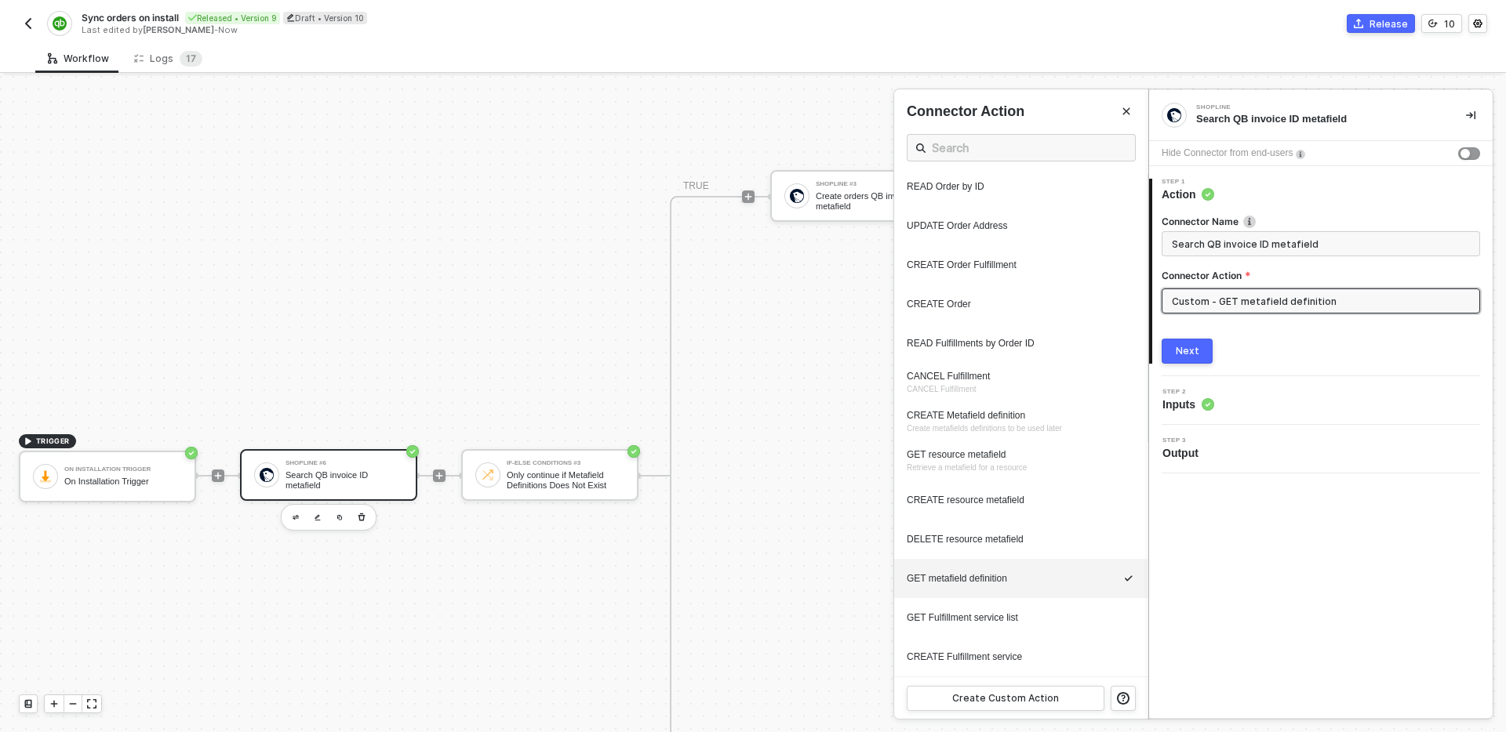
click at [34, 23] on img "button" at bounding box center [28, 23] width 13 height 13
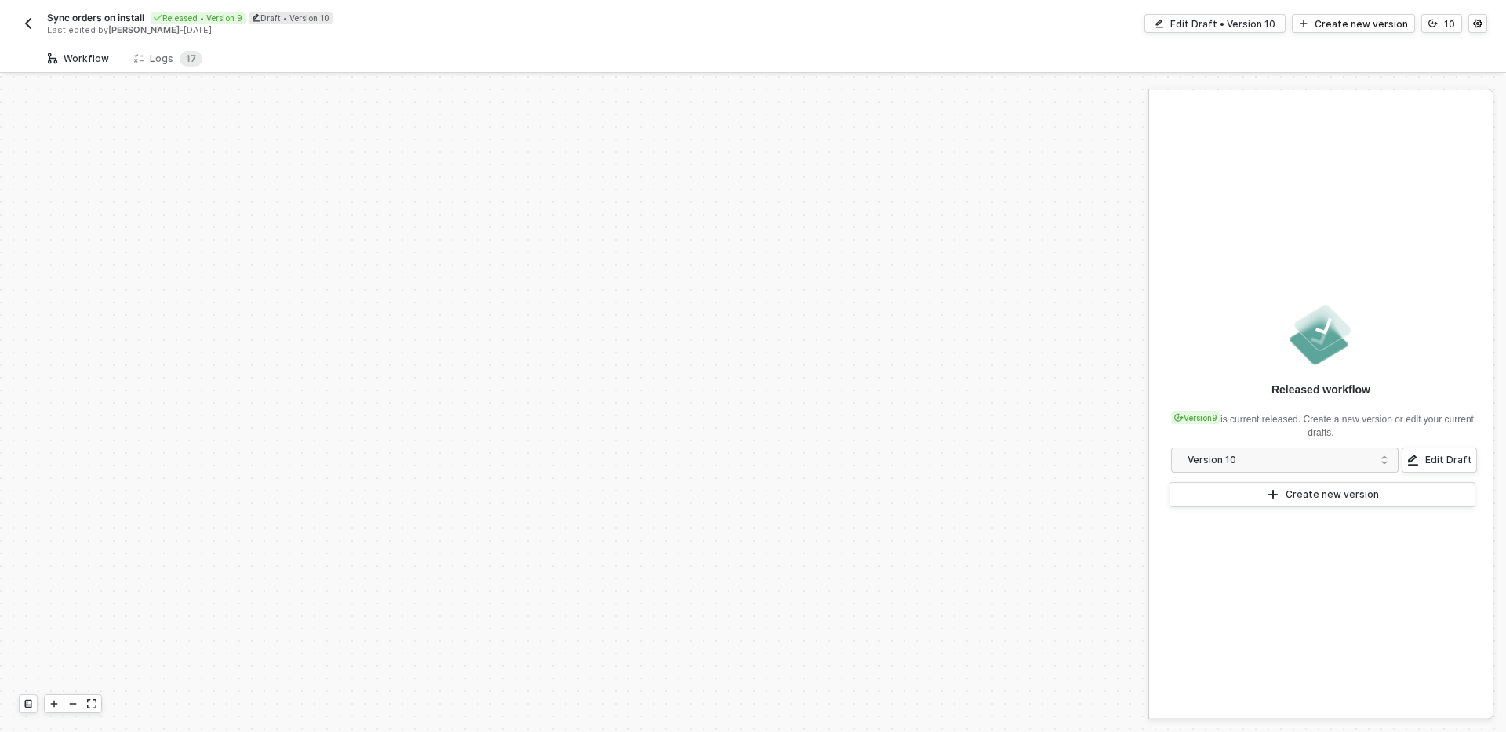
scroll to position [576, 0]
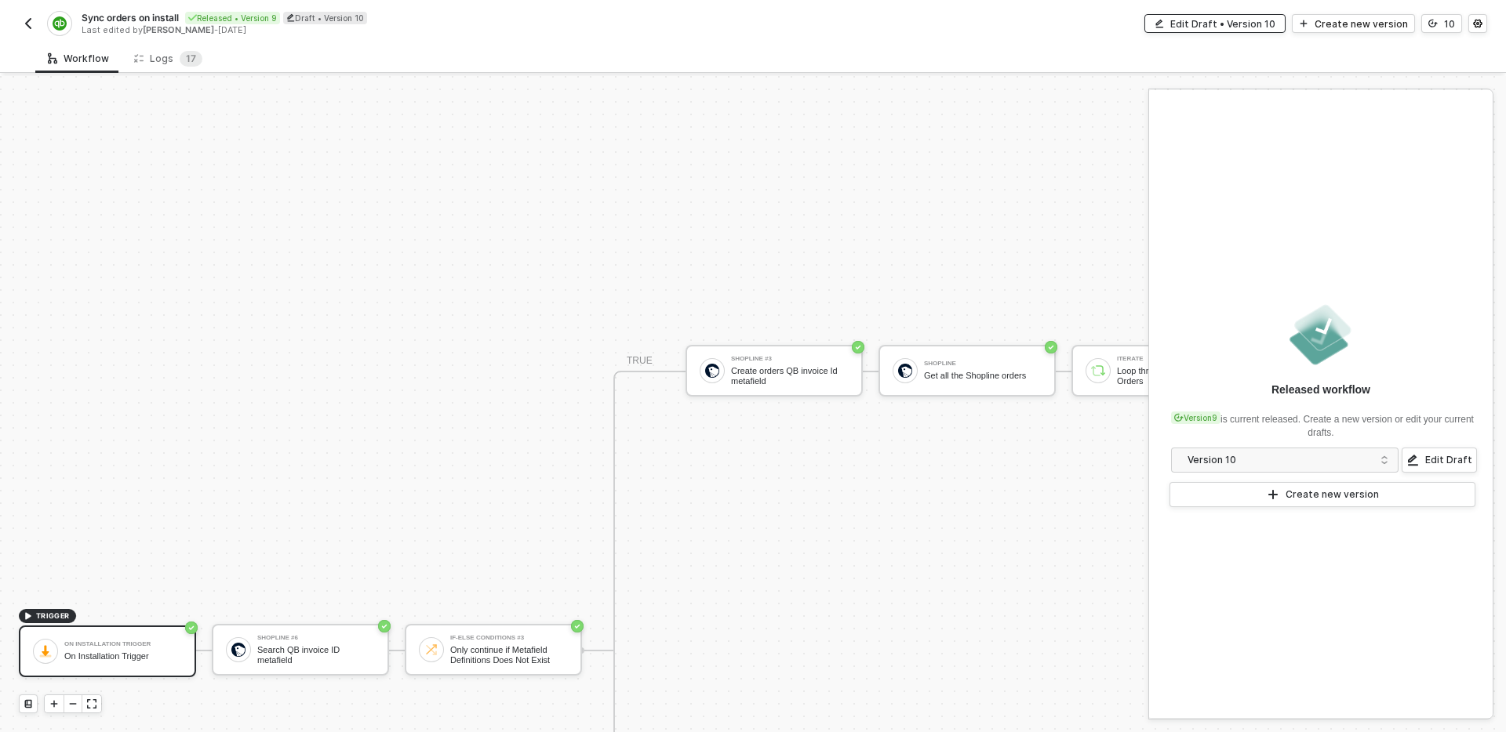
click at [1199, 26] on div "Edit Draft • Version 10" at bounding box center [1222, 23] width 105 height 13
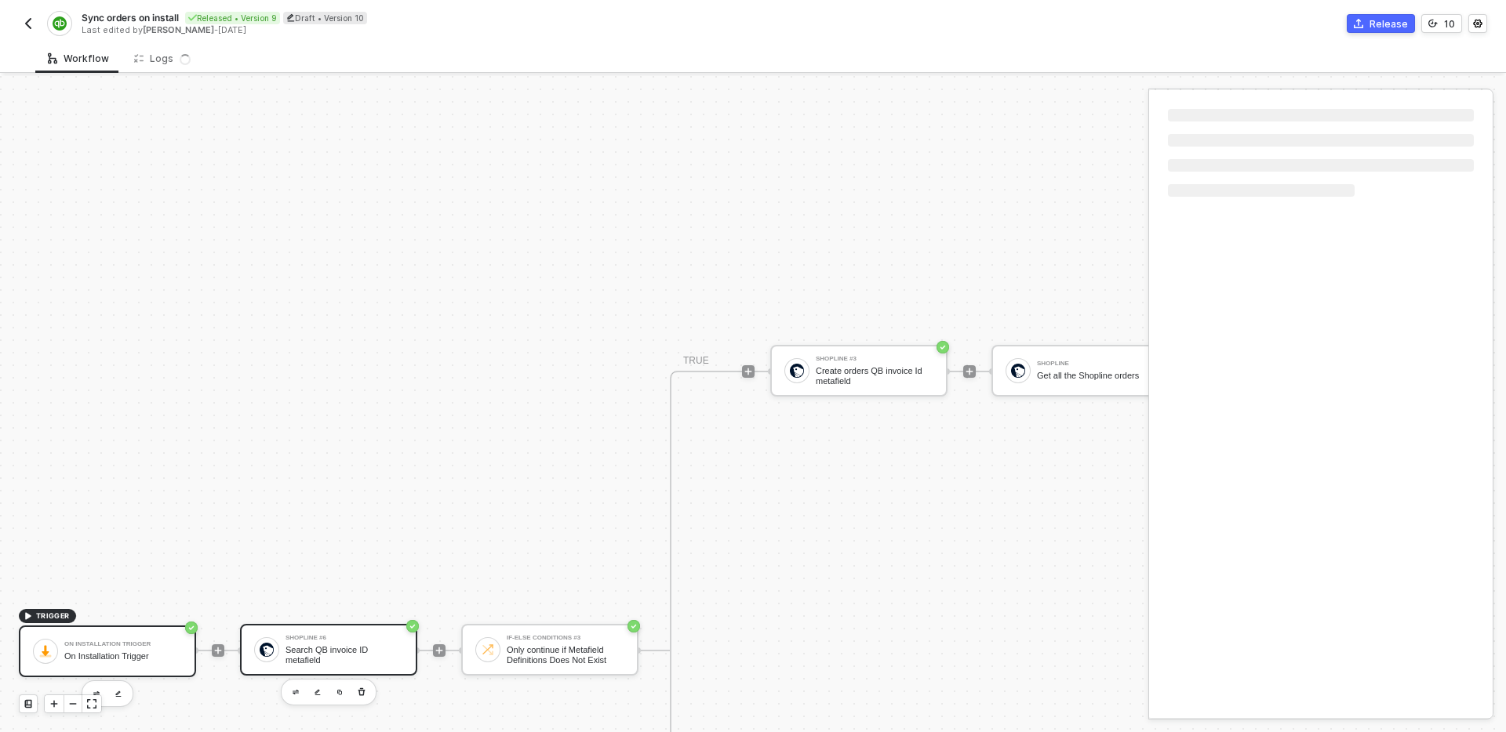
click at [331, 652] on div "Search QB invoice ID metafield" at bounding box center [344, 655] width 118 height 20
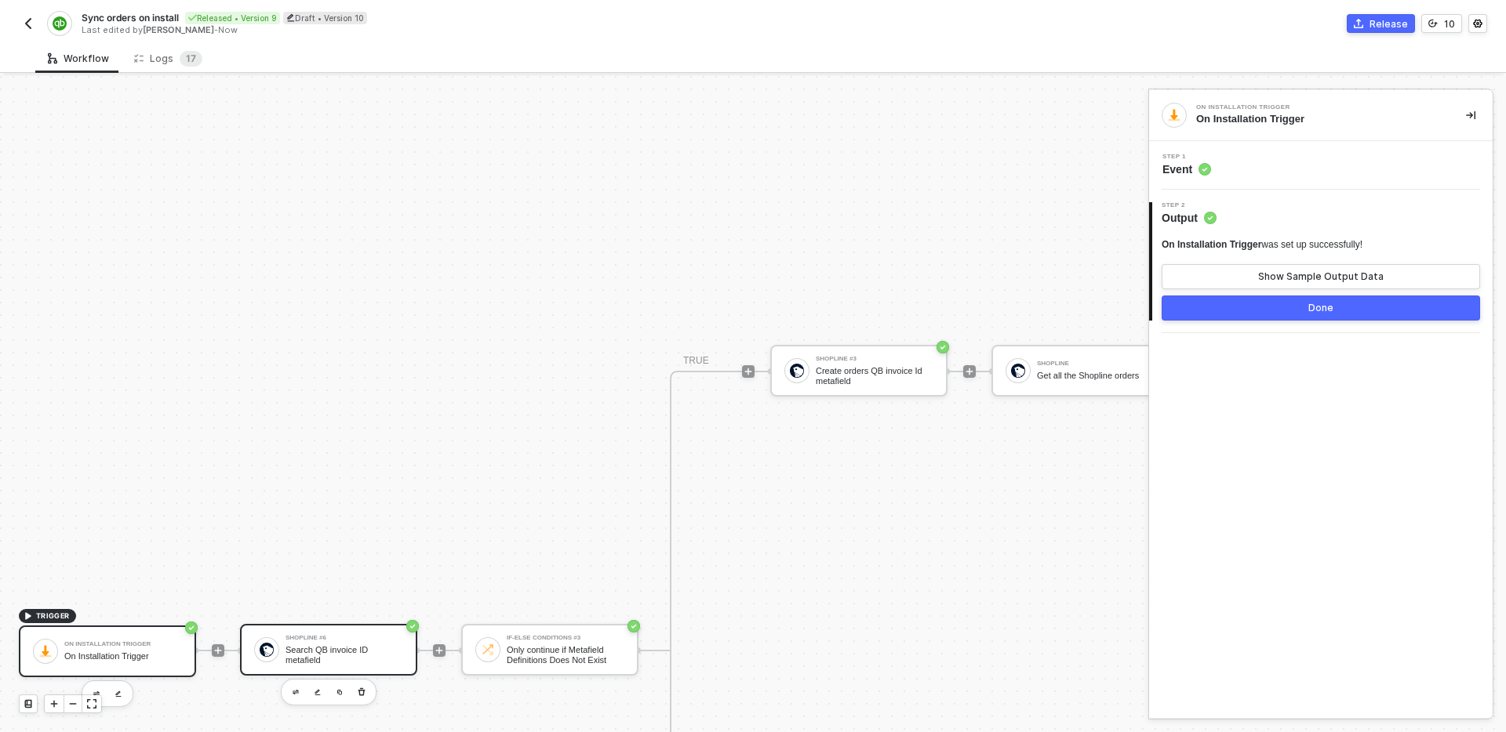
click at [351, 652] on div "Search QB invoice ID metafield" at bounding box center [344, 655] width 118 height 20
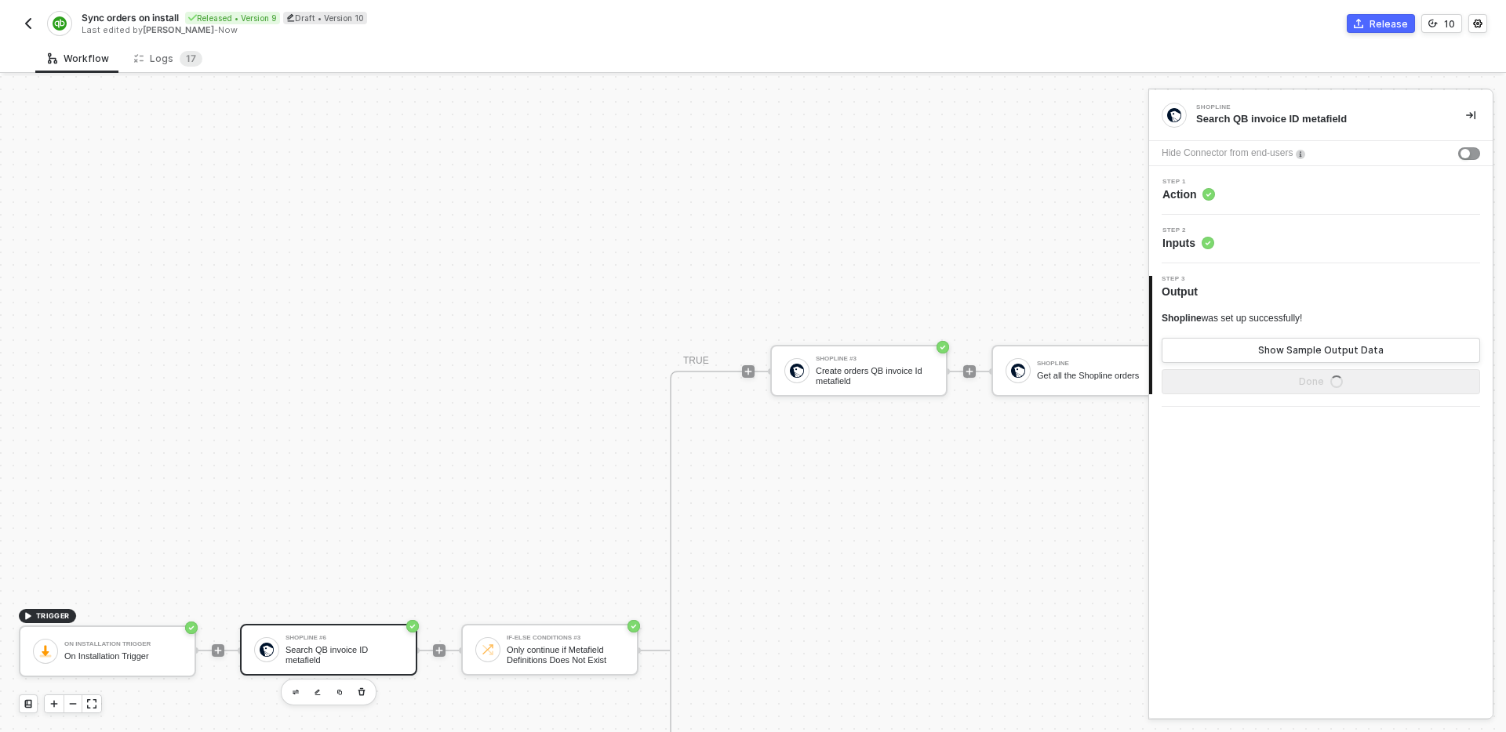
click at [1299, 180] on div "Step 1 Action" at bounding box center [1323, 191] width 340 height 24
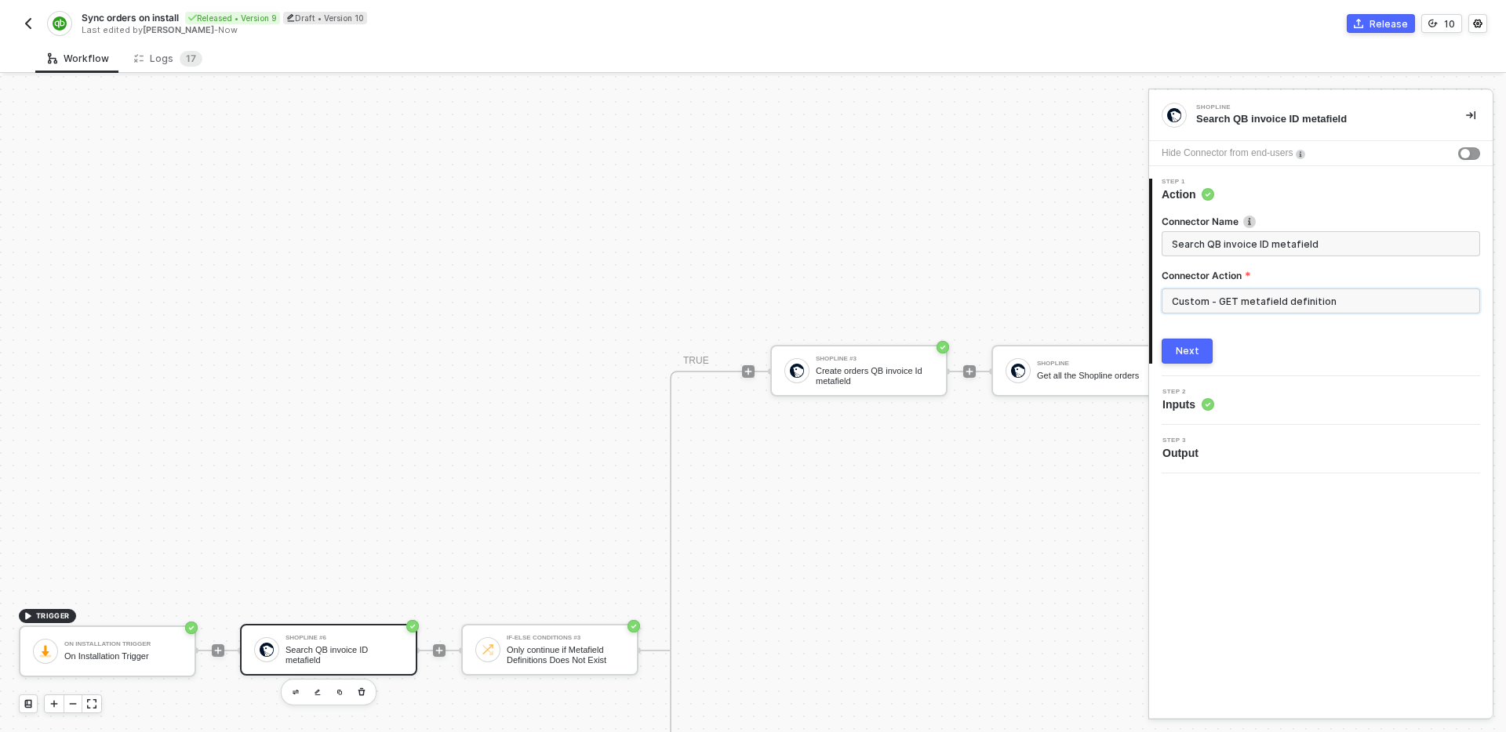
click at [1269, 299] on input "Custom - GET metafield definition" at bounding box center [1320, 301] width 318 height 25
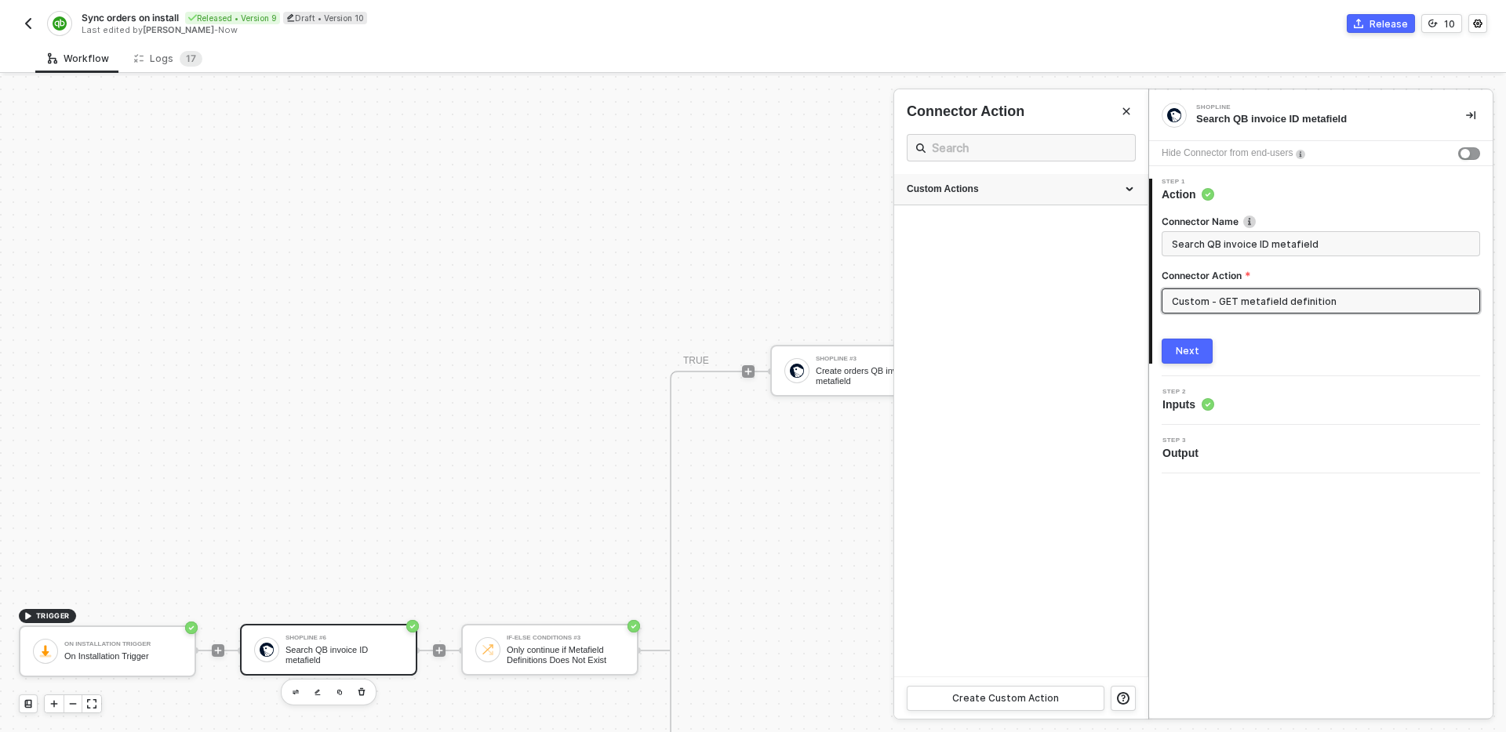
click at [1058, 198] on div "Custom Actions" at bounding box center [1020, 189] width 253 height 31
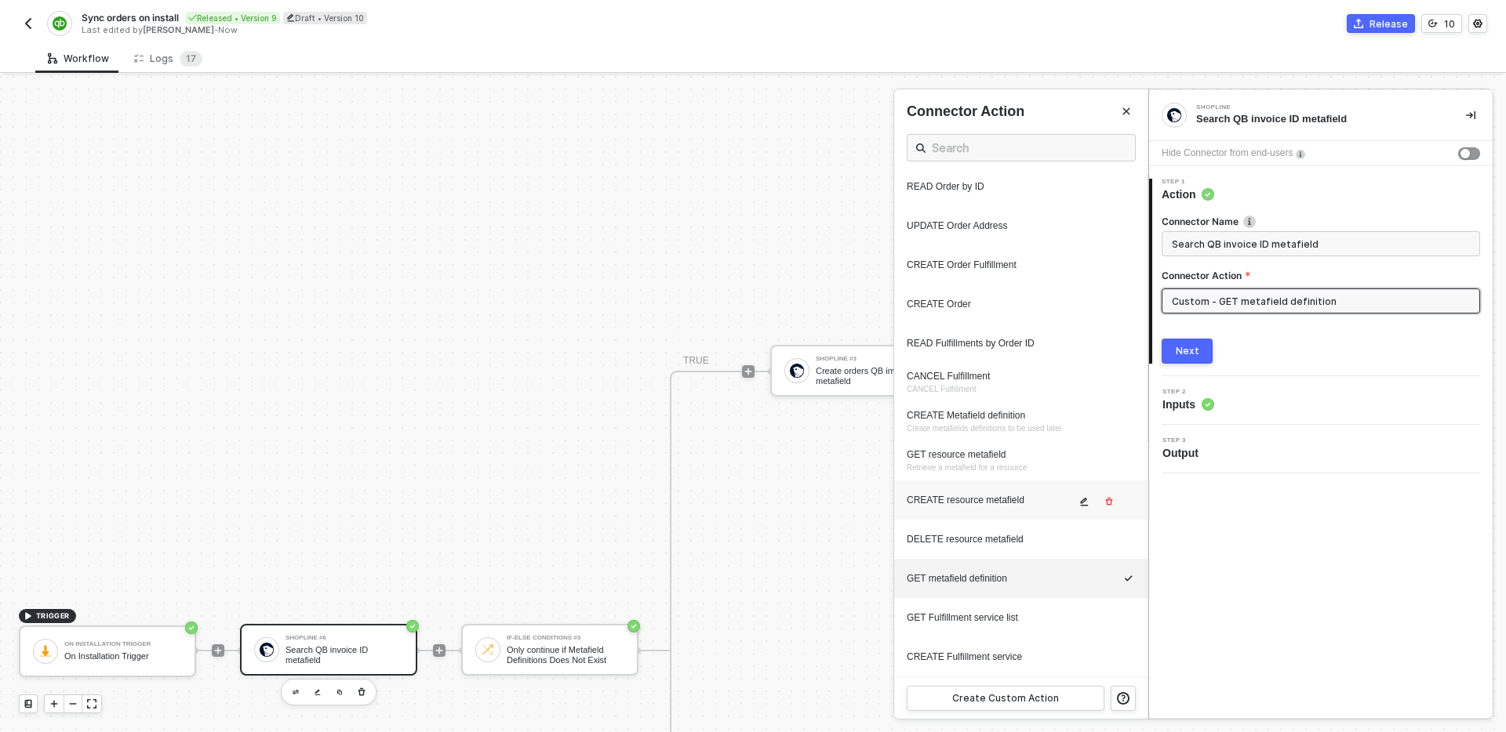
scroll to position [234, 0]
click at [1088, 582] on icon "icon-edit" at bounding box center [1083, 580] width 9 height 9
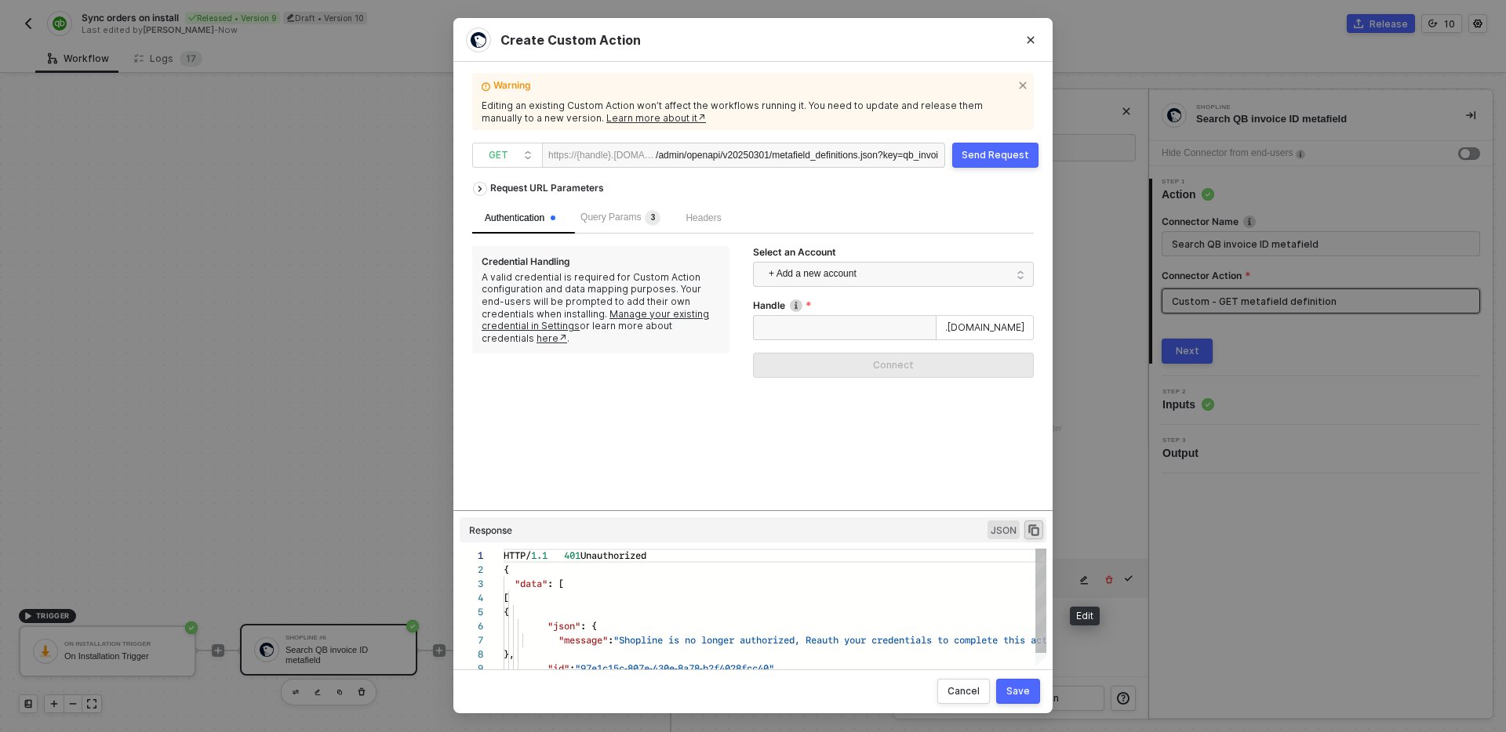
scroll to position [141, 0]
click at [863, 324] on input "Handle" at bounding box center [844, 327] width 183 height 25
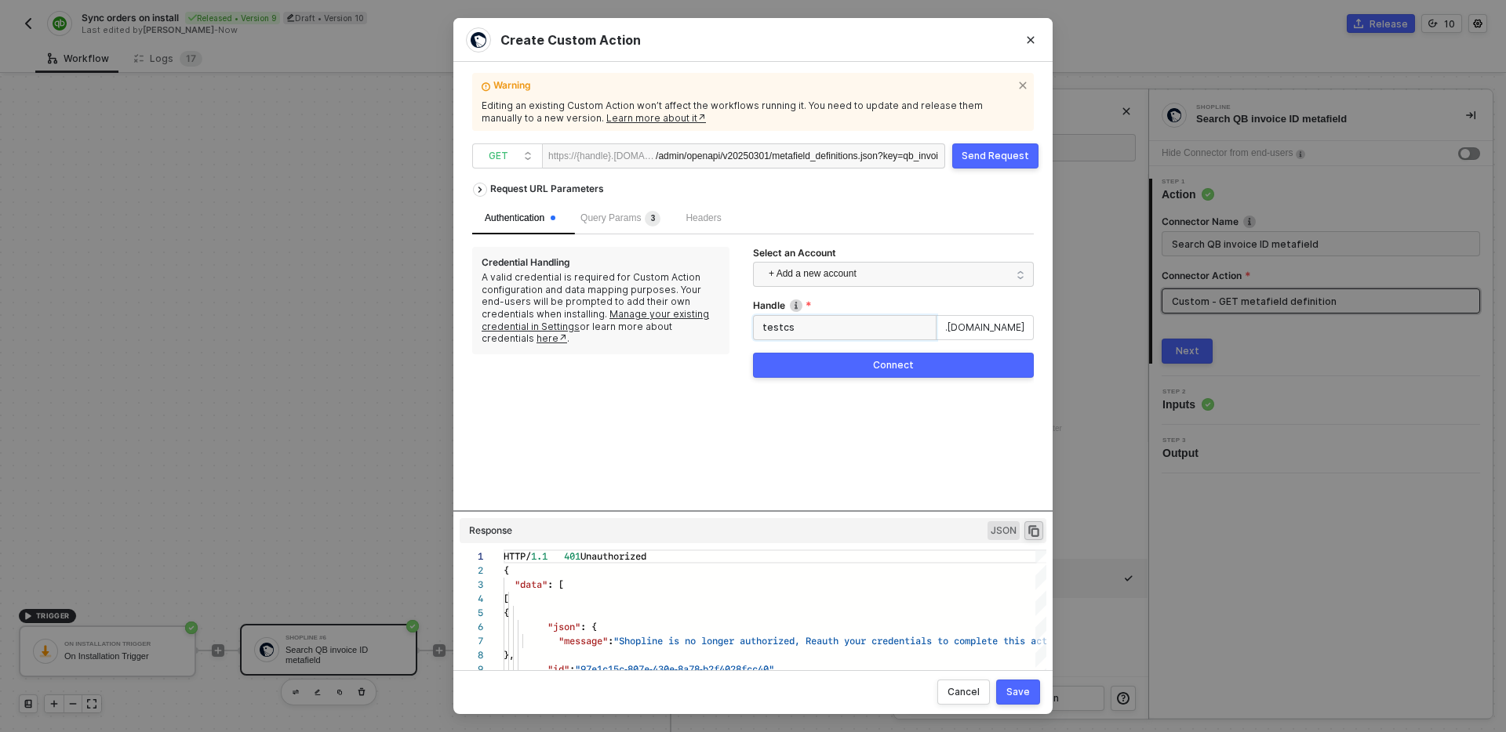
type input "testcs"
click at [892, 375] on button "Connect" at bounding box center [893, 365] width 281 height 25
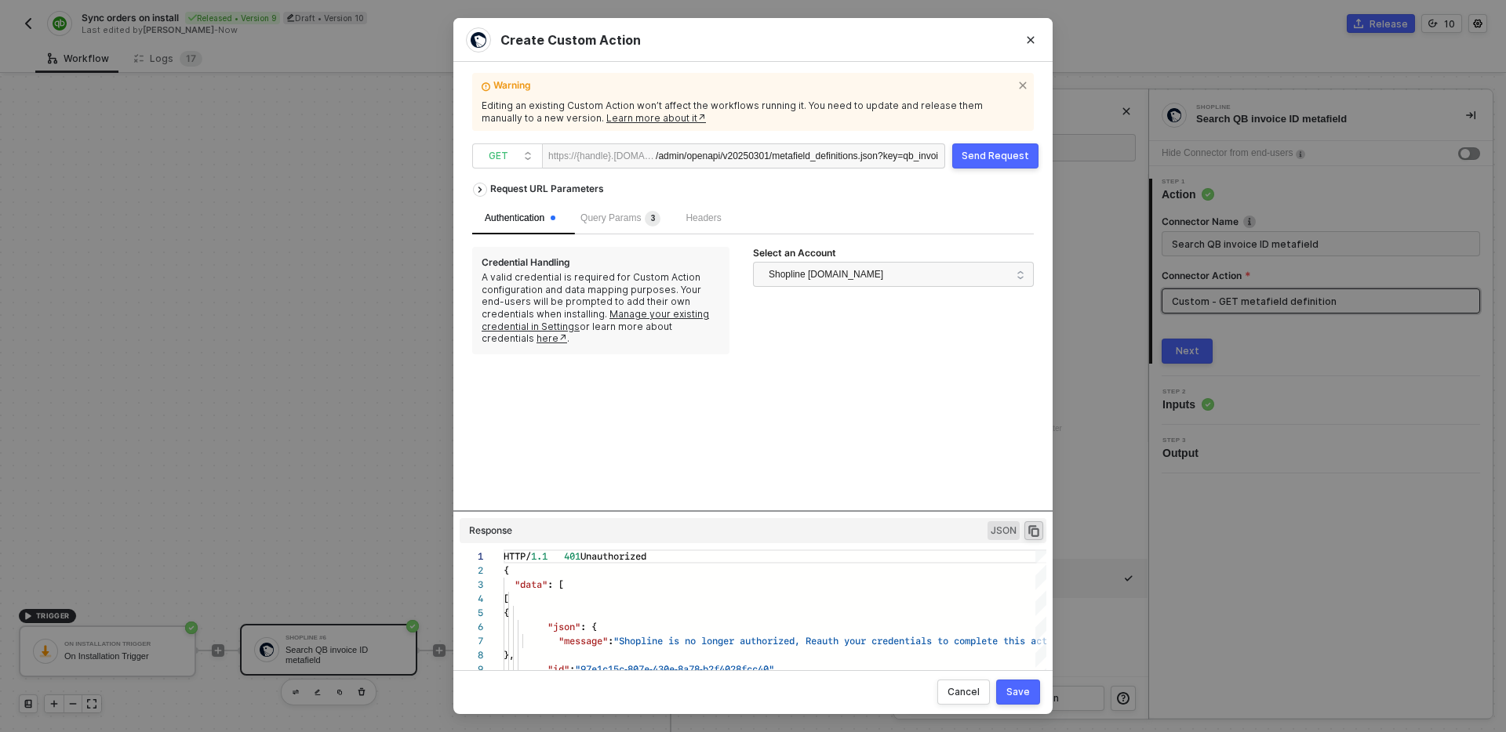
click at [982, 151] on div "Send Request" at bounding box center [994, 156] width 67 height 13
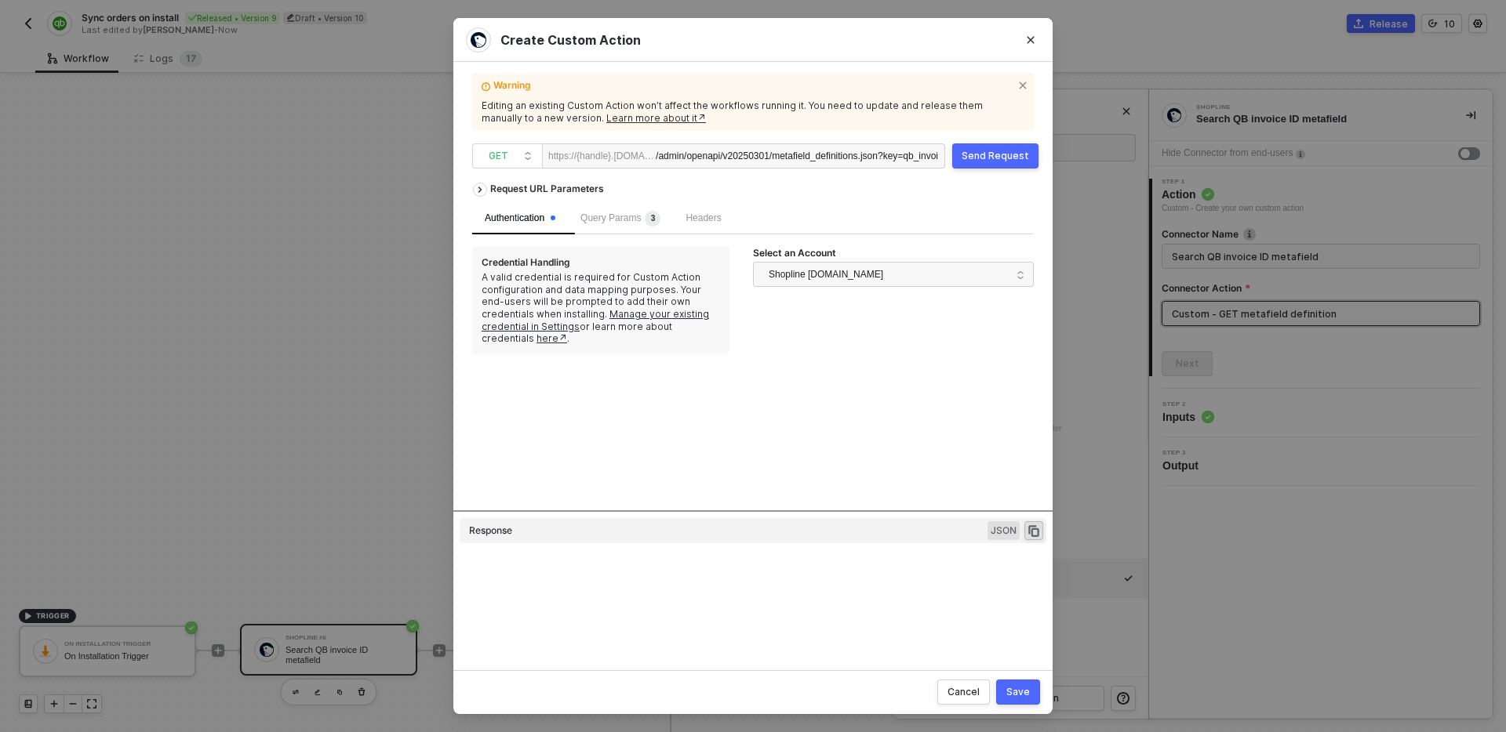
type textarea "HTTP/1.1 401 Unauthorized { "data": [ [ { "json": { "message": "Shopline is no …"
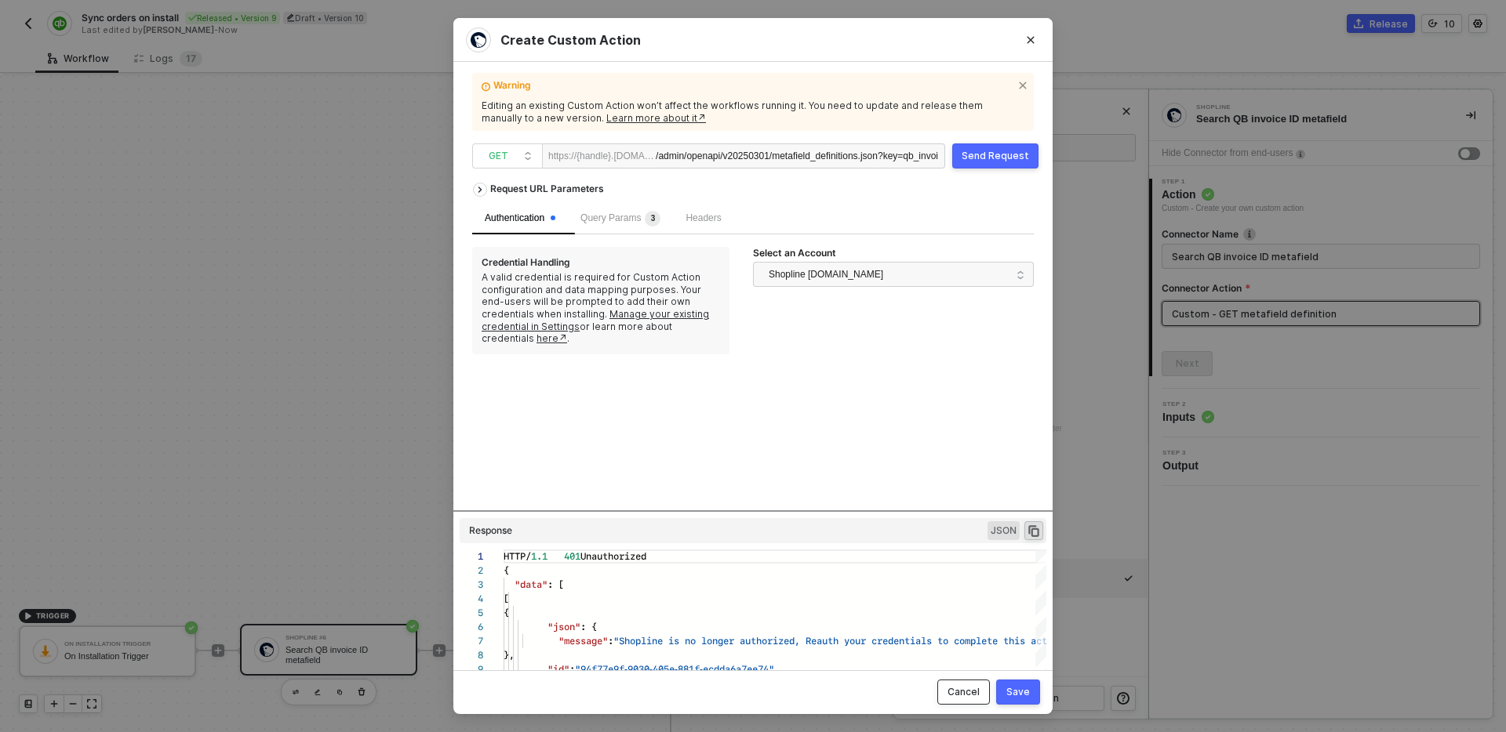
click at [964, 687] on div "Cancel" at bounding box center [963, 692] width 32 height 13
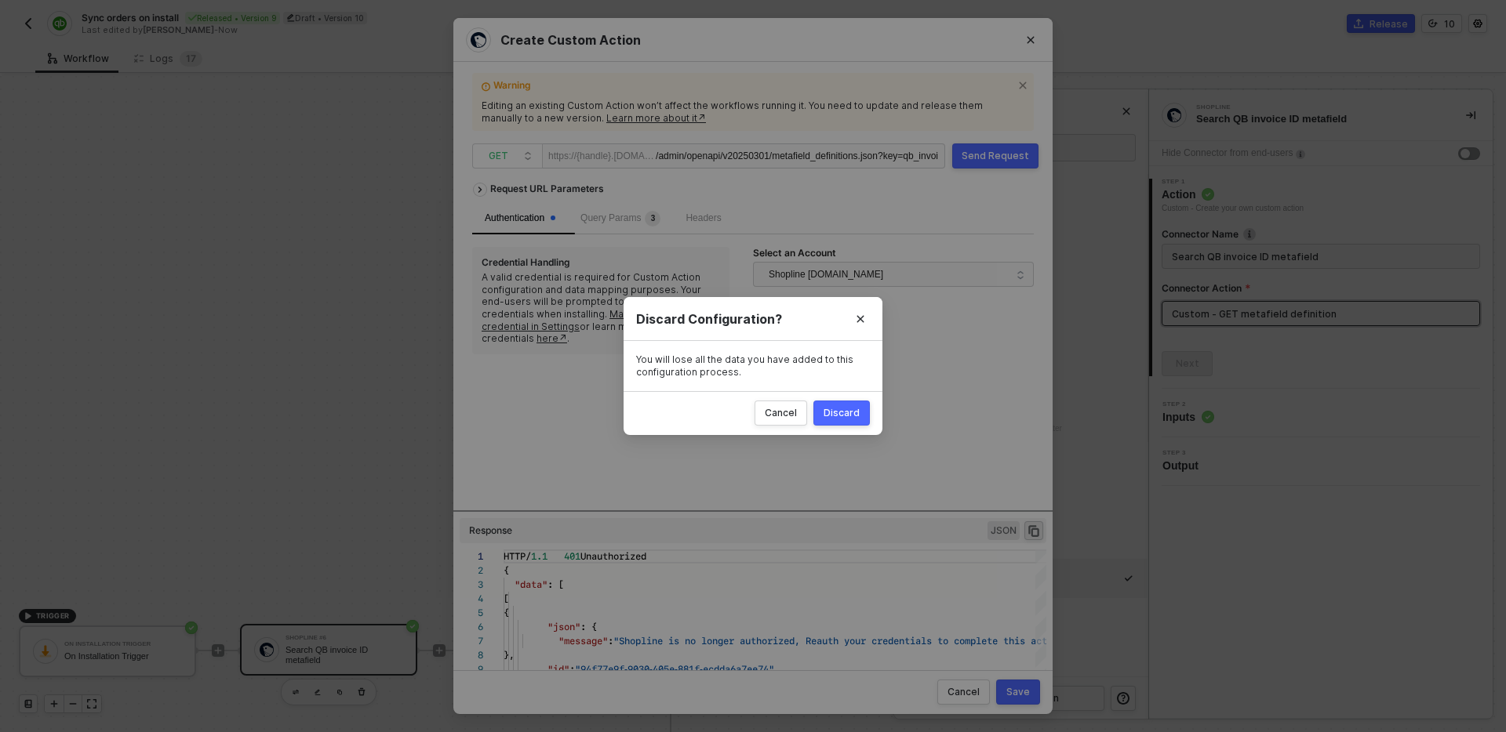
click at [836, 411] on div "Discard" at bounding box center [841, 413] width 36 height 13
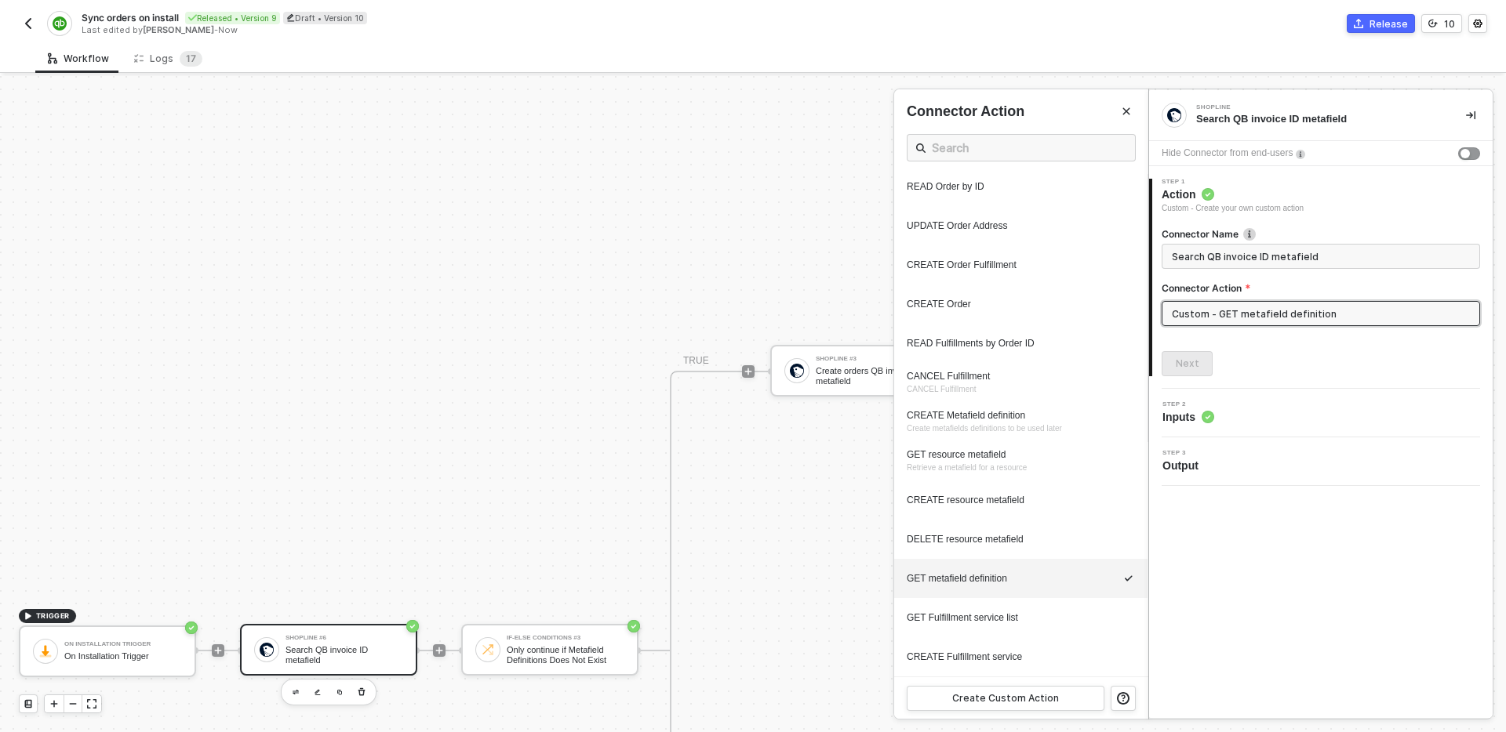
click at [28, 13] on div "Sync orders on install Released • Version 9 Draft • Version 10 Last edited by […" at bounding box center [386, 23] width 734 height 25
click at [25, 22] on img "button" at bounding box center [28, 23] width 13 height 13
